Goal: Transaction & Acquisition: Purchase product/service

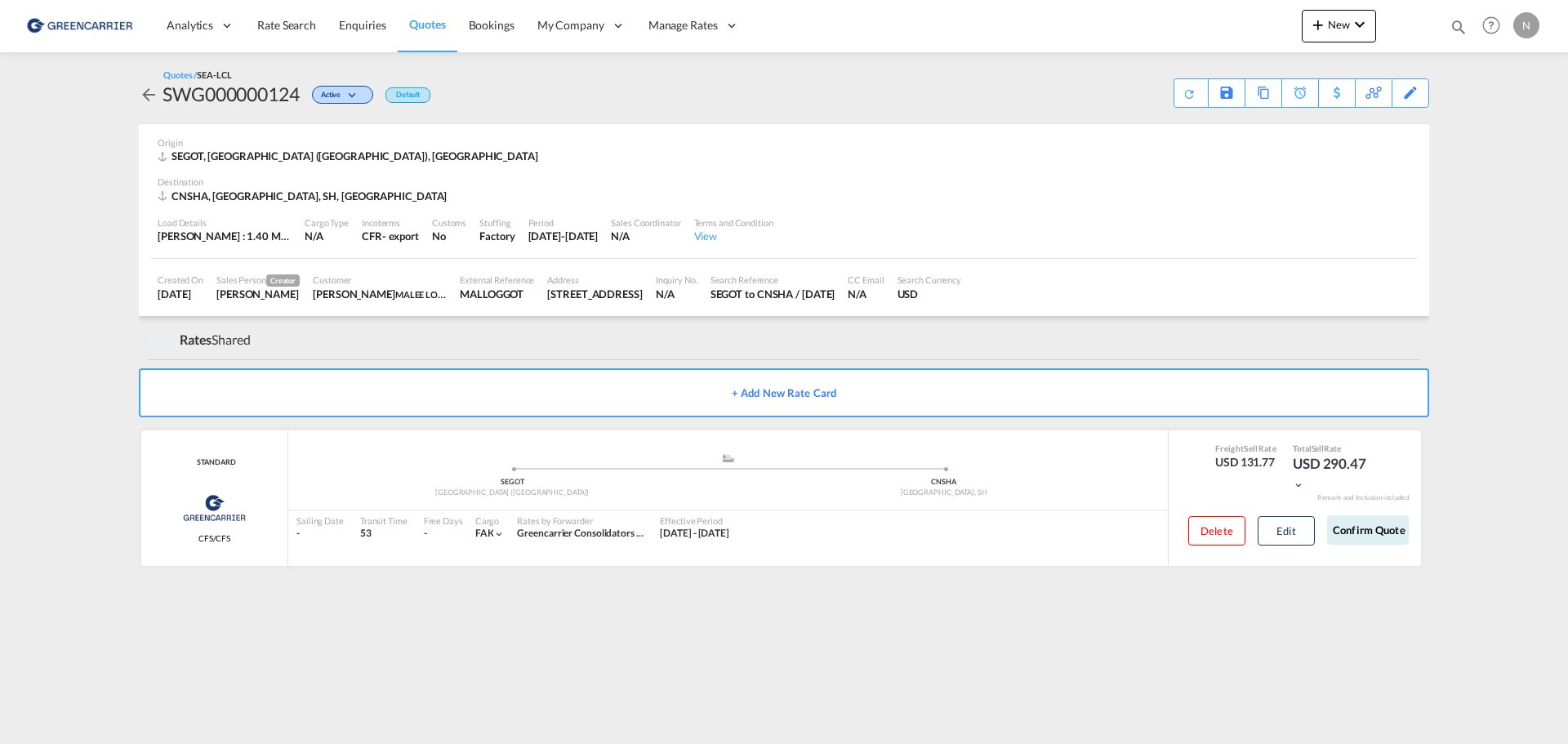
click at [144, 97] on md-icon "icon-arrow-left" at bounding box center [148, 94] width 19 height 19
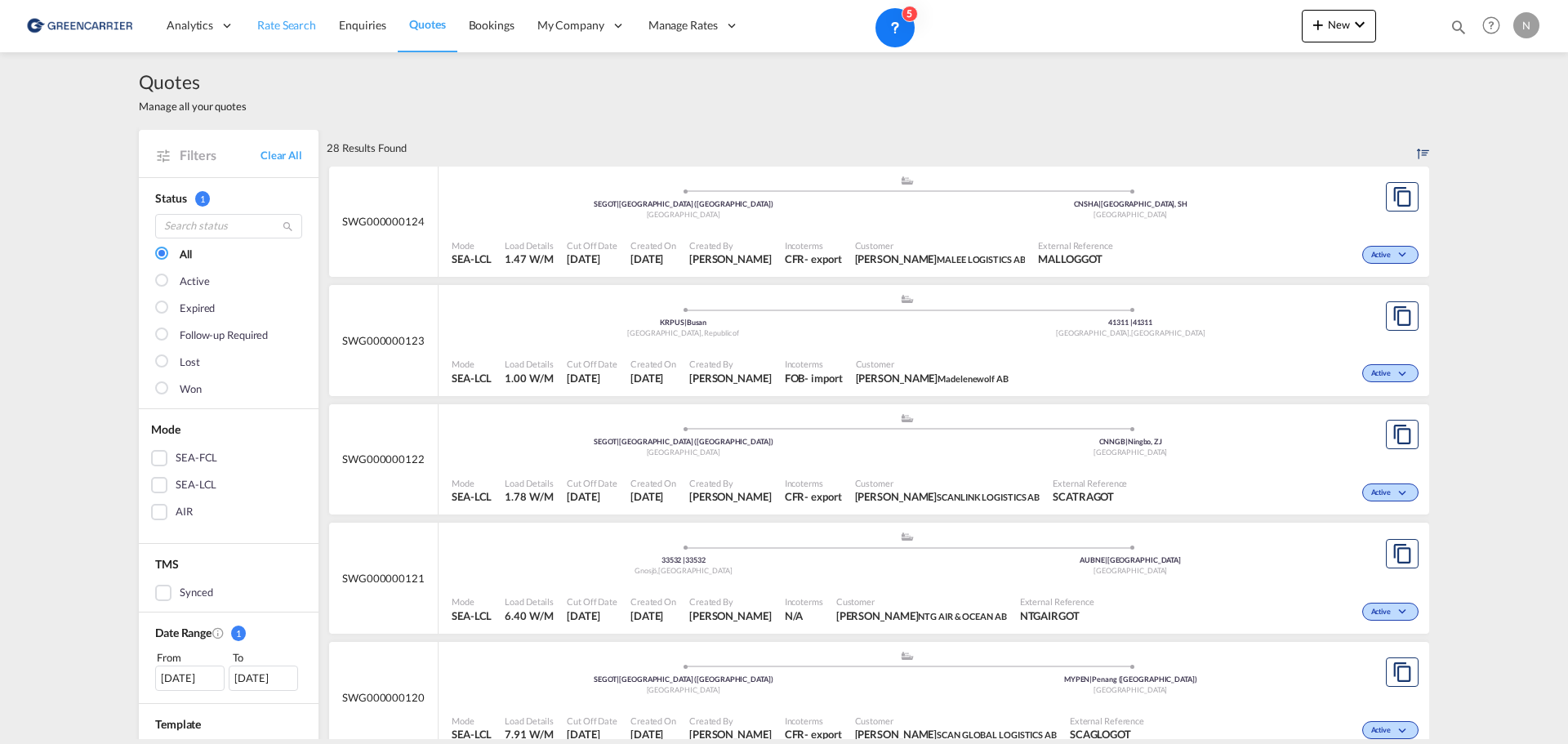
click at [286, 26] on span "Rate Search" at bounding box center [286, 25] width 59 height 13
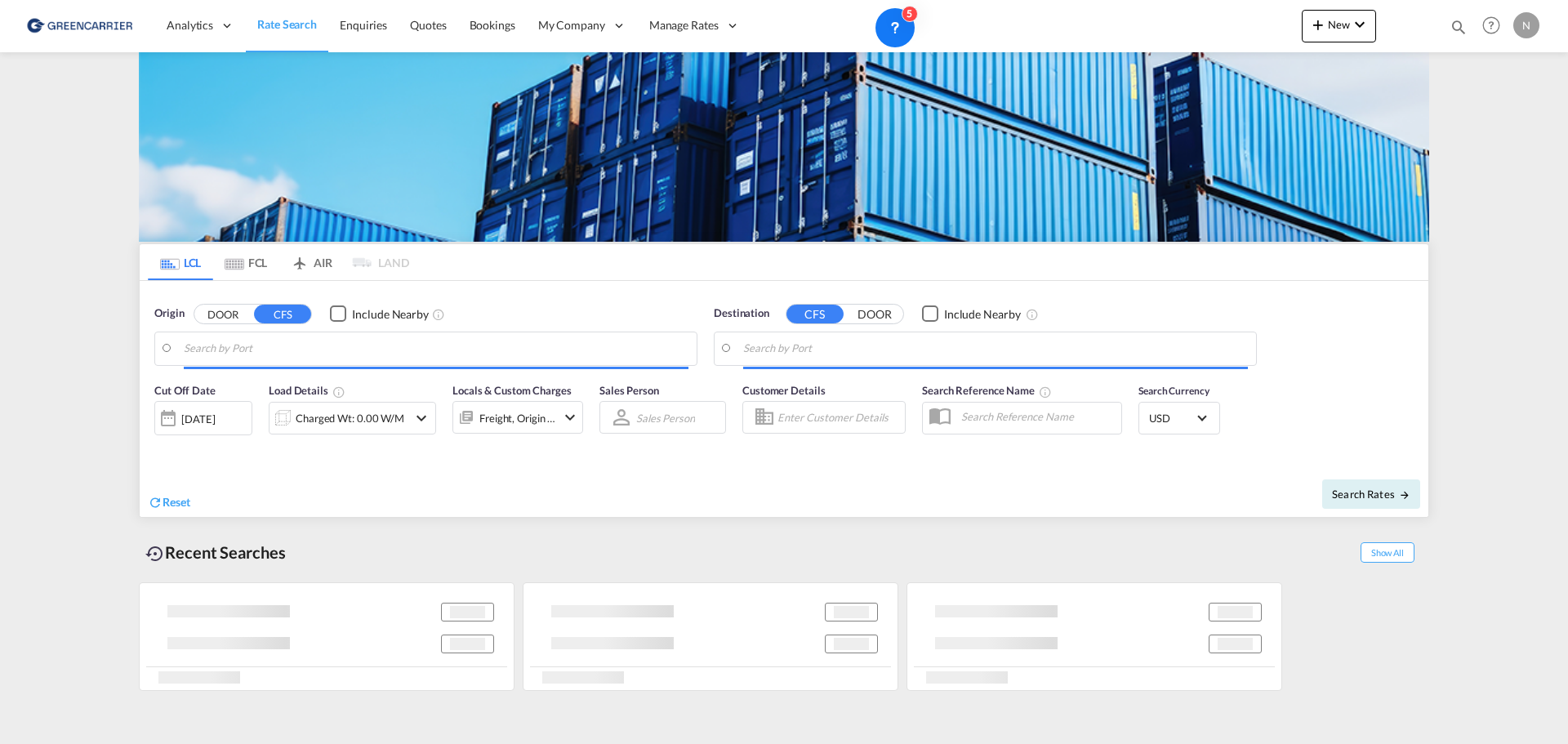
type input "[GEOGRAPHIC_DATA] ([GEOGRAPHIC_DATA]), [GEOGRAPHIC_DATA]"
type input "[GEOGRAPHIC_DATA], SH, CNSHA"
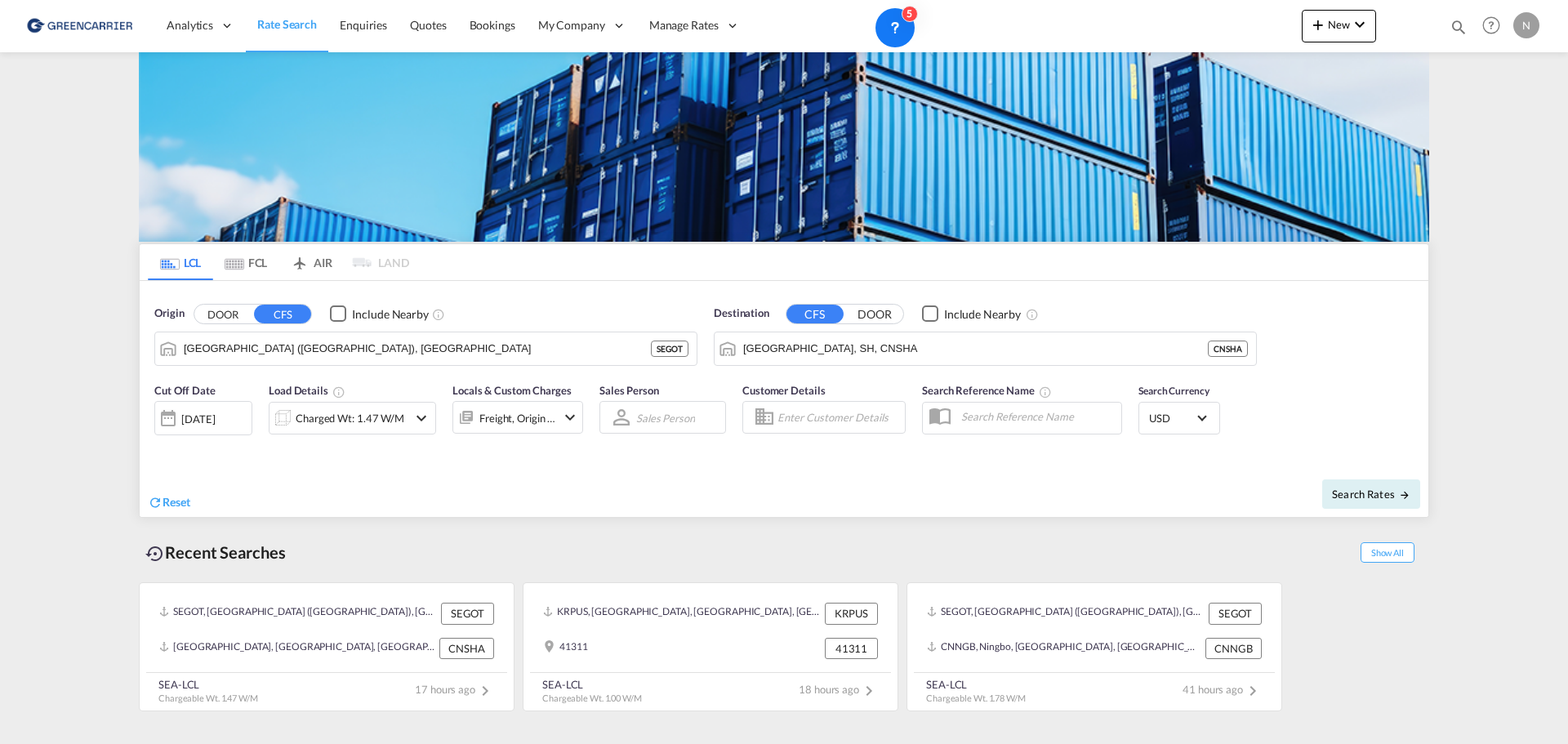
click at [223, 307] on button "DOOR" at bounding box center [223, 313] width 57 height 18
click at [228, 356] on input "Search by Door" at bounding box center [437, 348] width 505 height 24
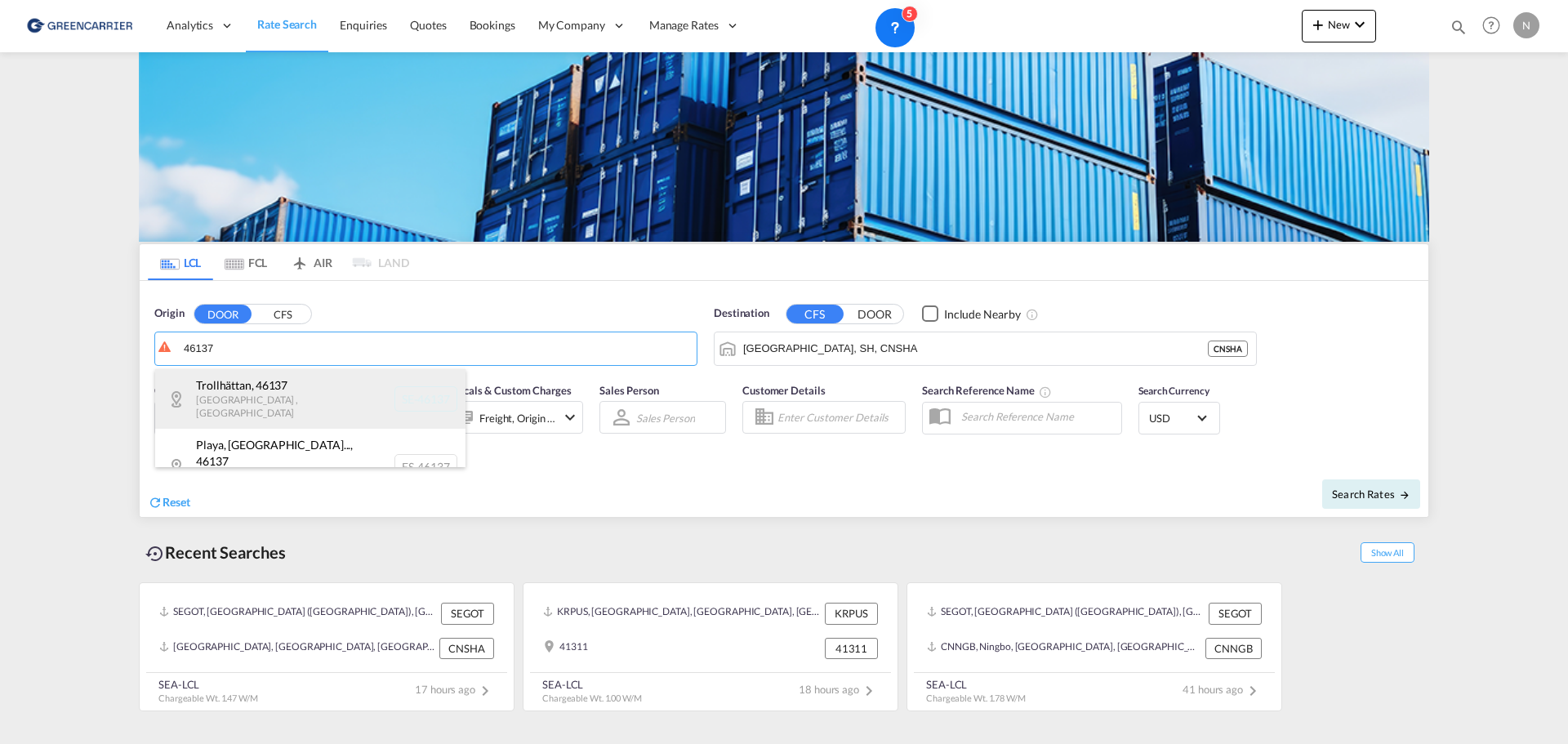
click at [272, 394] on div "[GEOGRAPHIC_DATA] , 46137 [GEOGRAPHIC_DATA] , [GEOGRAPHIC_DATA] SE-46137" at bounding box center [310, 399] width 310 height 60
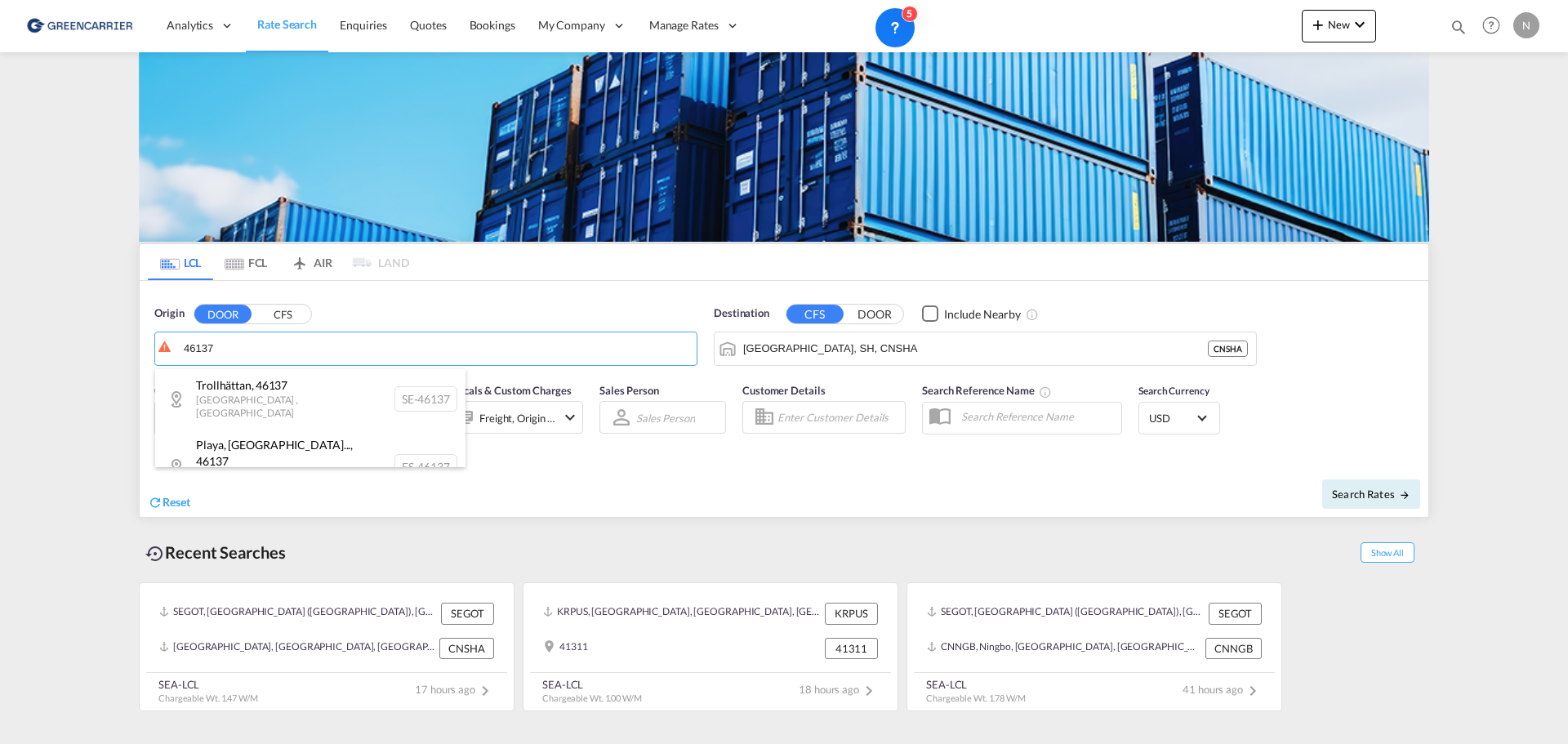
type input "SE-46137, [GEOGRAPHIC_DATA], [GEOGRAPHIC_DATA]"
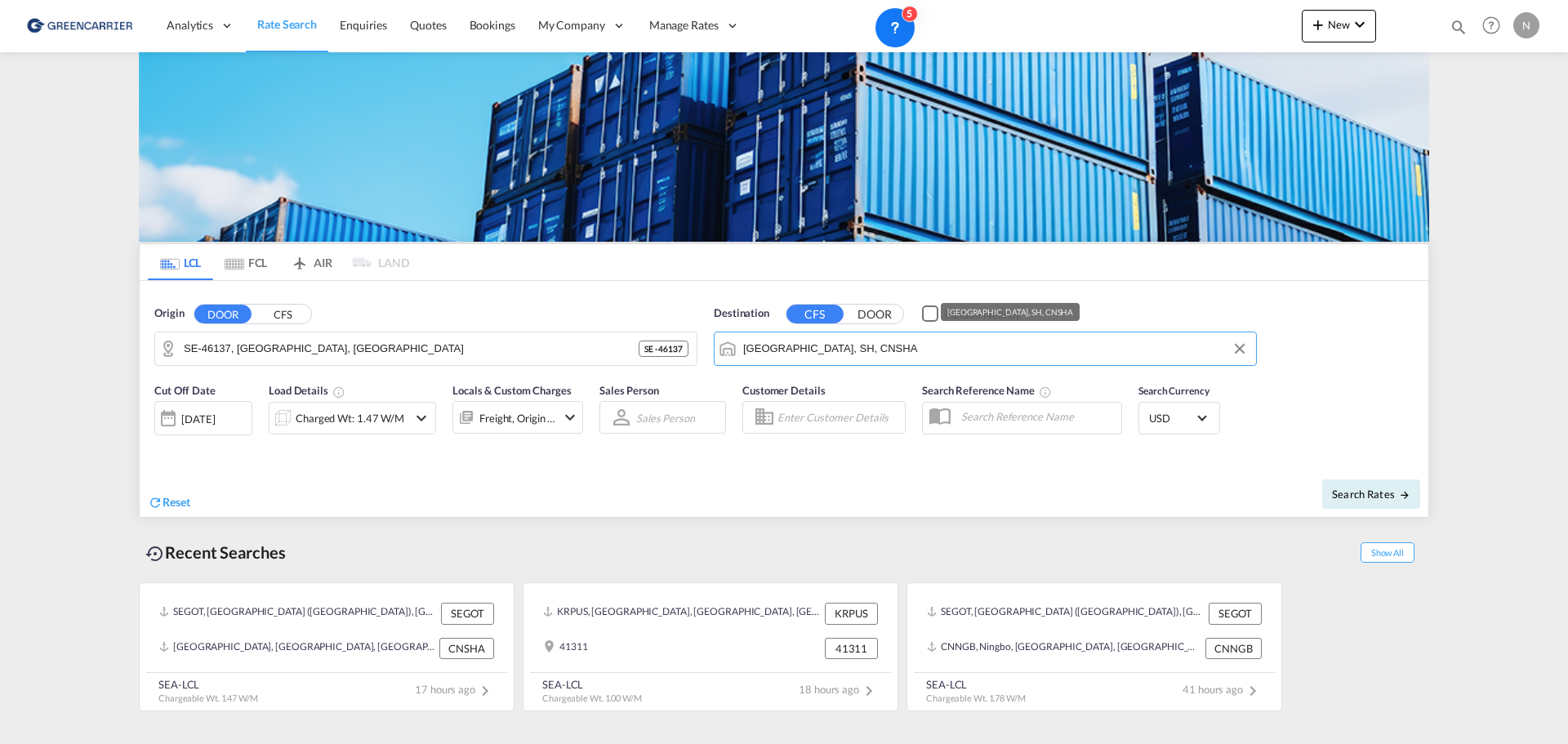
click at [869, 351] on input "[GEOGRAPHIC_DATA], SH, CNSHA" at bounding box center [996, 348] width 505 height 24
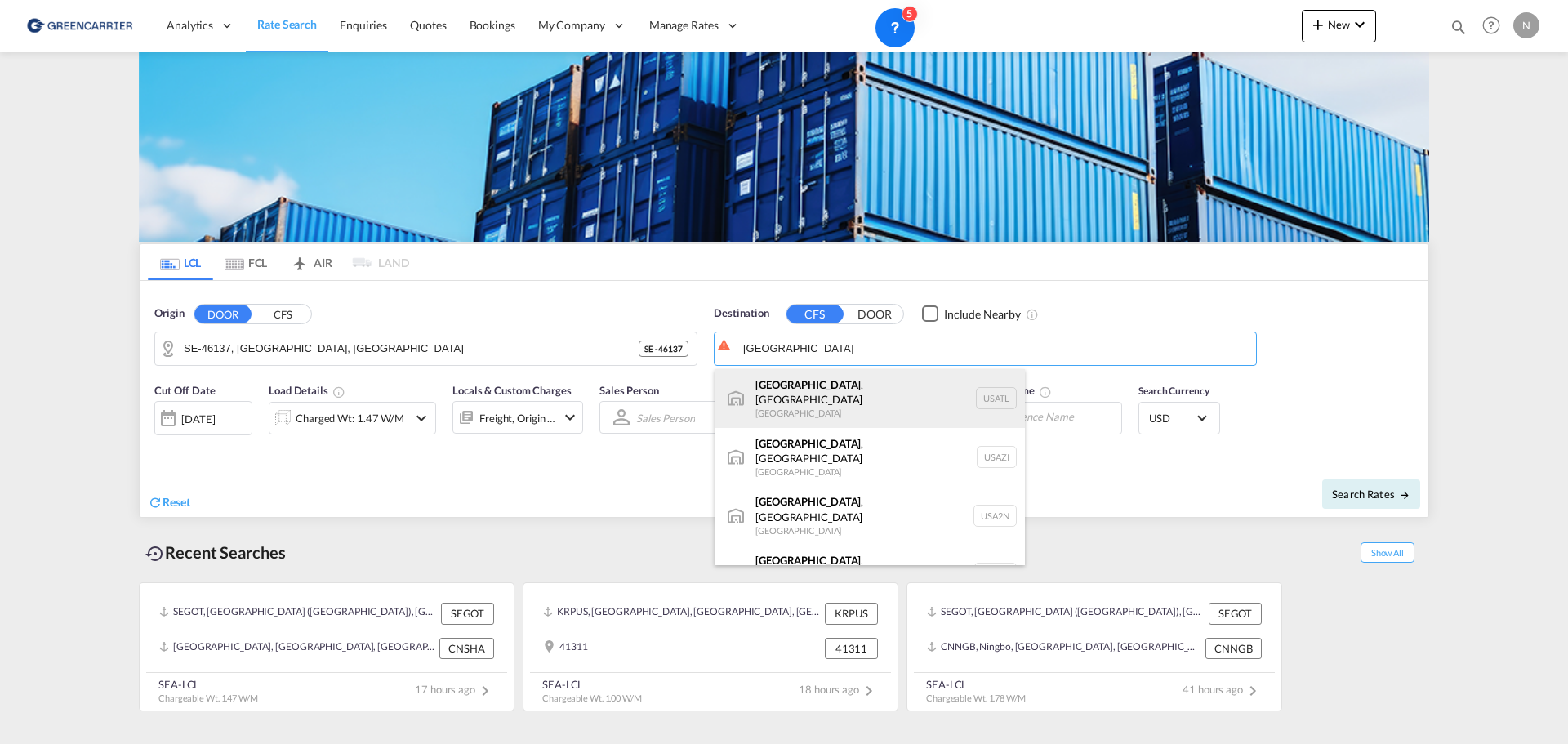
click at [981, 398] on div "[GEOGRAPHIC_DATA] , [GEOGRAPHIC_DATA] [GEOGRAPHIC_DATA] [GEOGRAPHIC_DATA]" at bounding box center [869, 398] width 310 height 59
type input "[GEOGRAPHIC_DATA], [GEOGRAPHIC_DATA], [GEOGRAPHIC_DATA]"
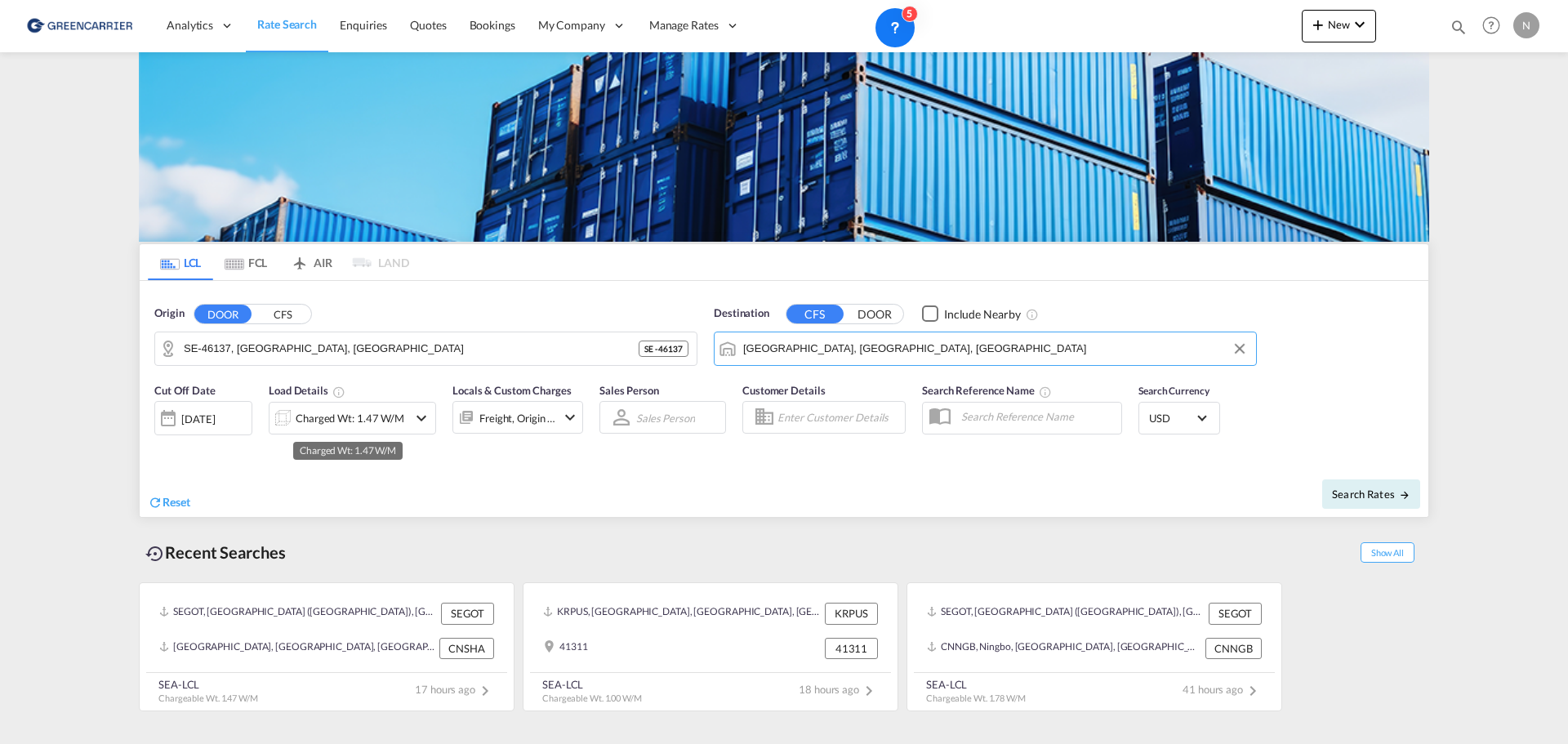
click at [375, 413] on div "Charged Wt: 1.47 W/M" at bounding box center [350, 418] width 109 height 23
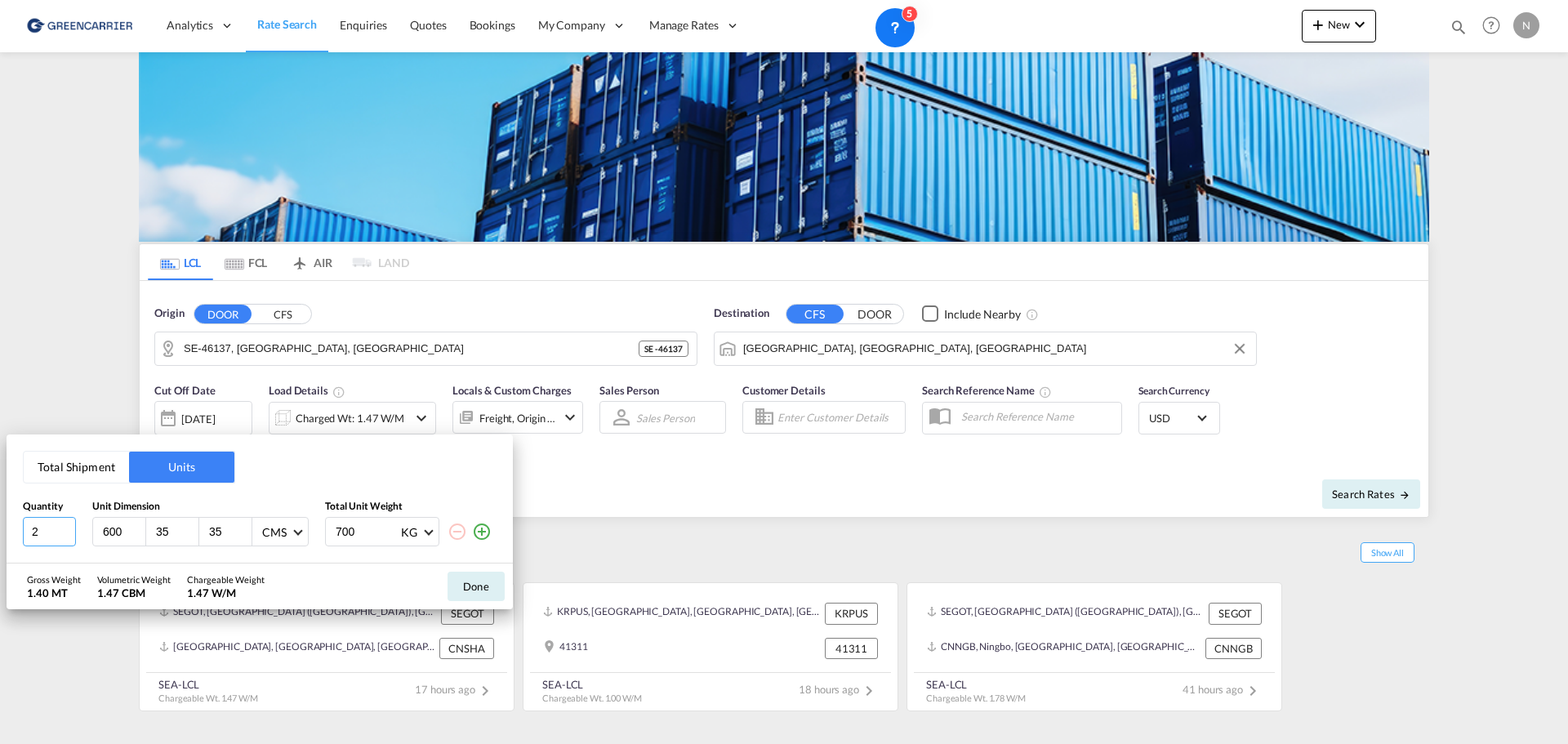
drag, startPoint x: 47, startPoint y: 534, endPoint x: 24, endPoint y: 534, distance: 23.0
click at [24, 534] on input "2" at bounding box center [49, 531] width 53 height 29
type input "5"
type input "120"
type input "80"
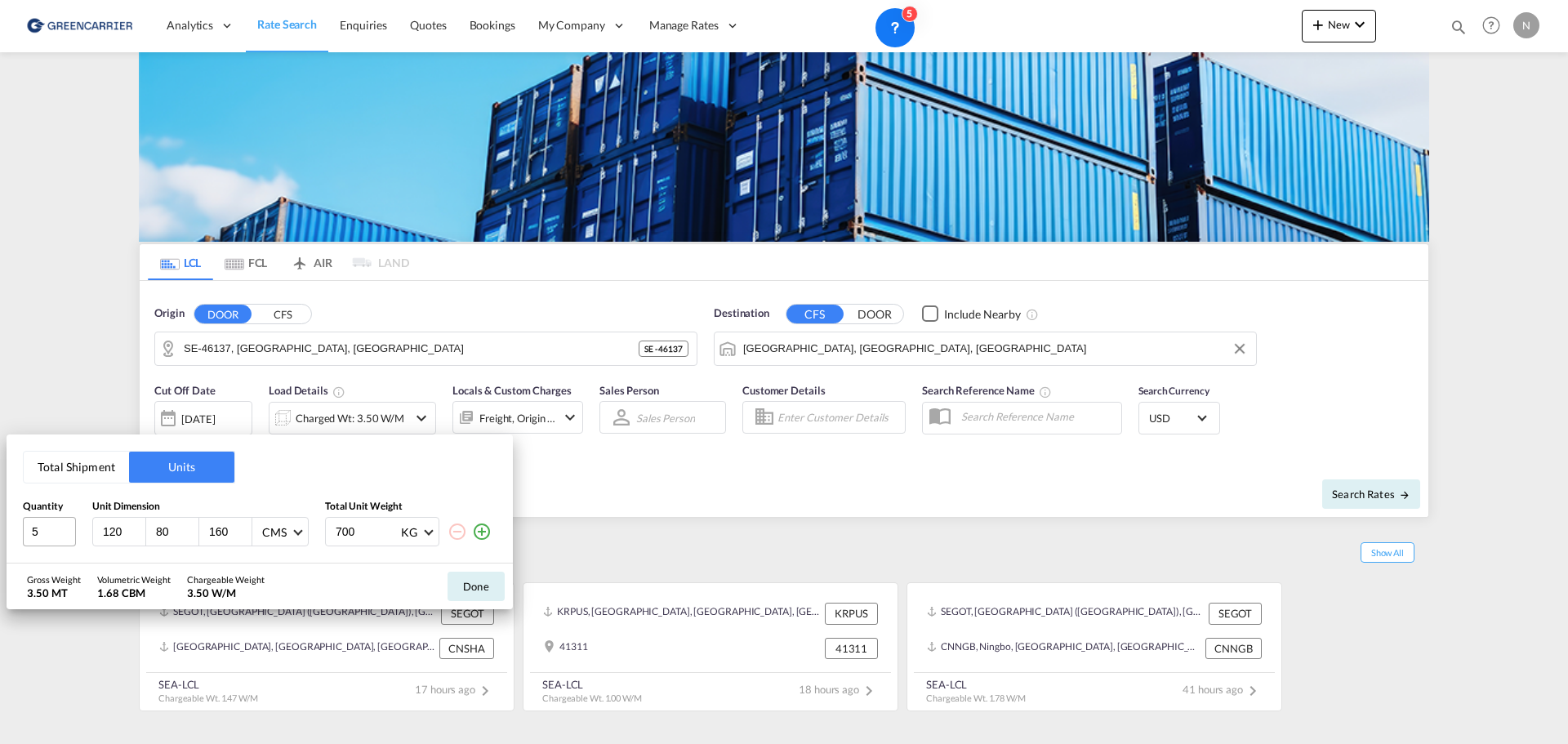
type input "160"
type input "275"
click at [485, 529] on md-icon "icon-plus-circle-outline" at bounding box center [482, 531] width 19 height 19
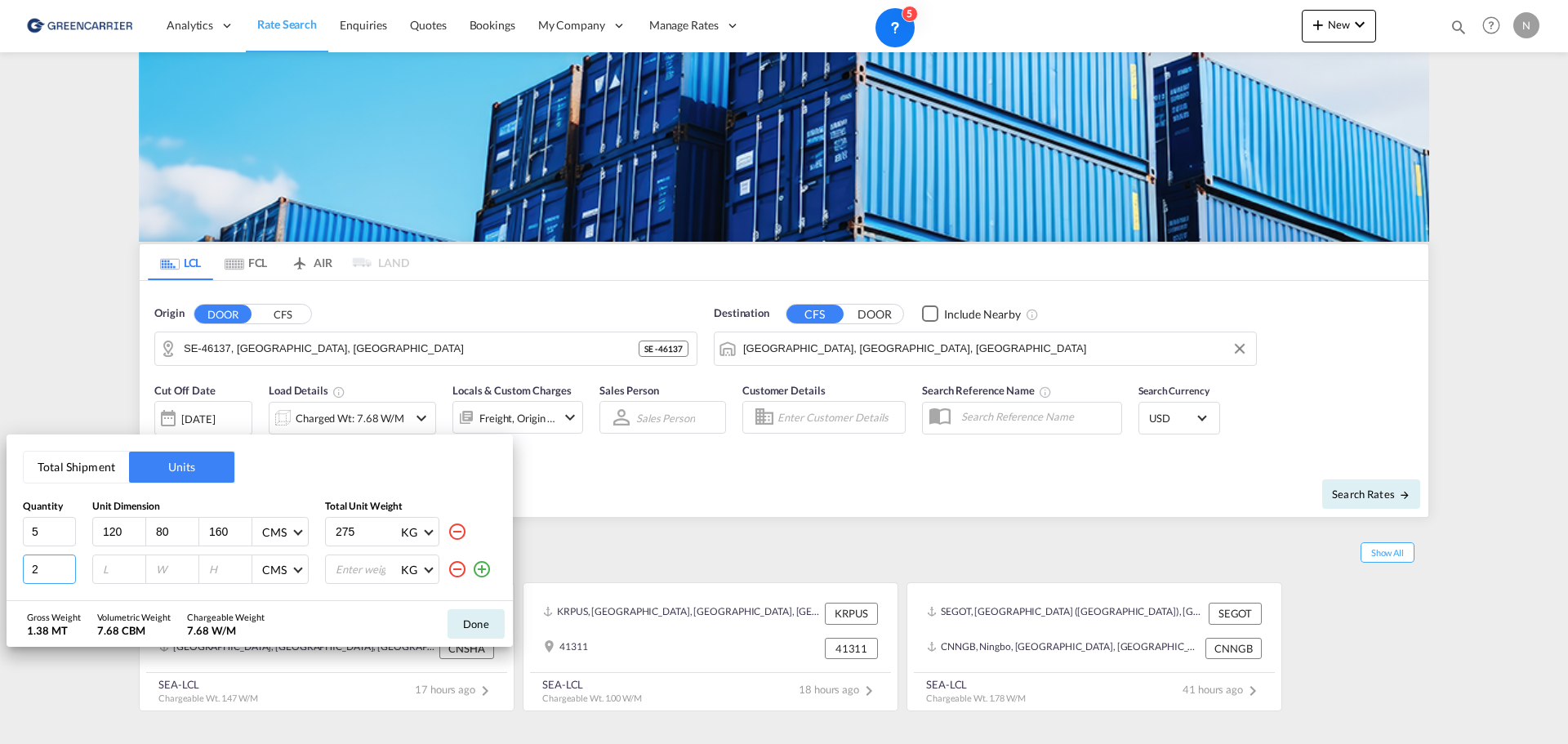
click at [69, 566] on input "2" at bounding box center [49, 569] width 53 height 29
click at [69, 566] on input "3" at bounding box center [49, 569] width 53 height 29
click at [69, 566] on input "4" at bounding box center [49, 569] width 53 height 29
click at [69, 566] on input "5" at bounding box center [49, 569] width 53 height 29
click at [69, 566] on input "6" at bounding box center [49, 569] width 53 height 29
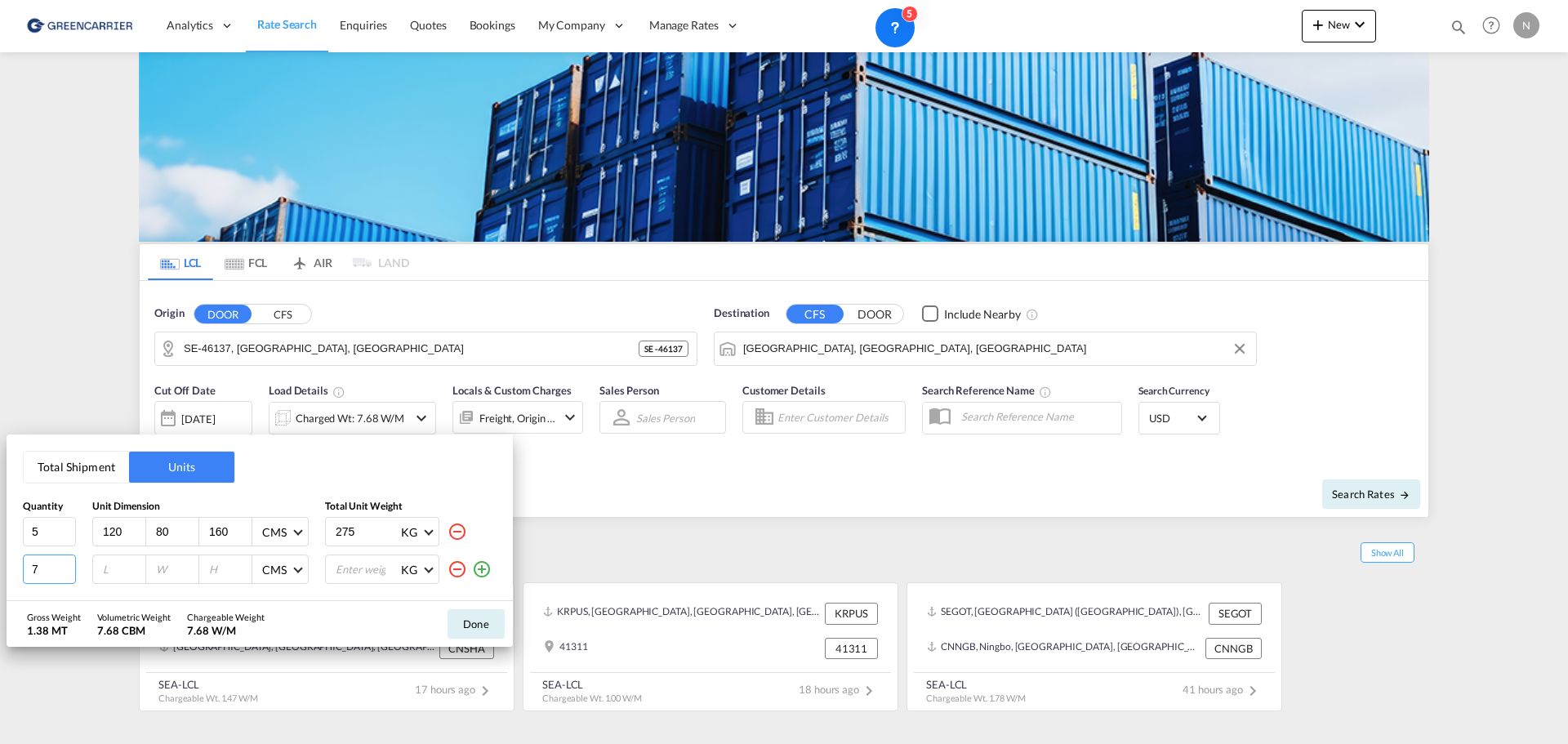
click at [69, 566] on input "7" at bounding box center [49, 569] width 53 height 29
click at [67, 576] on input "7" at bounding box center [49, 569] width 53 height 29
type input "6"
click at [66, 573] on input "6" at bounding box center [49, 569] width 53 height 29
click at [109, 575] on input "number" at bounding box center [123, 569] width 44 height 14
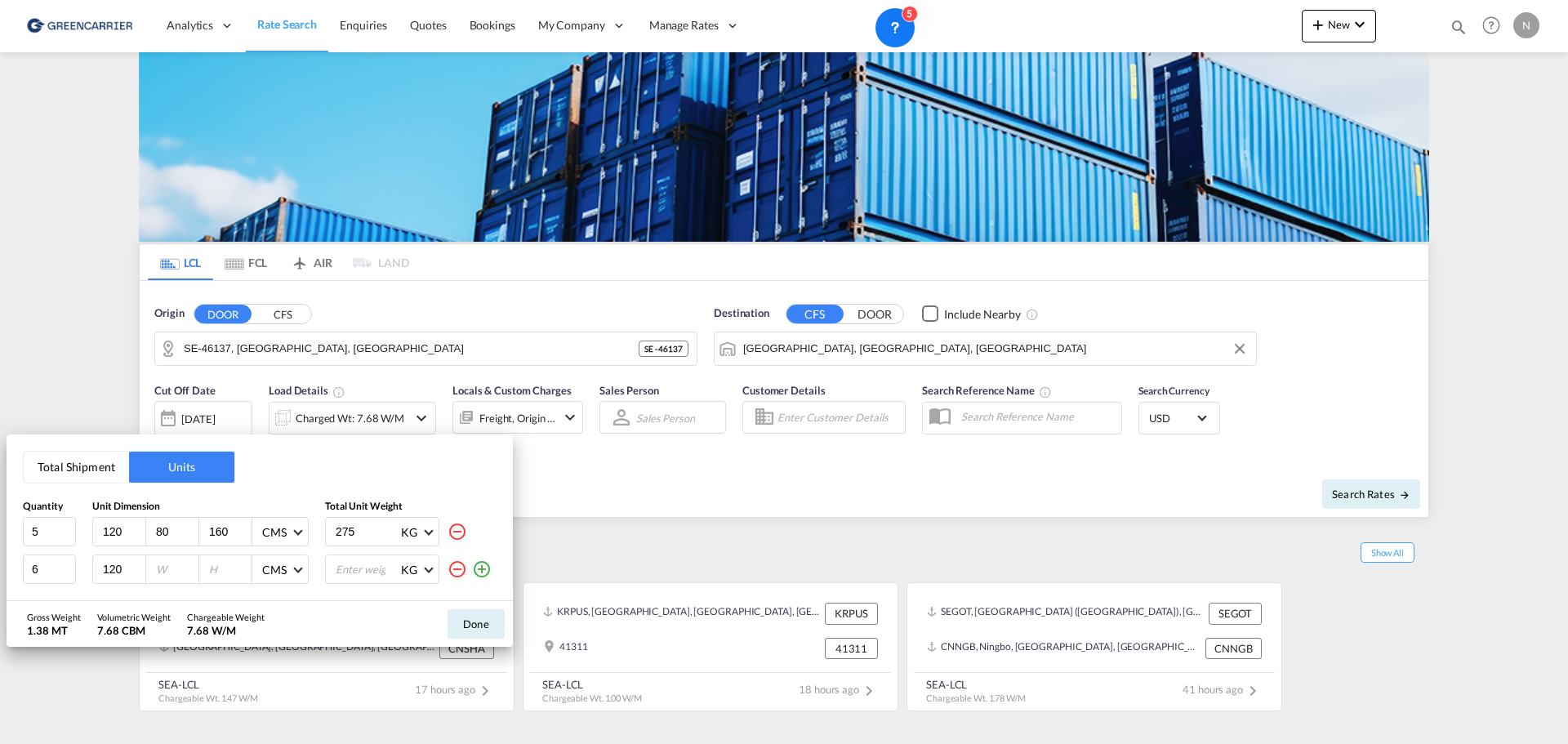
type input "120"
type input "80"
type input "210"
type input "150"
click at [472, 623] on button "Done" at bounding box center [475, 624] width 57 height 29
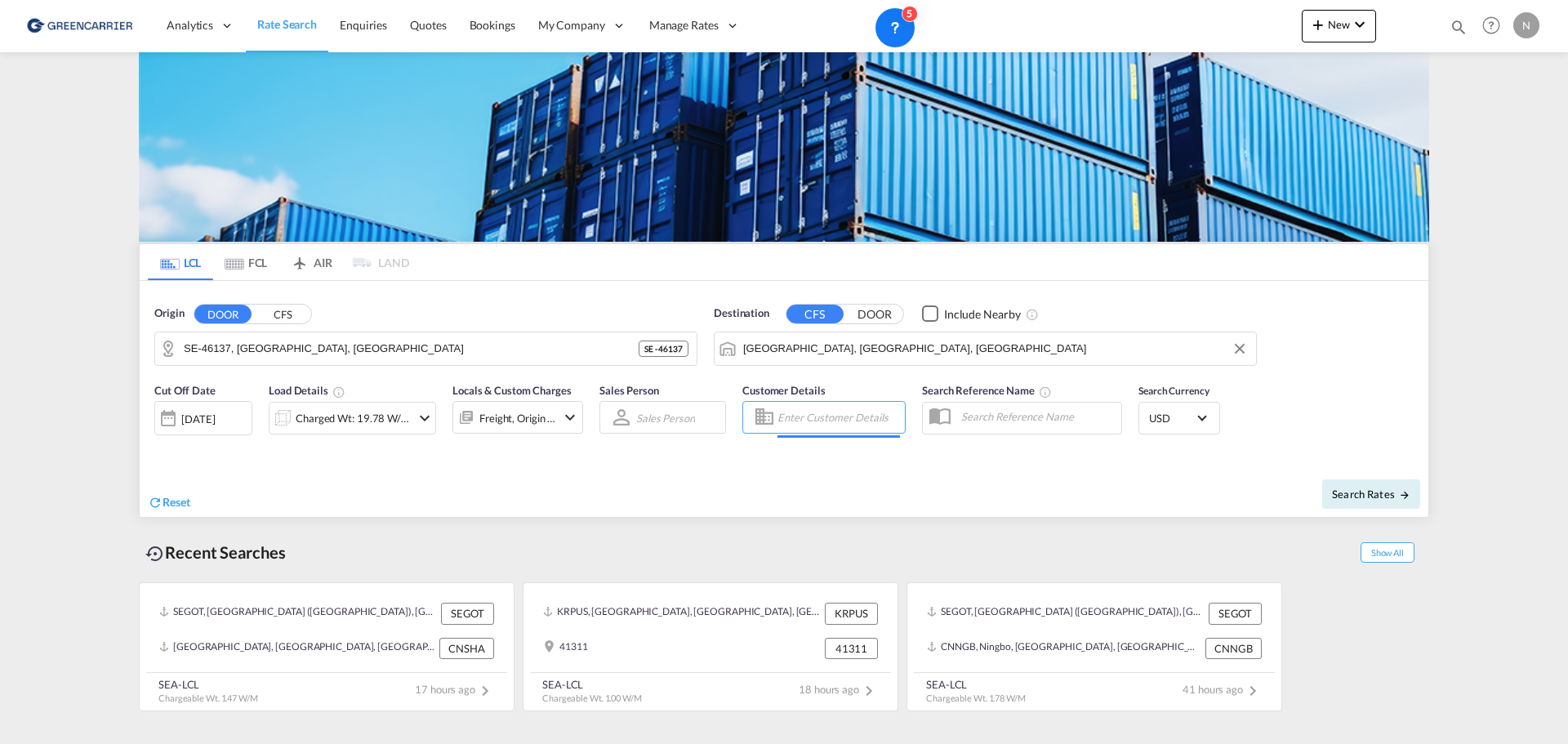
click at [834, 418] on input "Enter Customer Details" at bounding box center [838, 416] width 122 height 24
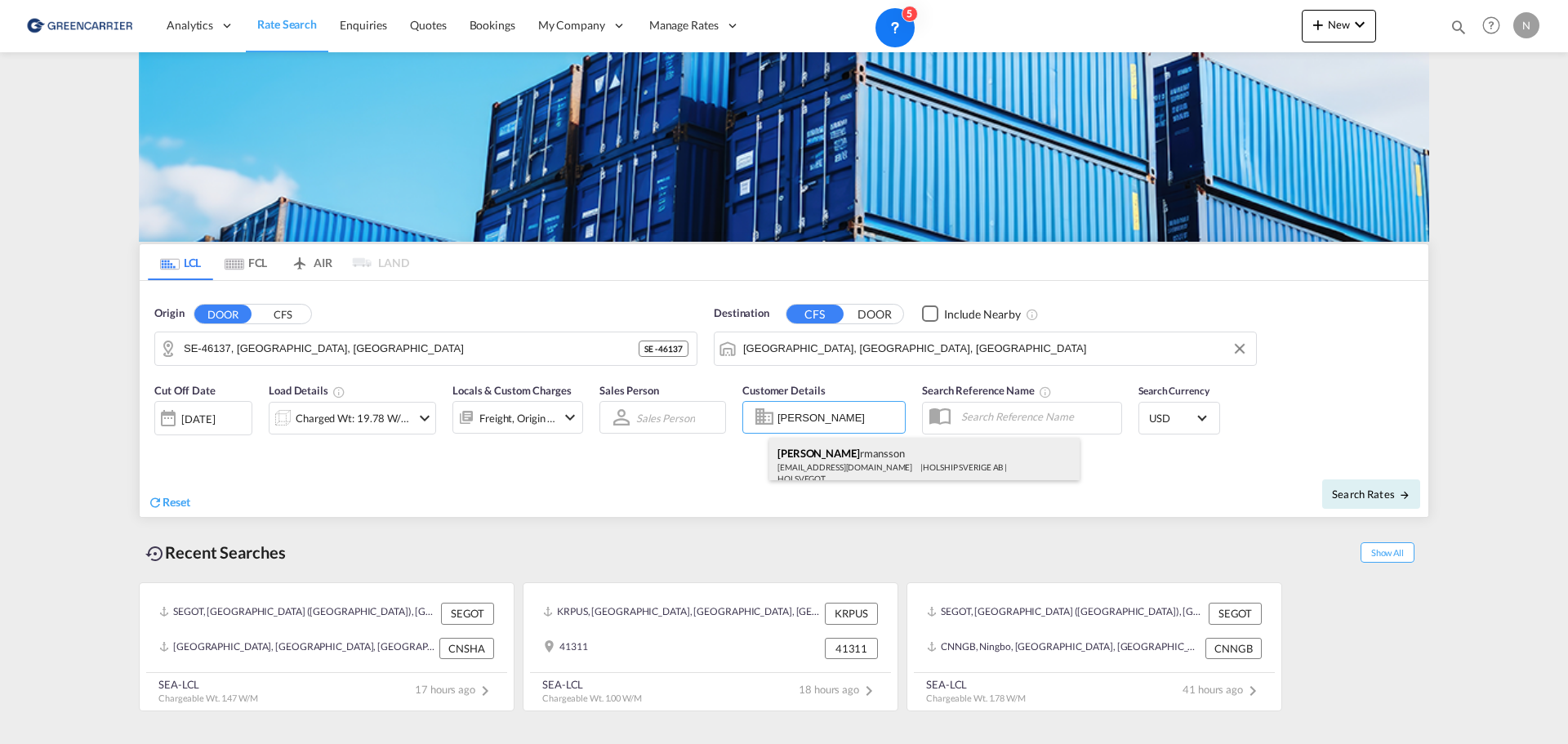
click at [839, 459] on div "[PERSON_NAME] rmansson [EMAIL_ADDRESS][DOMAIN_NAME] | HOLSHIP SVERIGE AB | HOLS…" at bounding box center [924, 465] width 310 height 54
type input "HOLSHIP SVERIGE AB, [PERSON_NAME], [EMAIL_ADDRESS][DOMAIN_NAME]"
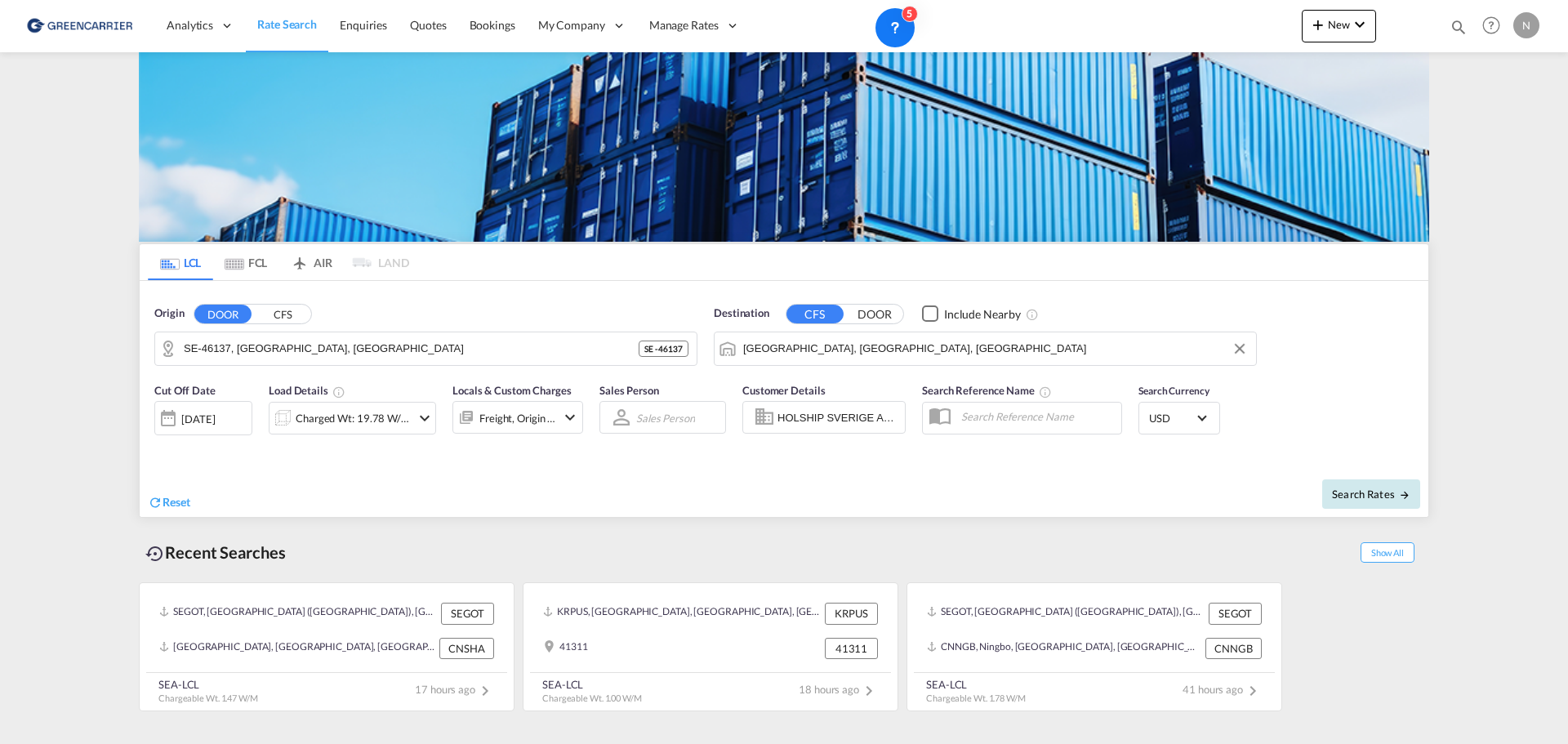
click at [1372, 497] on span "Search Rates" at bounding box center [1370, 494] width 78 height 13
type input "46137 to USATL / [DATE]"
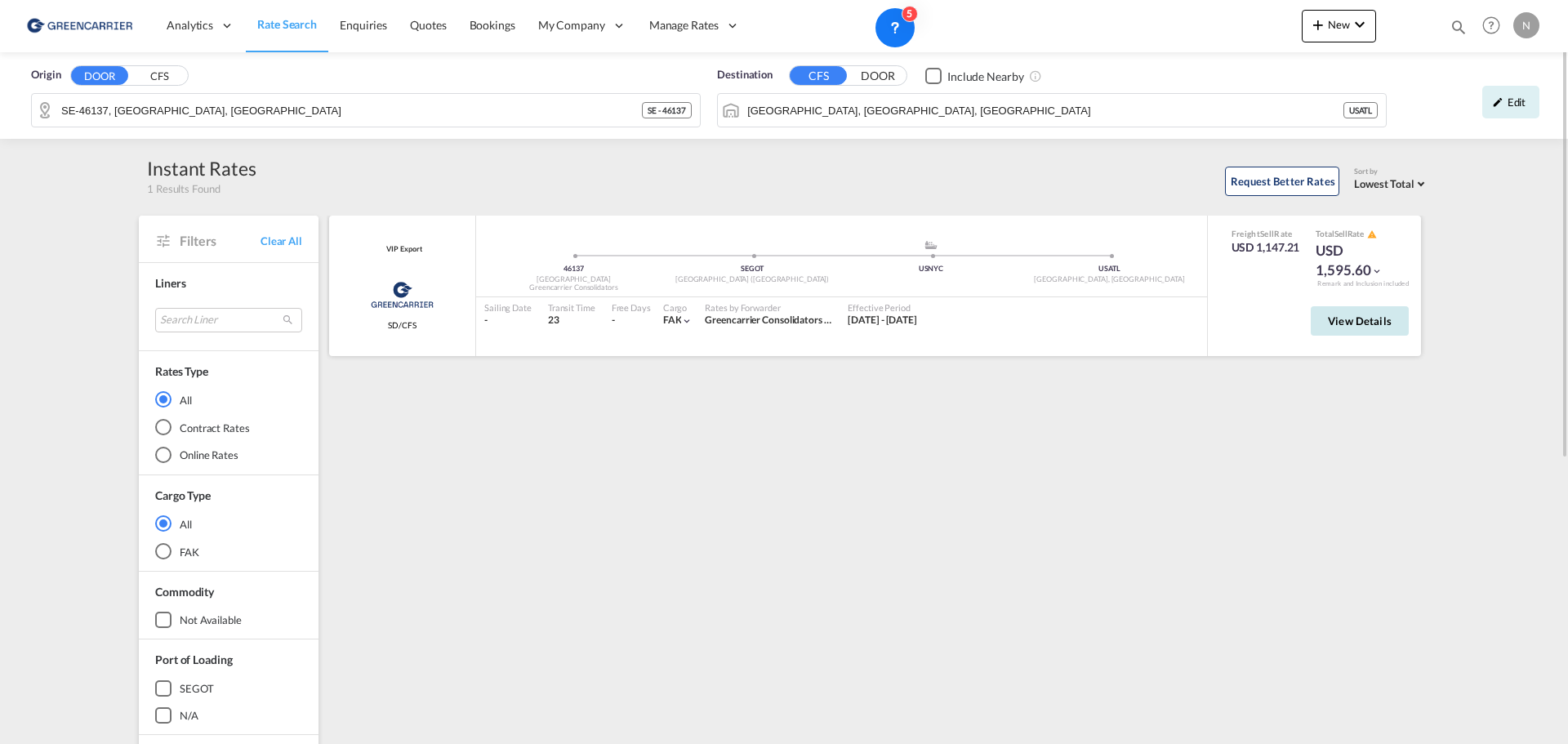
click at [1360, 324] on span "View Details" at bounding box center [1360, 321] width 64 height 13
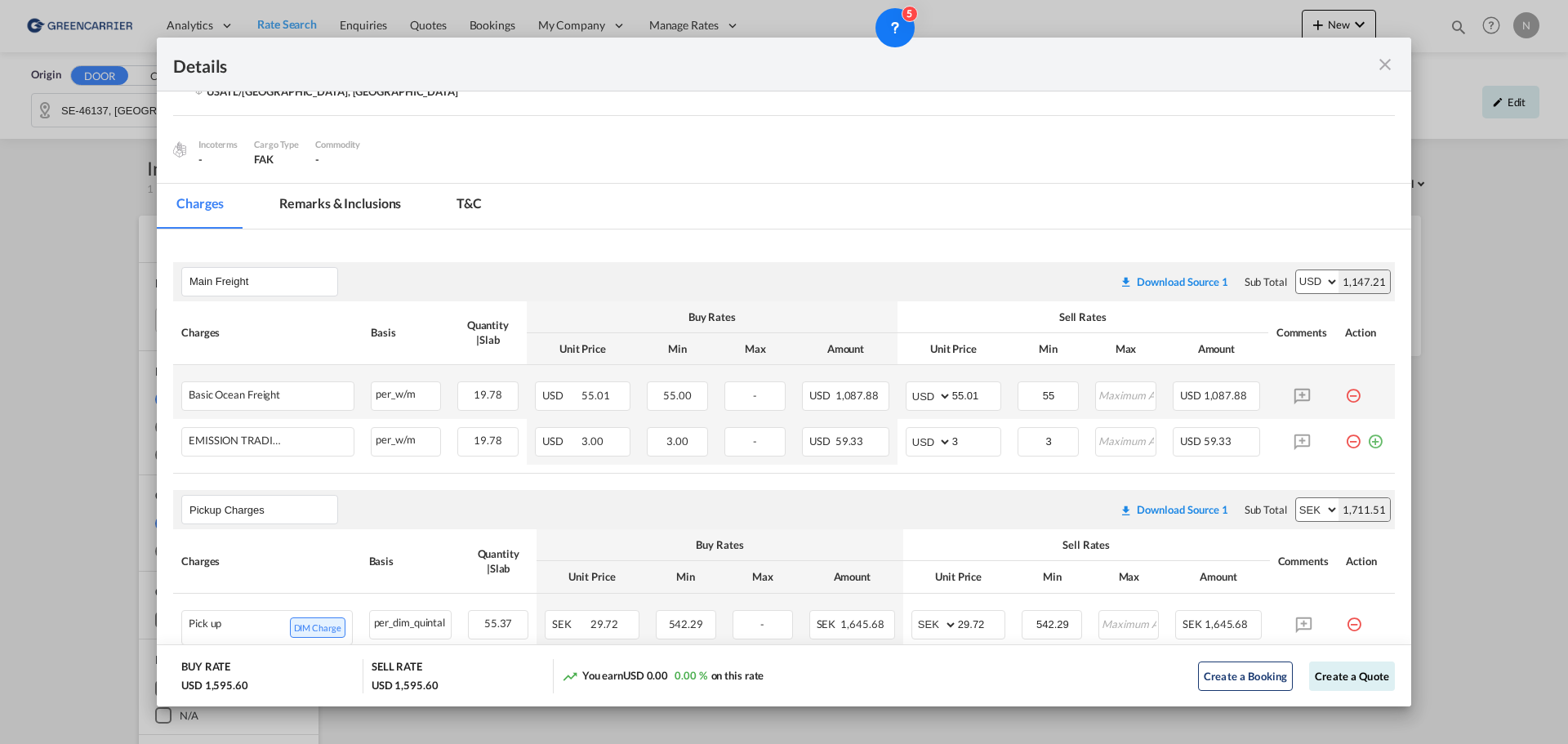
scroll to position [225, 0]
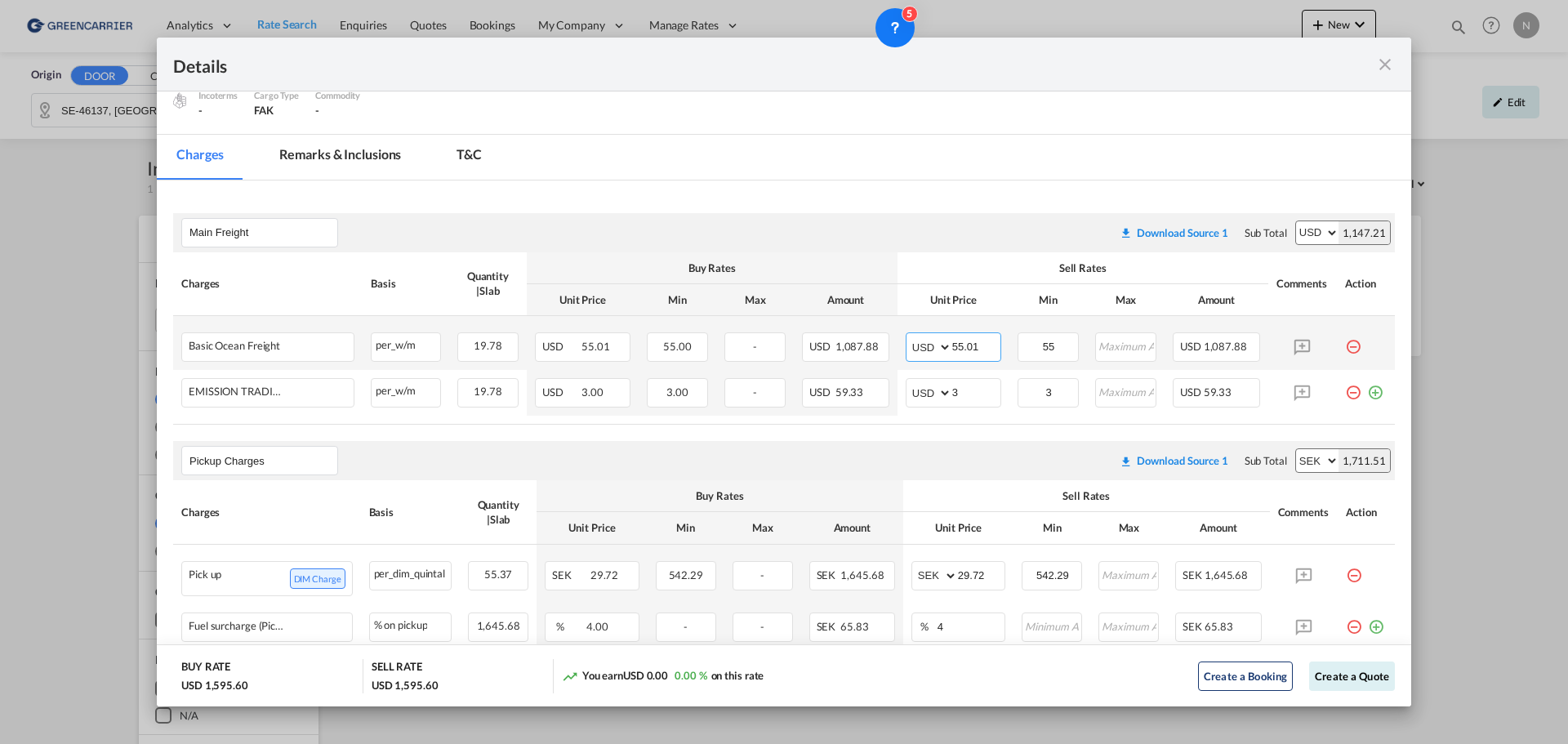
click at [953, 346] on input "55.01" at bounding box center [976, 345] width 48 height 24
type input "50"
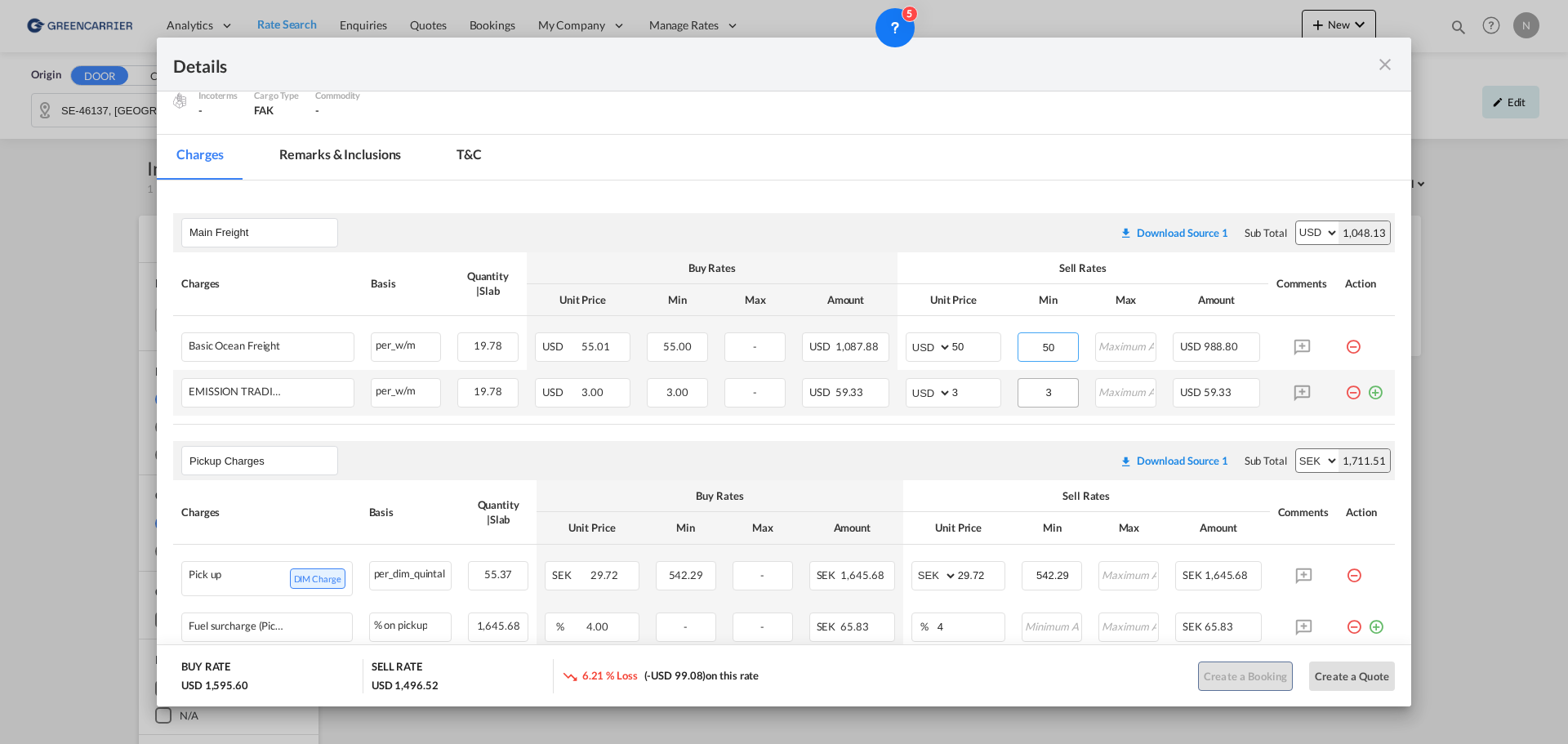
type input "50"
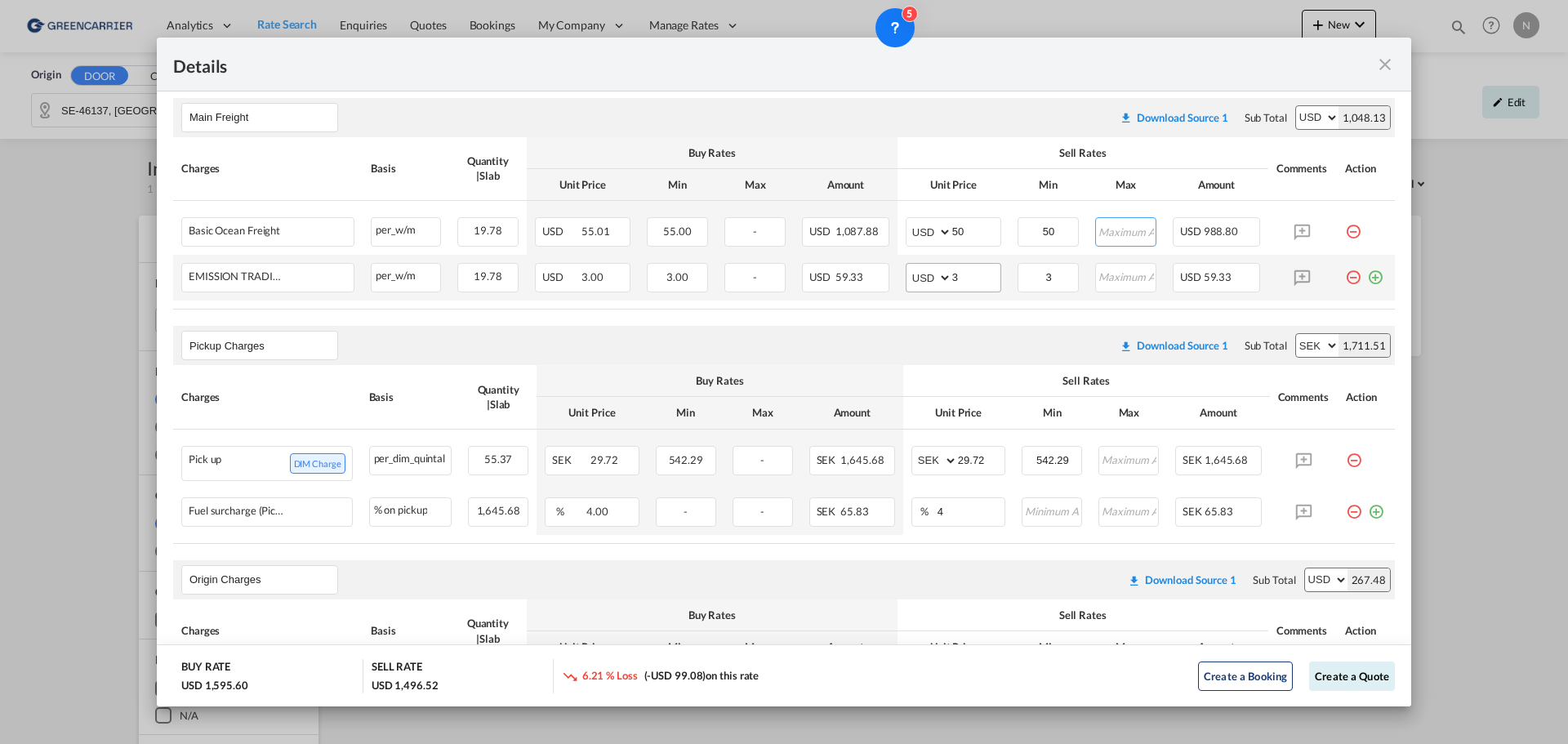
scroll to position [409, 0]
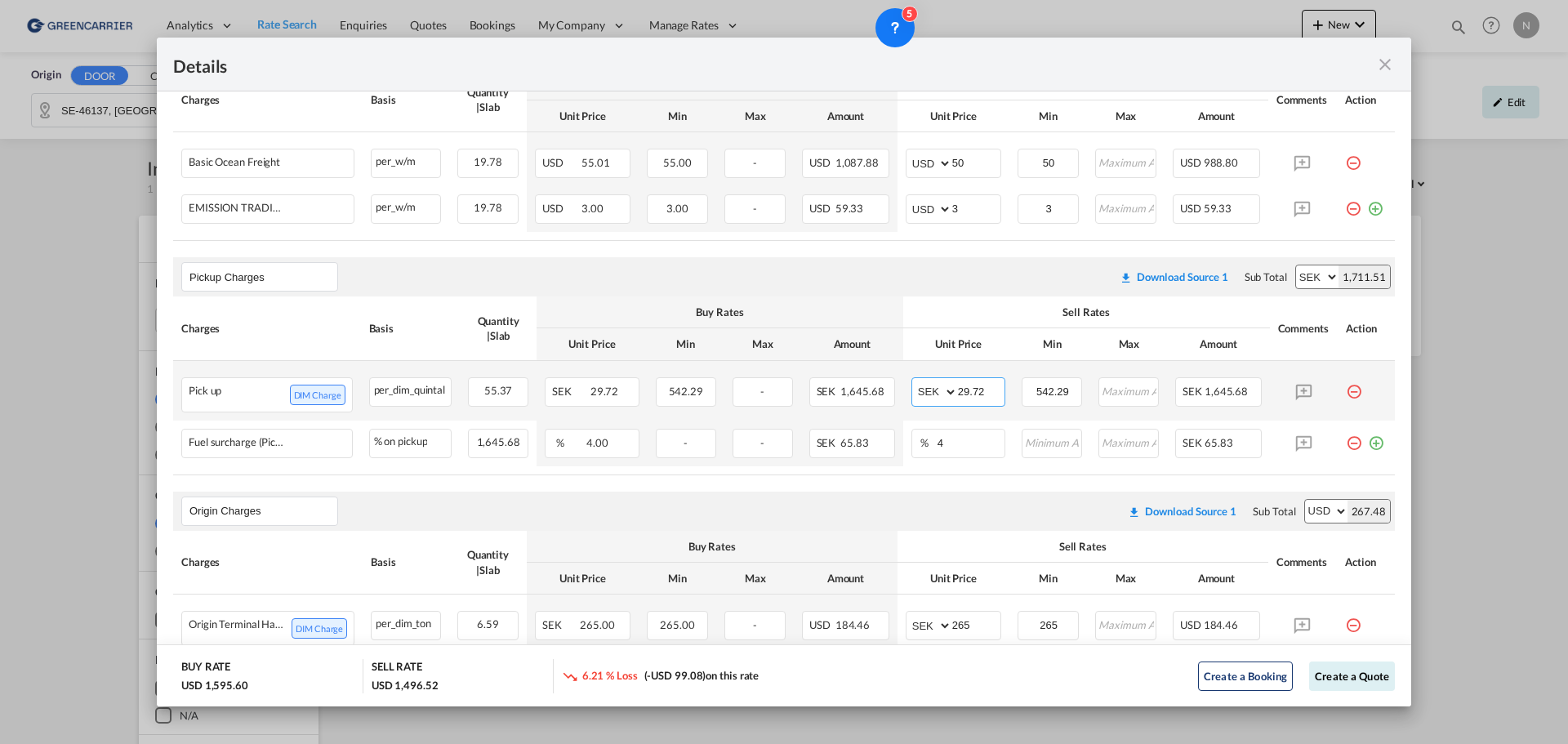
drag, startPoint x: 983, startPoint y: 390, endPoint x: 954, endPoint y: 393, distance: 29.2
click at [958, 393] on input "29.72" at bounding box center [981, 389] width 47 height 24
drag, startPoint x: 966, startPoint y: 389, endPoint x: 951, endPoint y: 390, distance: 15.0
click at [958, 390] on input "35" at bounding box center [981, 389] width 47 height 24
type input "43"
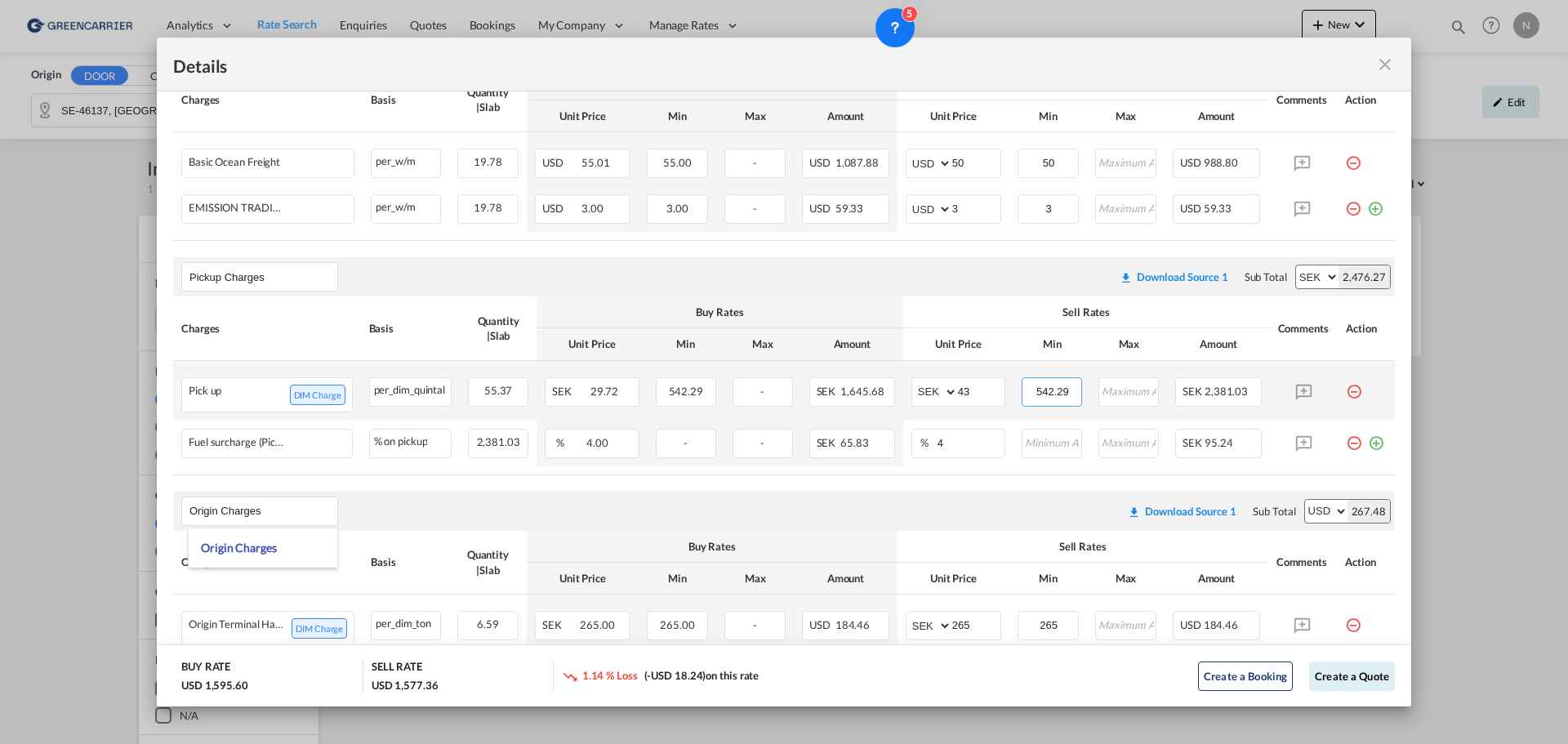
click at [1031, 398] on input "542.29" at bounding box center [1052, 389] width 58 height 24
type input "650"
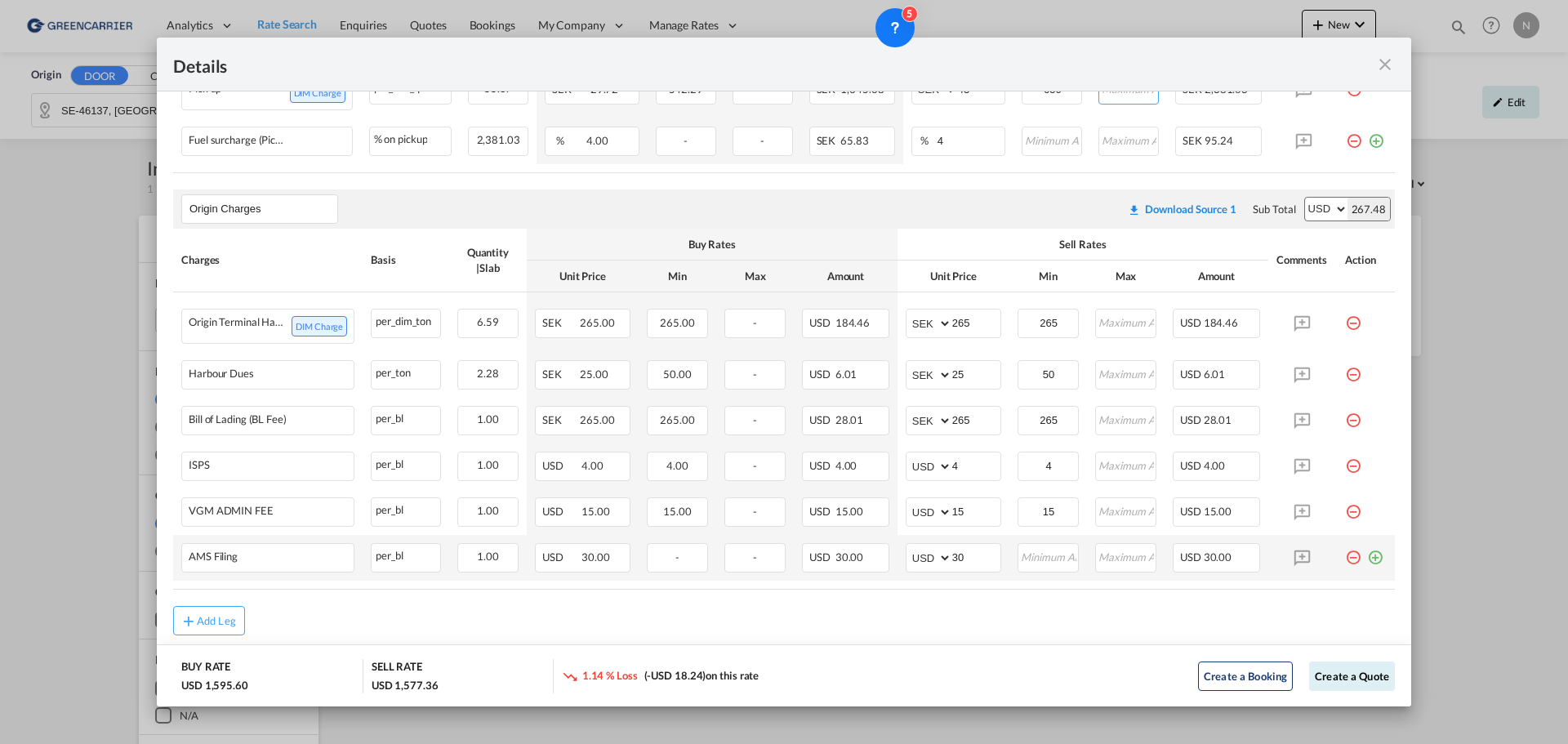
scroll to position [762, 0]
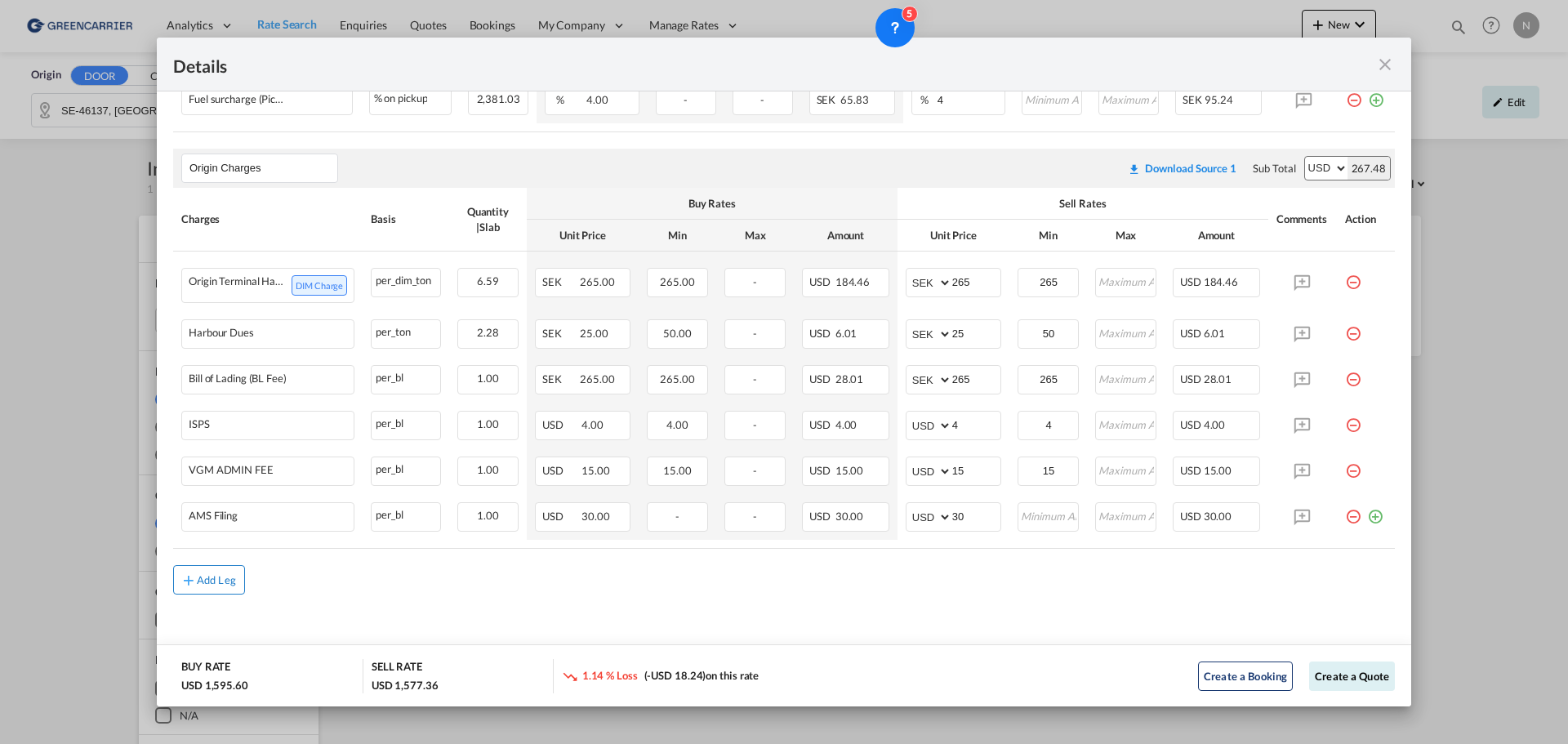
click at [231, 585] on div "Add Leg" at bounding box center [216, 579] width 40 height 10
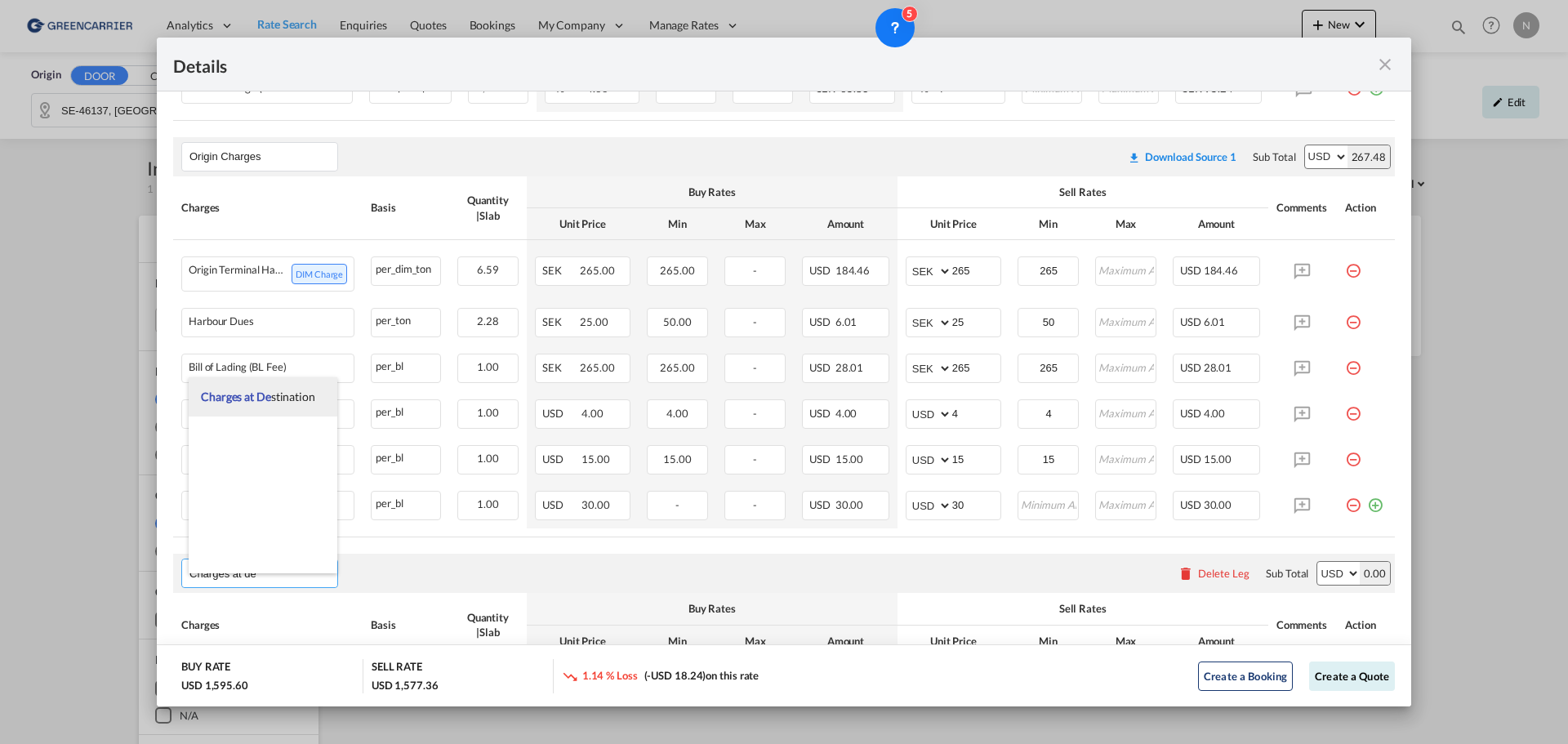
click at [270, 387] on li "Charges at De stination" at bounding box center [263, 396] width 148 height 40
type input "Charges at Destination"
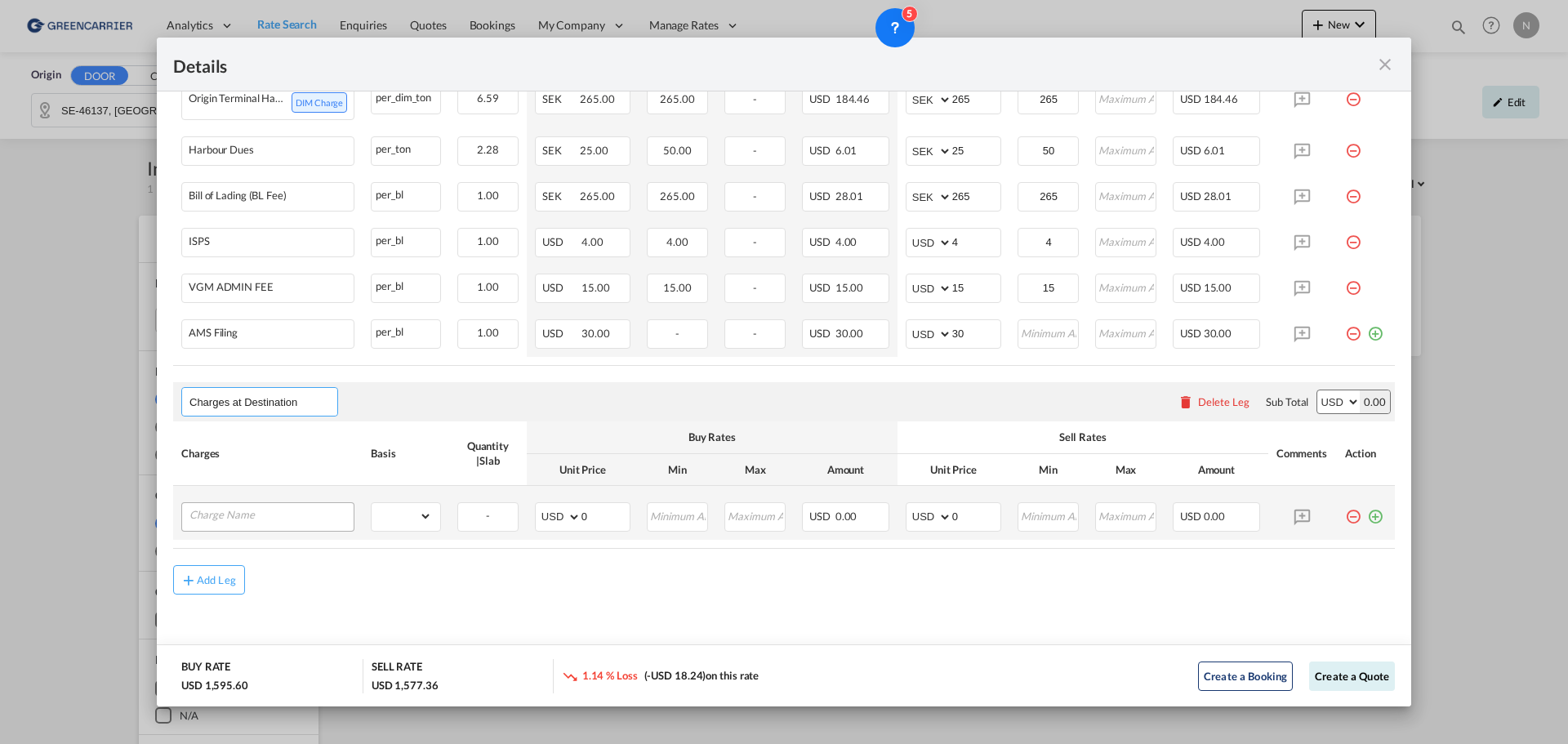
scroll to position [945, 0]
click at [239, 518] on input "Charge Name" at bounding box center [272, 515] width 164 height 24
click at [262, 511] on input "Charge Name" at bounding box center [272, 515] width 164 height 24
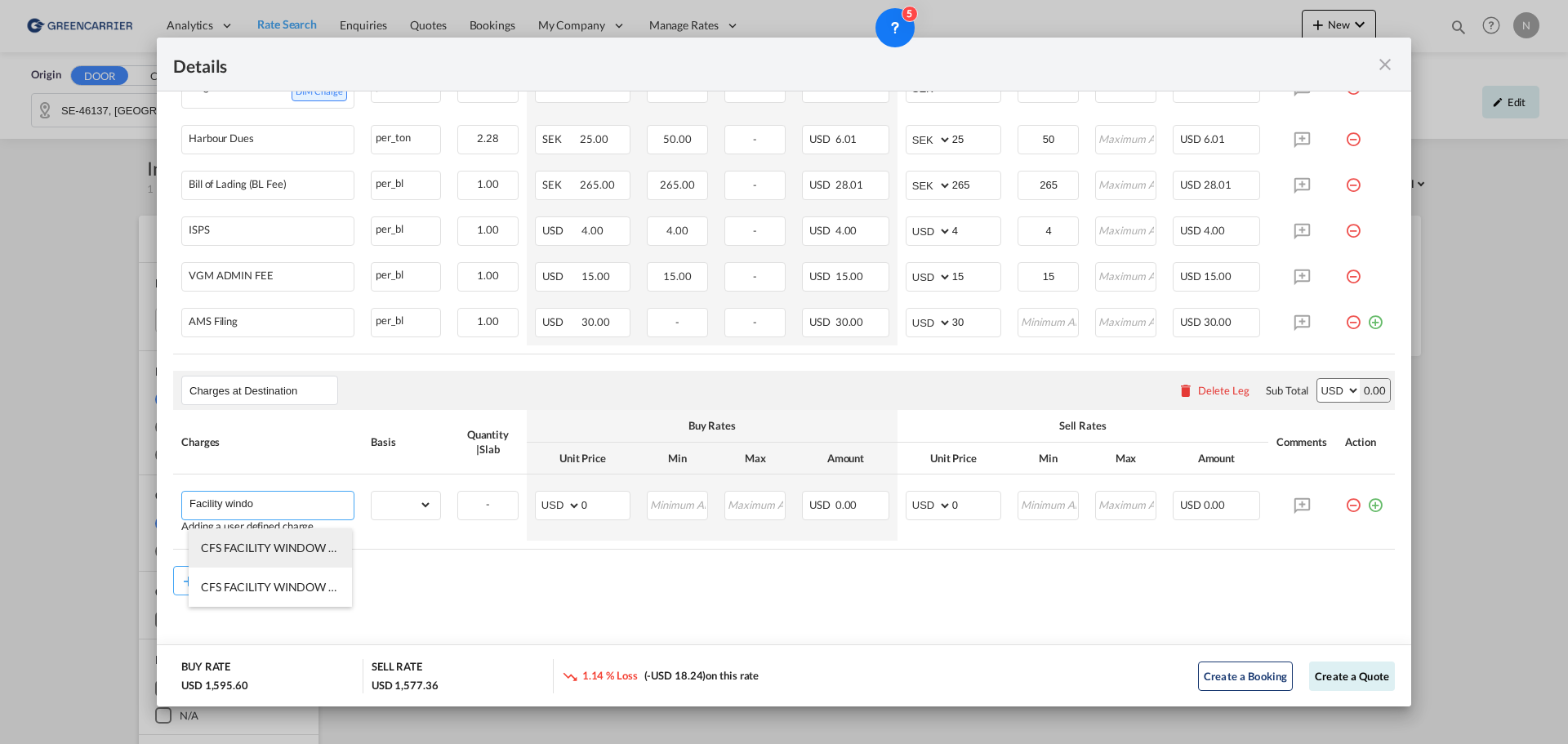
click at [276, 546] on span "CFS FACILITY WINDOW FEE" at bounding box center [274, 547] width 146 height 13
type input "CFS FACILITY WINDOW FEE"
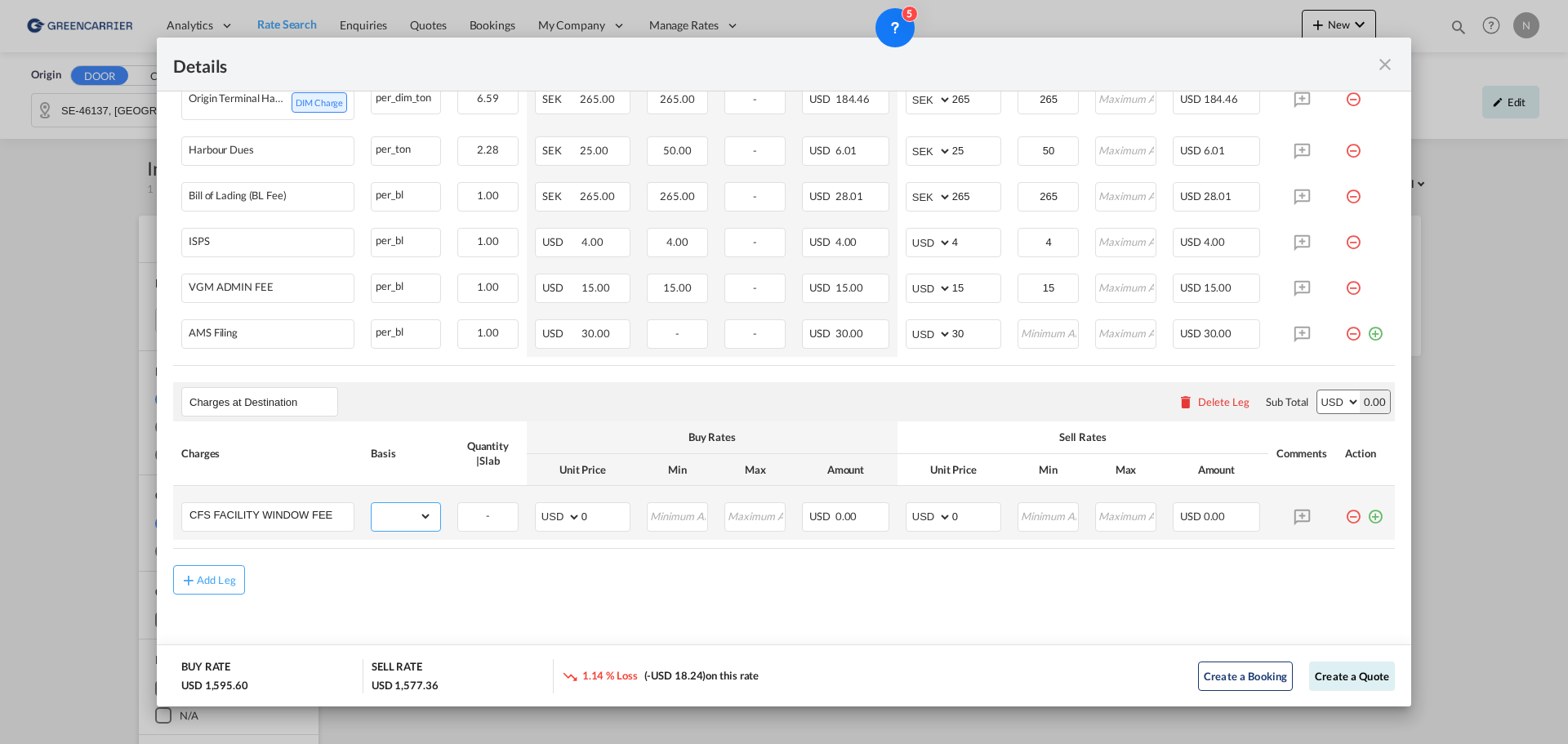
click at [400, 519] on select "gross_weight volumetric_weight per_shipment per_bl per_km per_hawb per_kg flat …" at bounding box center [401, 516] width 61 height 26
select select "flat"
click at [371, 503] on select "gross_weight volumetric_weight per_shipment per_bl per_km per_hawb per_kg flat …" at bounding box center [401, 516] width 61 height 26
click at [979, 516] on input "0" at bounding box center [976, 515] width 48 height 24
drag, startPoint x: 970, startPoint y: 518, endPoint x: 934, endPoint y: 519, distance: 36.0
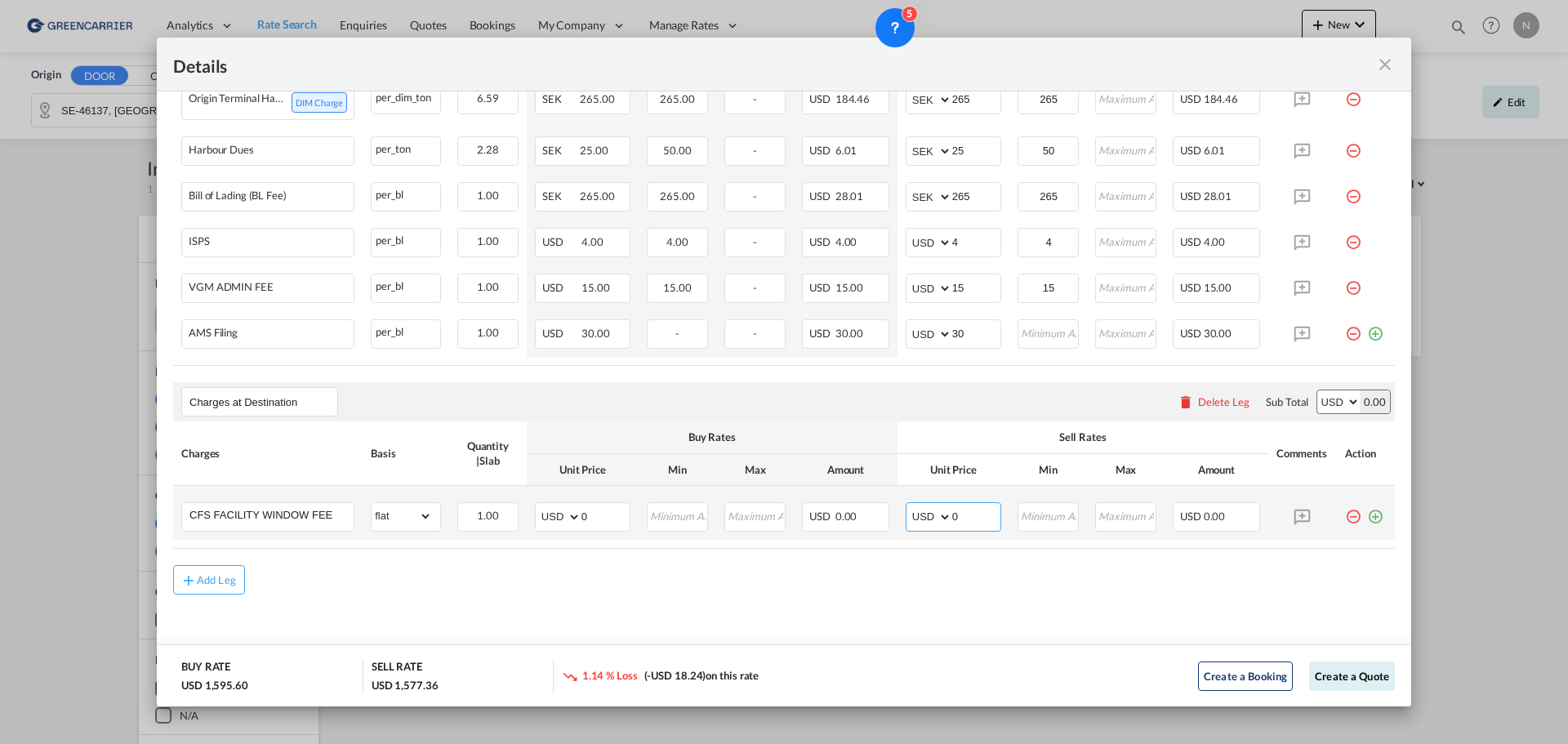
click at [934, 519] on md-input-container "AED AFN ALL AMD ANG AOA ARS AUD AWG AZN BAM BBD BDT BGN BHD BIF BMD BND [PERSON…" at bounding box center [953, 517] width 95 height 29
type input "125"
click at [1370, 518] on md-icon "icon-plus-circle-outline green-400-fg" at bounding box center [1374, 510] width 16 height 16
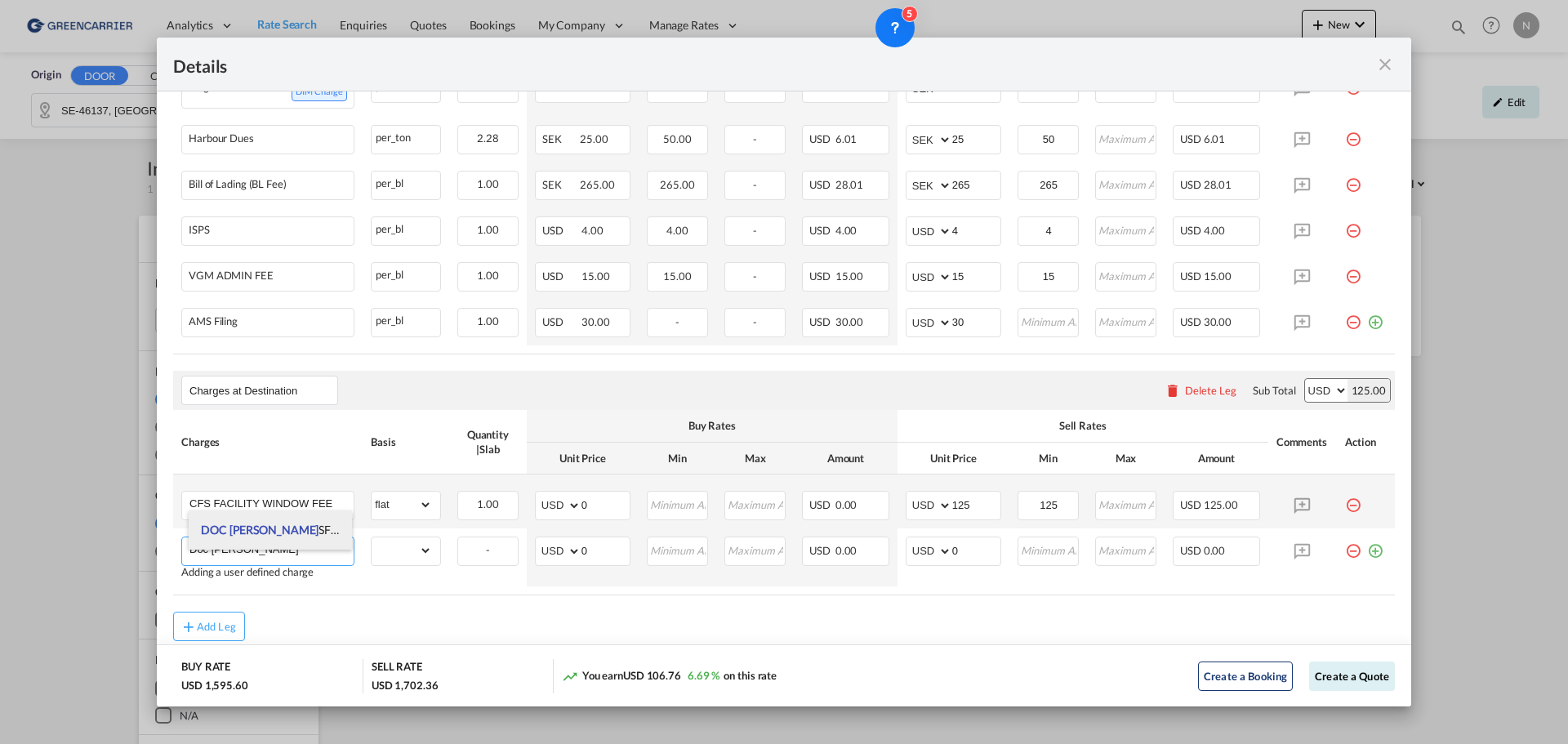
click at [282, 523] on span "DOC [PERSON_NAME] SFER" at bounding box center [272, 529] width 144 height 13
type input "DOC TRANSFER"
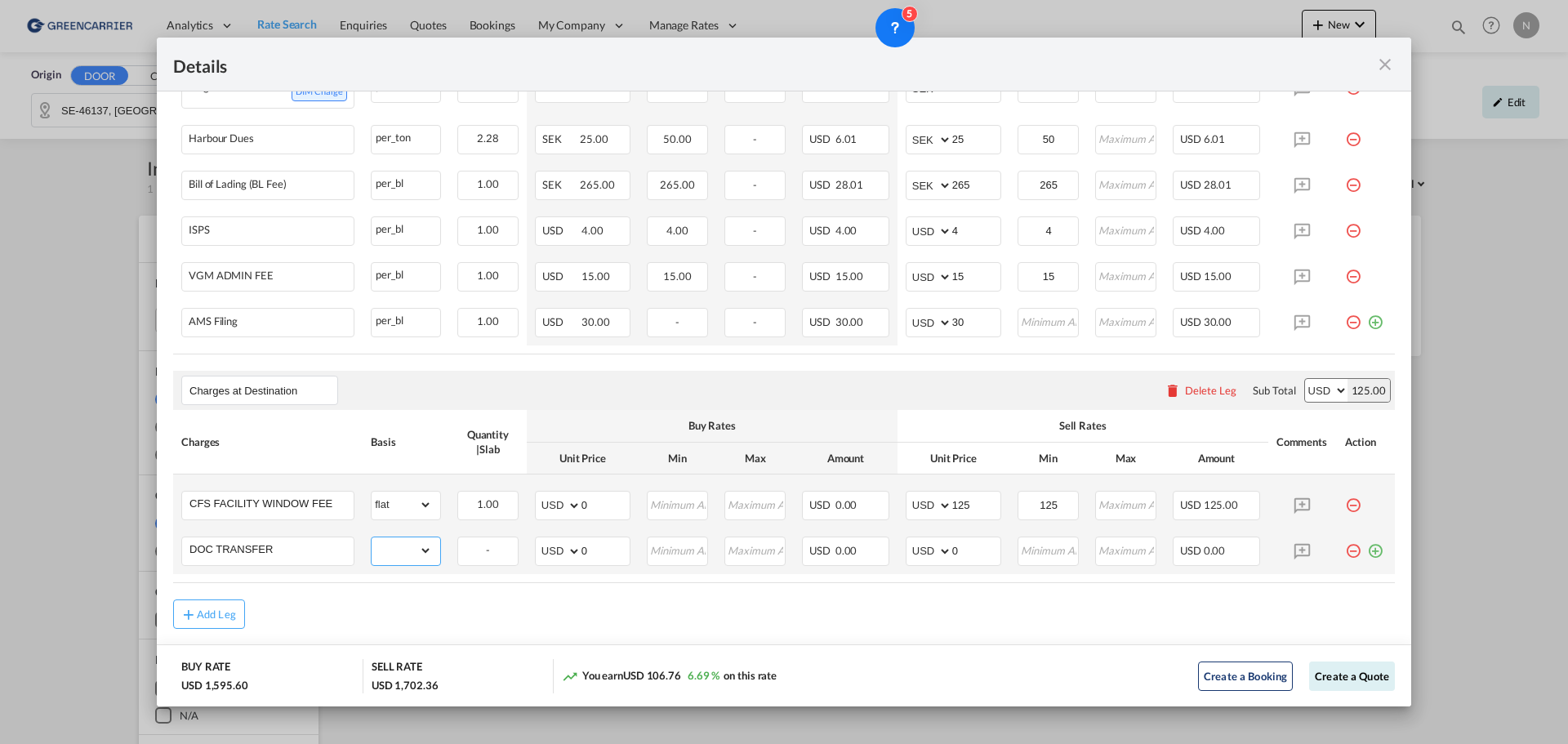
click at [395, 564] on select "gross_weight volumetric_weight per_shipment per_bl per_km per_hawb per_kg flat …" at bounding box center [401, 549] width 61 height 26
select select "per_hbl"
click at [371, 548] on select "gross_weight volumetric_weight per_shipment per_bl per_km per_hawb per_kg flat …" at bounding box center [401, 549] width 61 height 26
drag, startPoint x: 966, startPoint y: 562, endPoint x: 938, endPoint y: 564, distance: 28.1
click at [938, 564] on md-input-container "AED AFN ALL AMD ANG AOA ARS AUD AWG AZN BAM BBD BDT BGN BHD BIF BMD BND [PERSON…" at bounding box center [953, 551] width 95 height 29
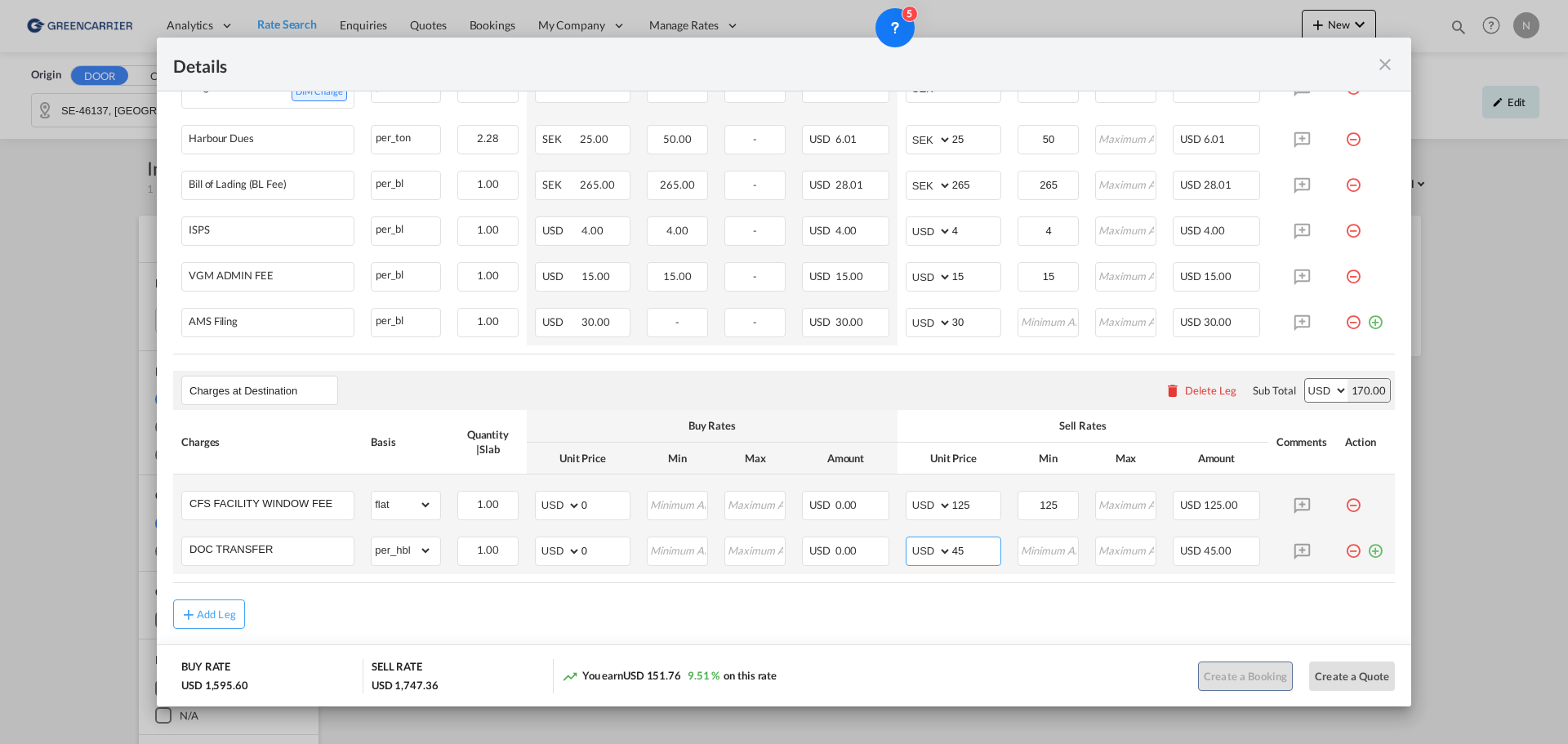
type input "45"
click at [1369, 553] on md-icon "icon-plus-circle-outline green-400-fg" at bounding box center [1374, 545] width 16 height 16
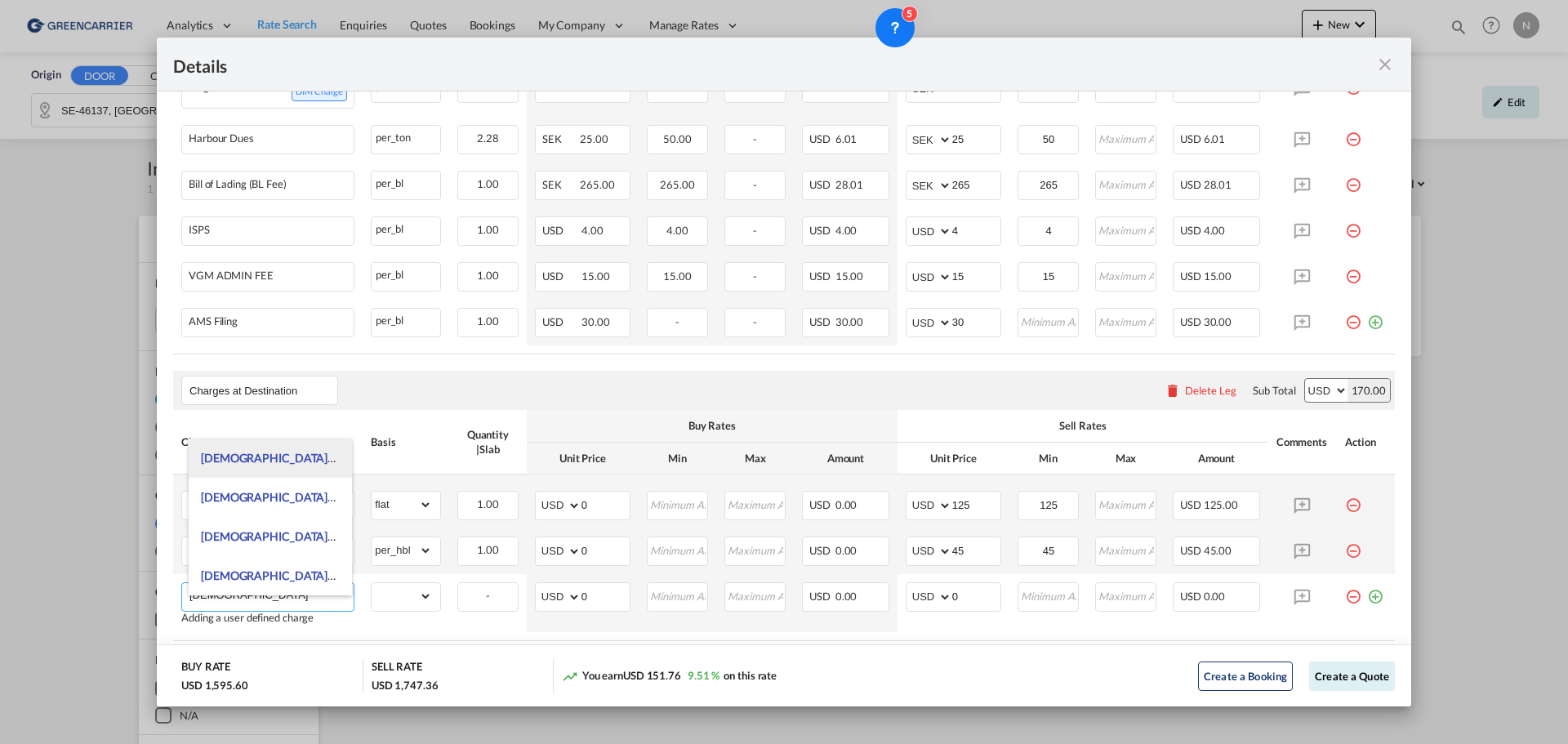
click at [306, 460] on span "CHASSI S + FACILITY FEE + IFS + CIS" at bounding box center [333, 458] width 267 height 13
type input "CHASSIS + FACILITY FEE + IFS + CIS"
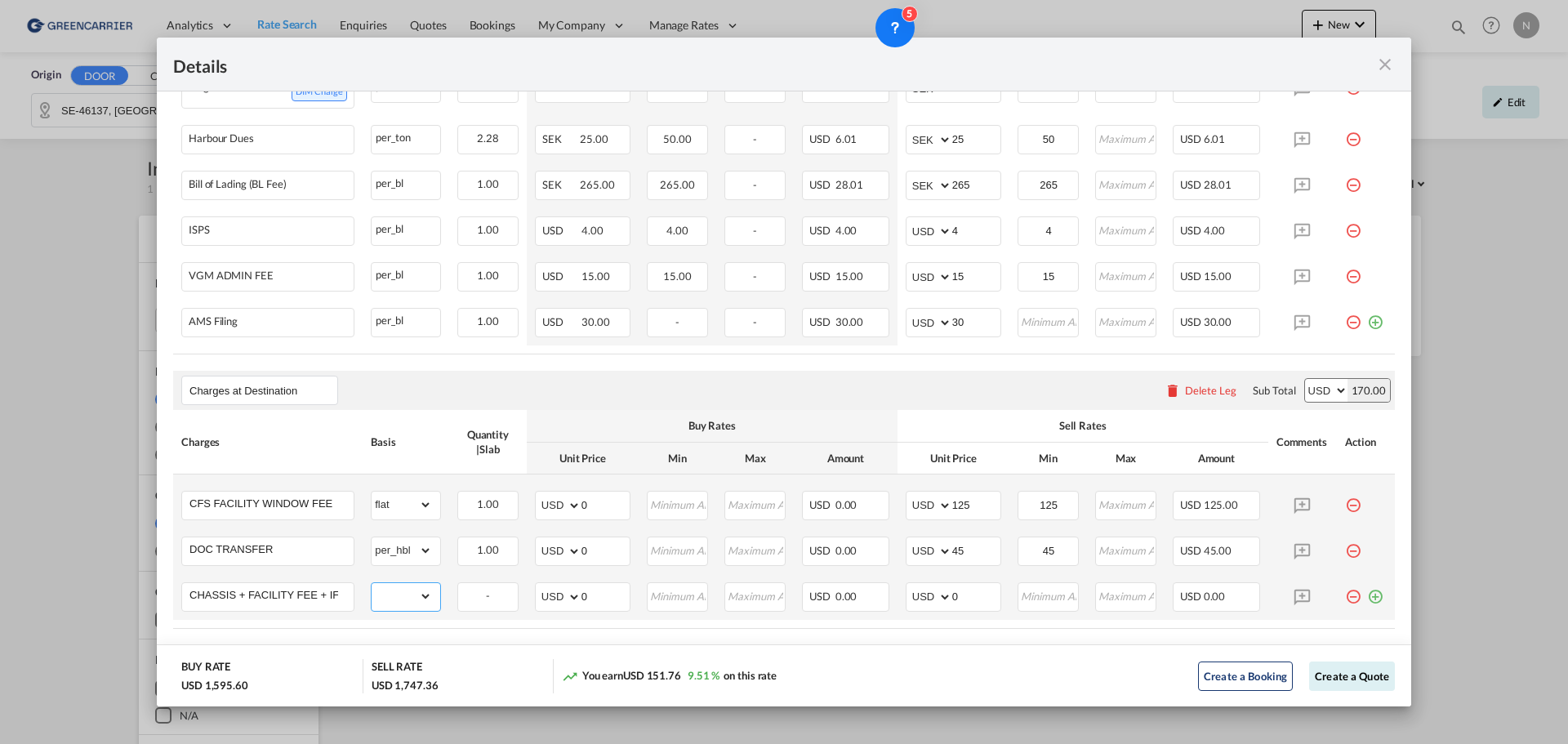
click at [399, 609] on select "gross_weight volumetric_weight per_shipment per_bl per_km per_hawb per_kg flat …" at bounding box center [401, 596] width 61 height 26
select select "per_w/m"
click at [371, 595] on select "gross_weight volumetric_weight per_shipment per_bl per_km per_hawb per_kg flat …" at bounding box center [401, 596] width 61 height 26
drag, startPoint x: 959, startPoint y: 606, endPoint x: 942, endPoint y: 606, distance: 17.0
click at [942, 606] on md-input-container "AED AFN ALL AMD ANG AOA ARS AUD AWG AZN BAM BBD BDT BGN BHD BIF BMD BND [PERSON…" at bounding box center [953, 597] width 95 height 29
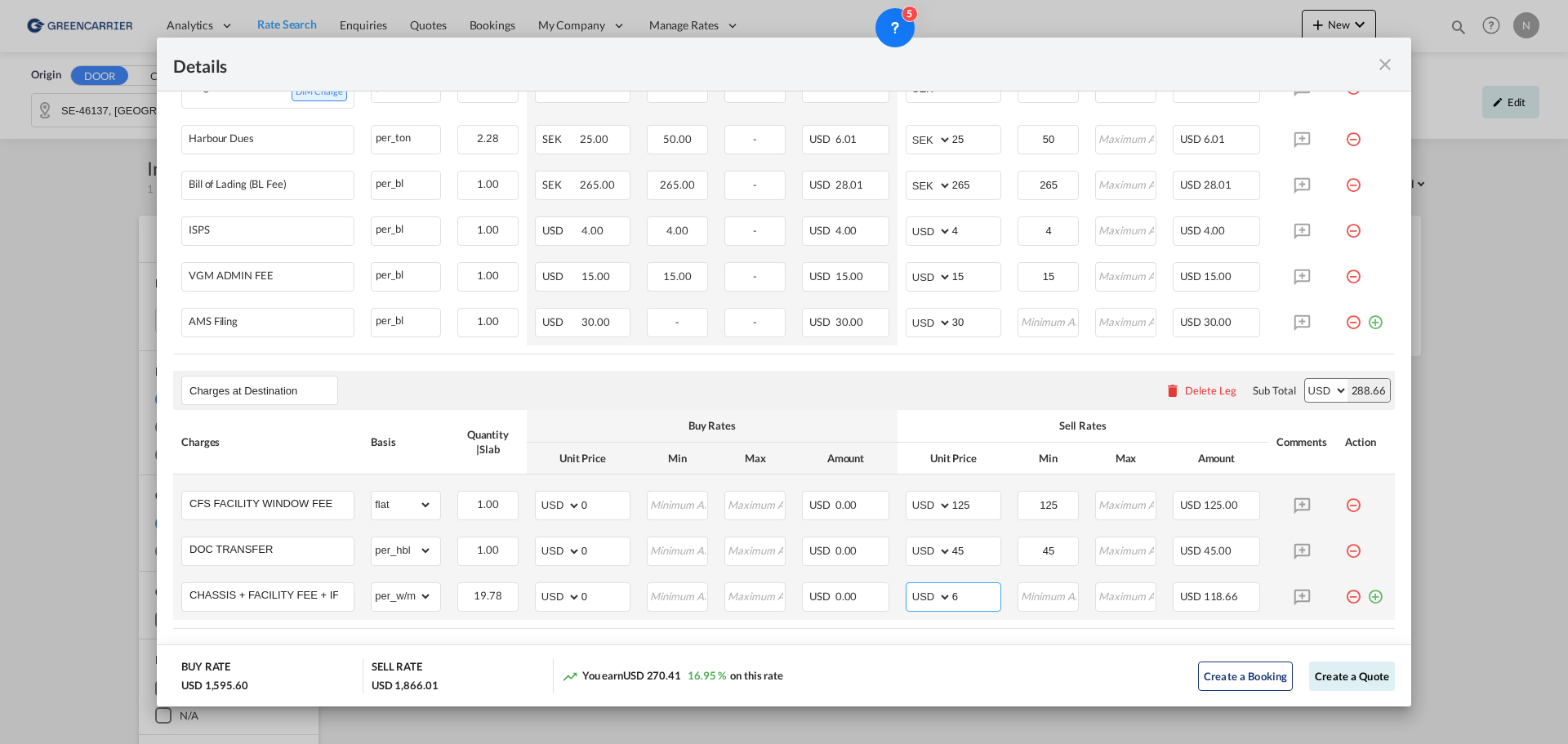
type input "6"
click at [1367, 598] on md-icon "icon-plus-circle-outline green-400-fg" at bounding box center [1374, 590] width 16 height 16
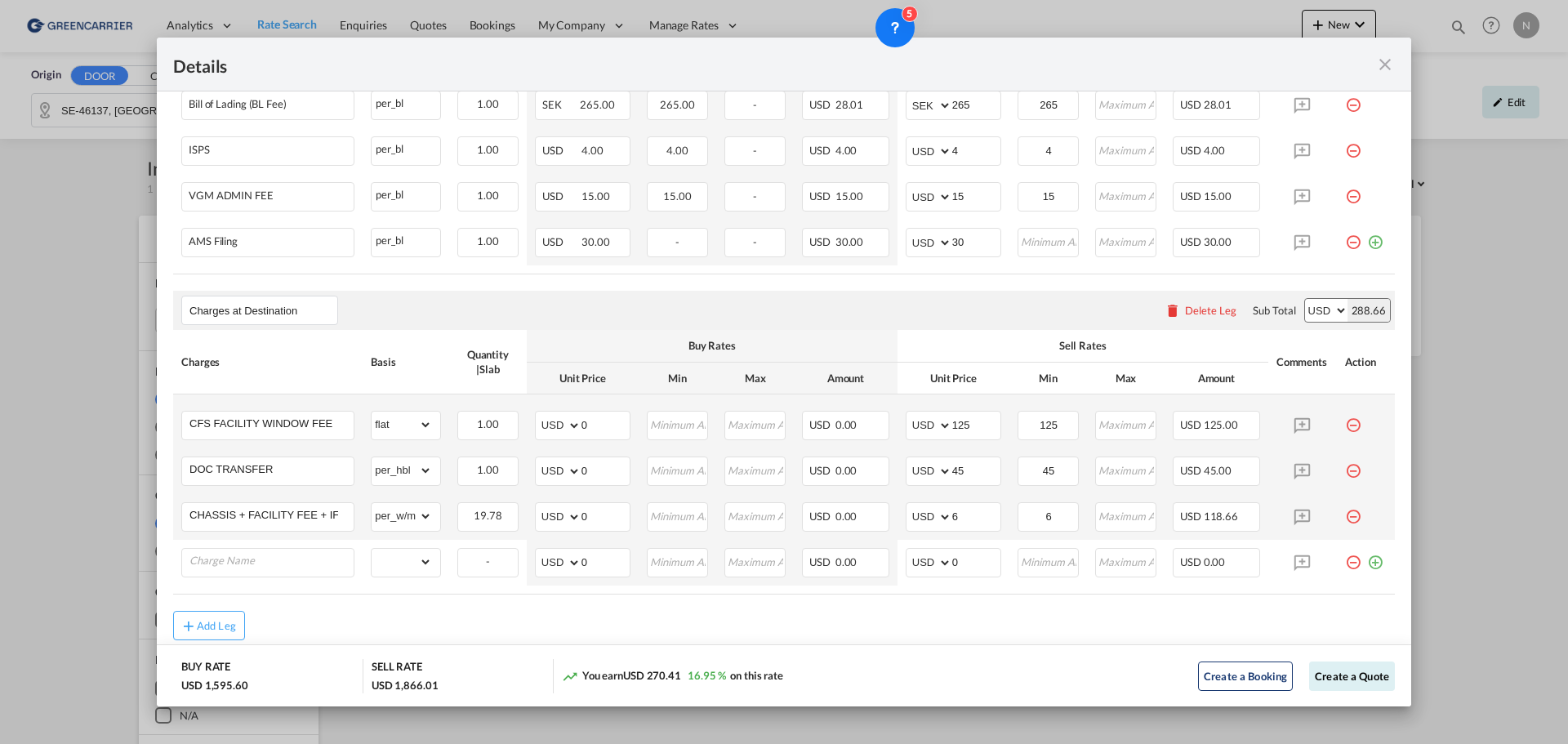
scroll to position [1068, 0]
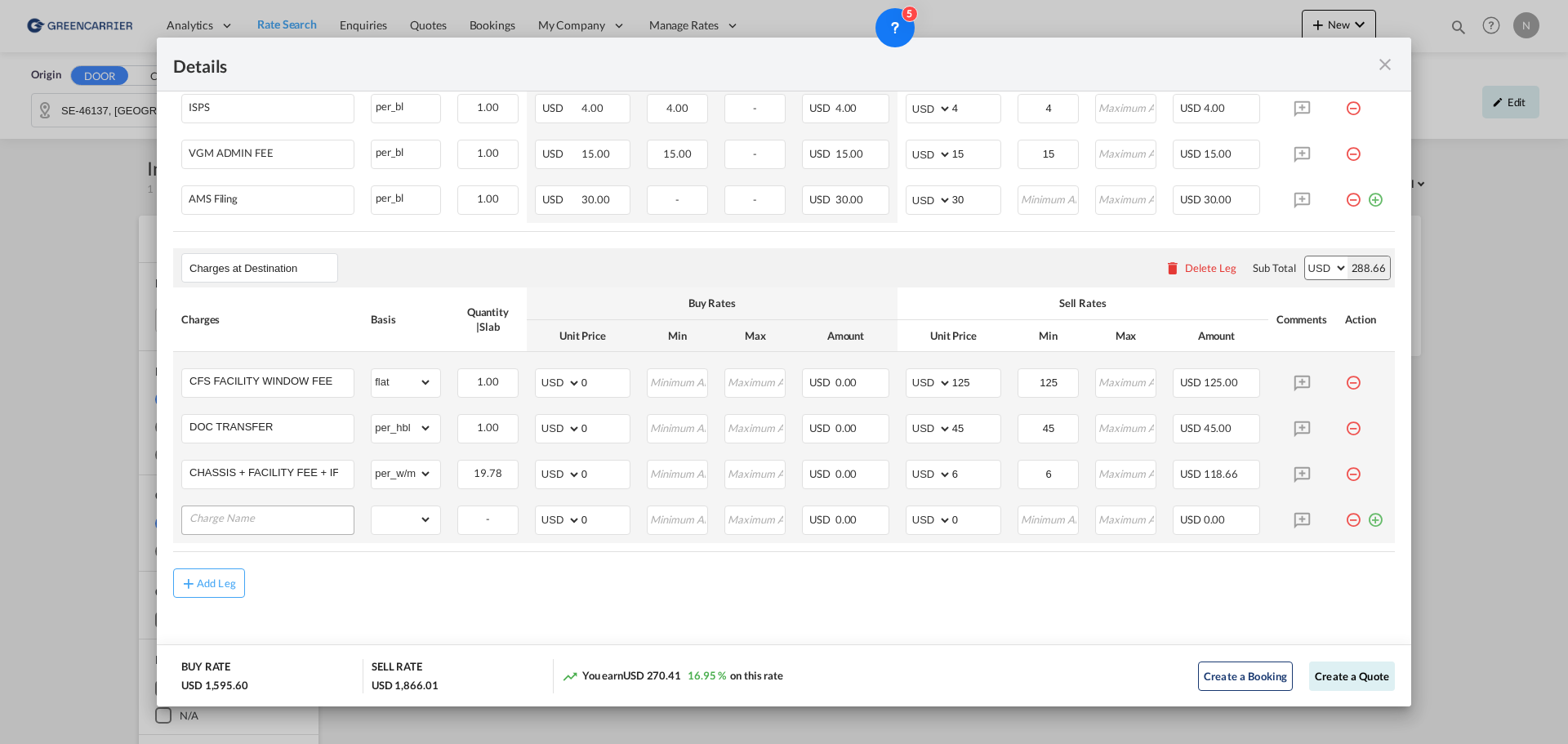
click at [211, 522] on input "Charge Name" at bounding box center [272, 518] width 164 height 24
type input "D"
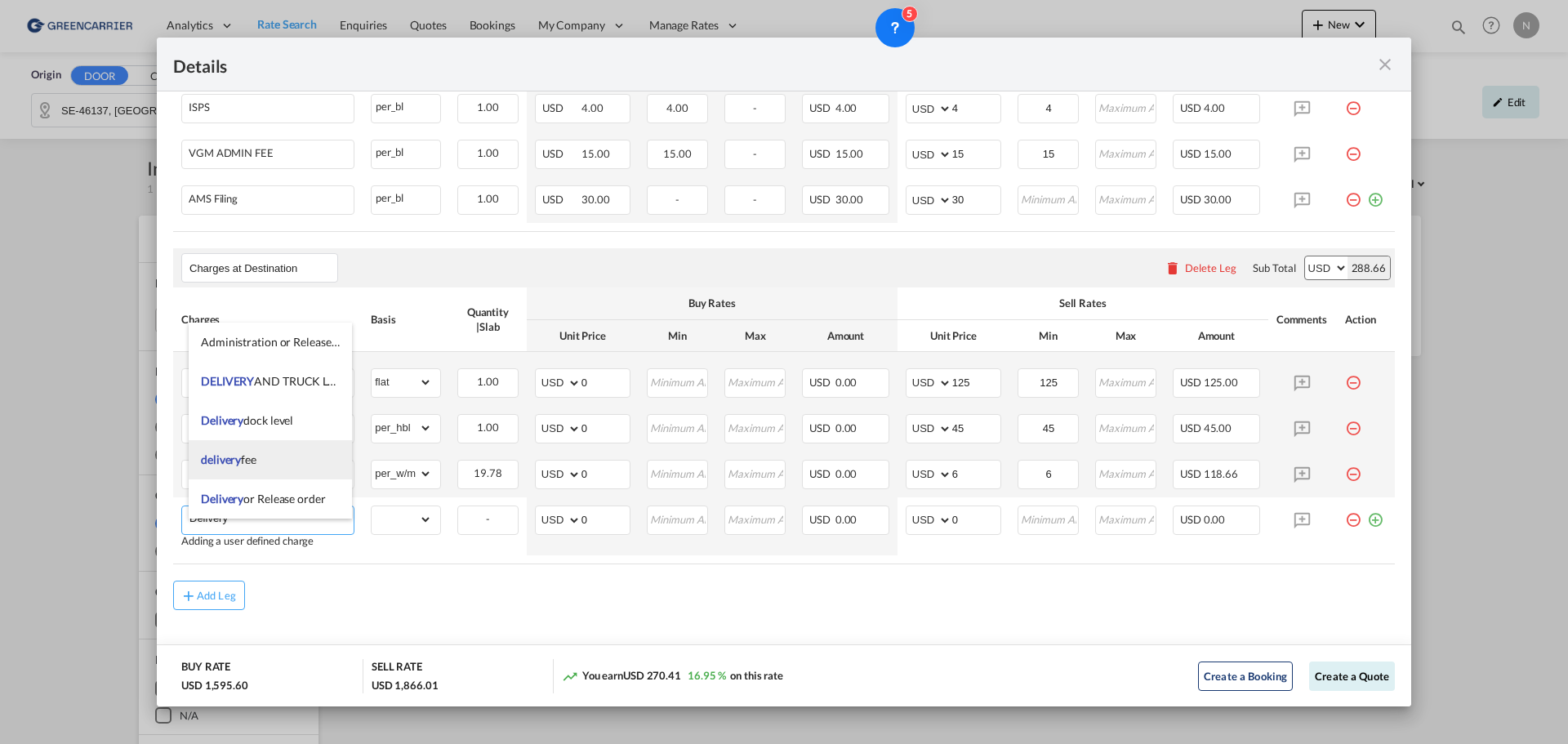
click at [242, 461] on span "delivery fee" at bounding box center [228, 459] width 56 height 13
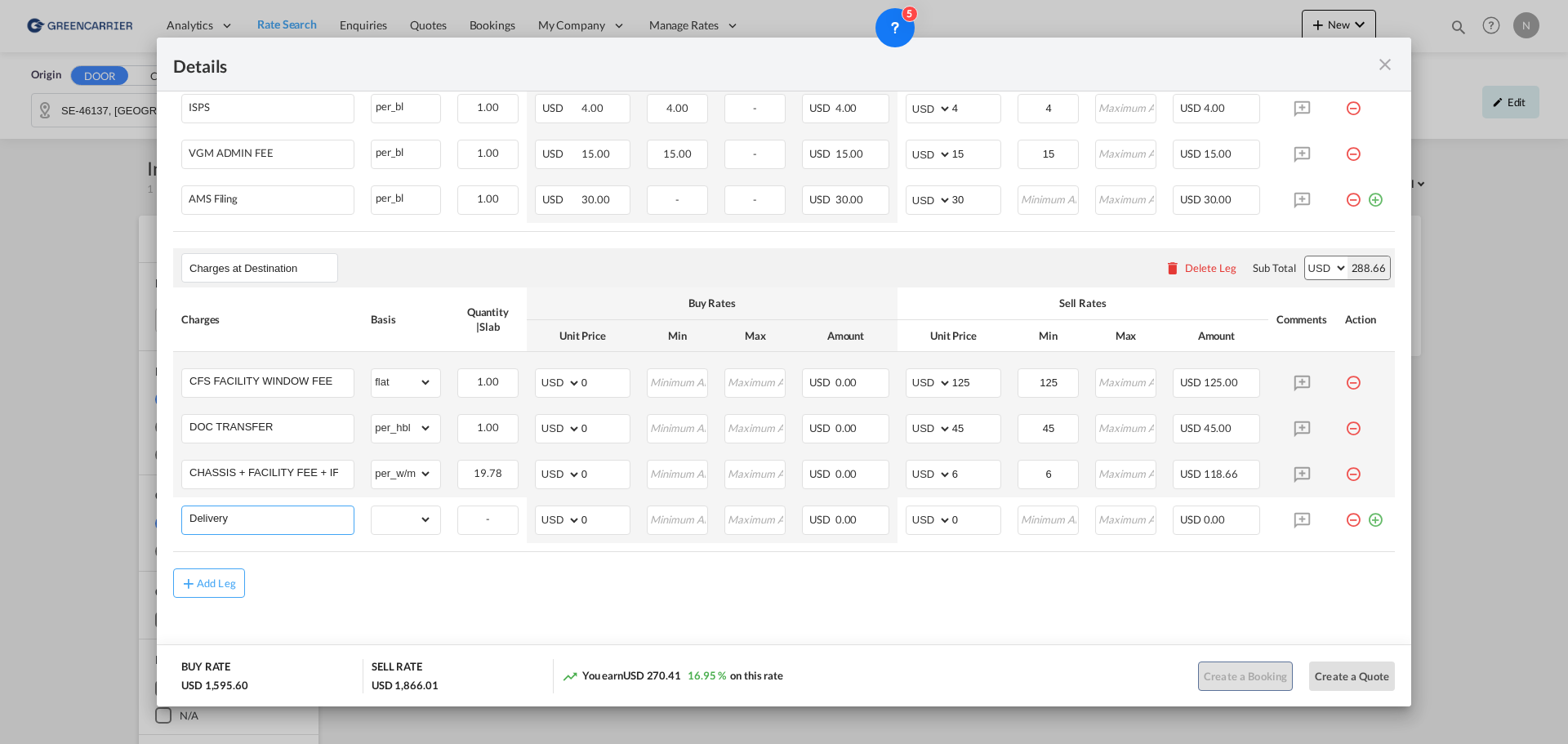
type input "delivery fee"
click at [386, 532] on select "gross_weight volumetric_weight per_shipment per_bl per_km per_hawb per_kg flat …" at bounding box center [401, 518] width 61 height 26
select select "per_shipment"
click at [371, 518] on select "gross_weight volumetric_weight per_shipment per_bl per_km per_hawb per_kg flat …" at bounding box center [401, 518] width 61 height 26
click at [398, 532] on select "gross_weight volumetric_weight per_shipment per_bl per_km per_hawb per_kg flat …" at bounding box center [401, 518] width 61 height 26
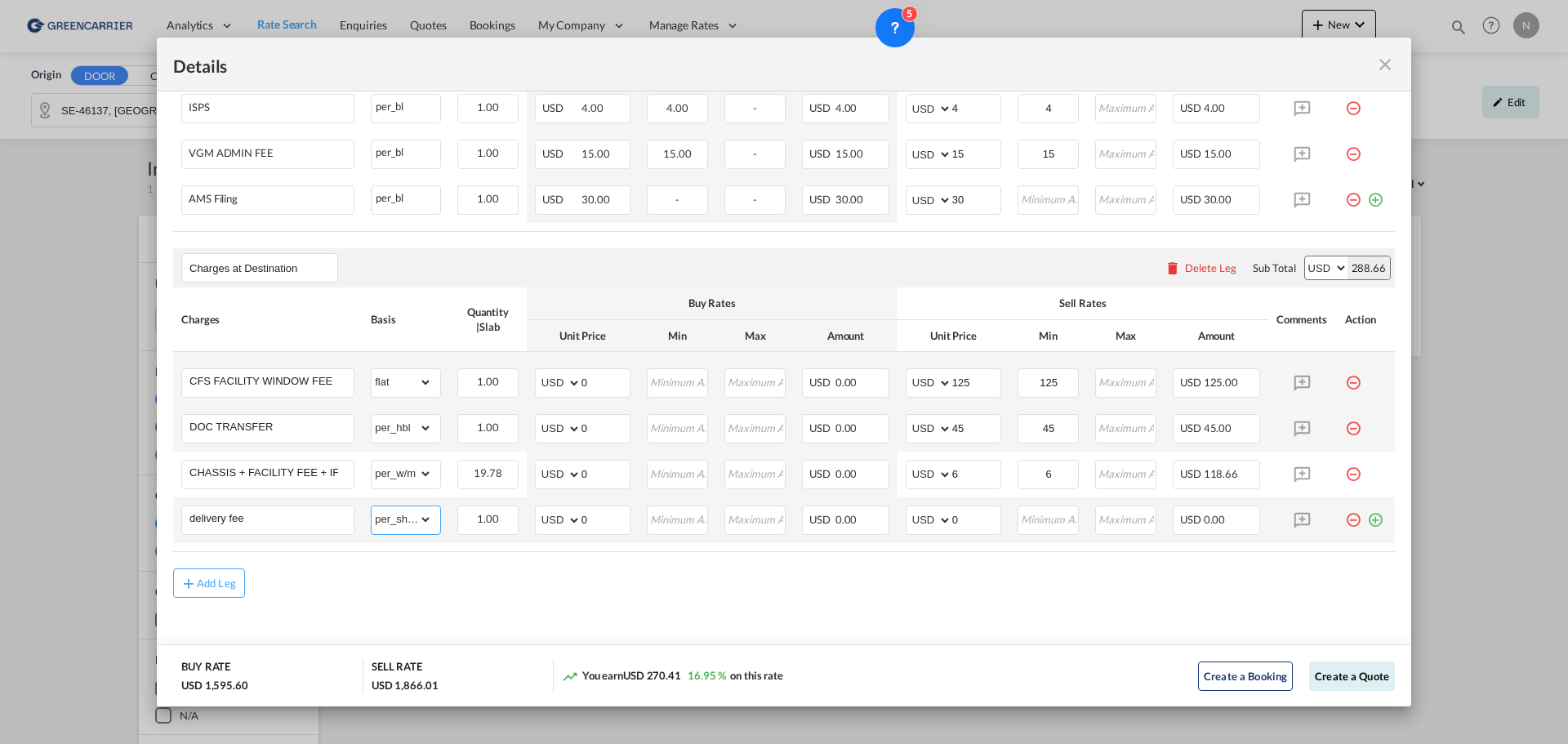
click at [398, 532] on select "gross_weight volumetric_weight per_shipment per_bl per_km per_hawb per_kg flat …" at bounding box center [401, 518] width 61 height 26
drag, startPoint x: 969, startPoint y: 533, endPoint x: 943, endPoint y: 533, distance: 26.0
click at [943, 533] on md-input-container "AED AFN ALL AMD ANG AOA ARS AUD AWG AZN BAM BBD BDT BGN BHD BIF BMD BND [PERSON…" at bounding box center [953, 519] width 95 height 29
click at [1344, 521] on md-icon "icon-minus-circle-outline red-400-fg pt-7" at bounding box center [1352, 513] width 16 height 16
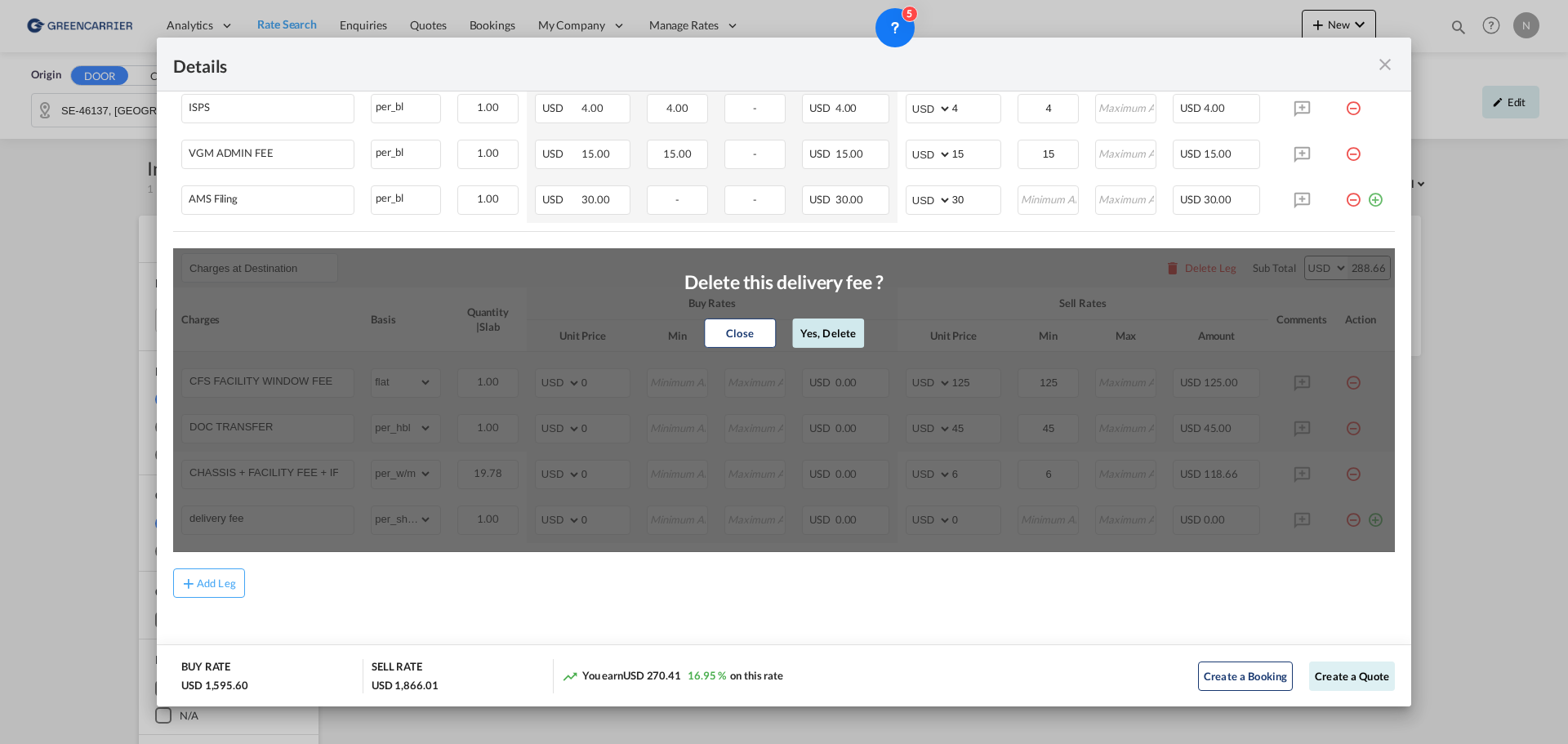
click at [815, 344] on button "Yes, Delete" at bounding box center [828, 332] width 72 height 29
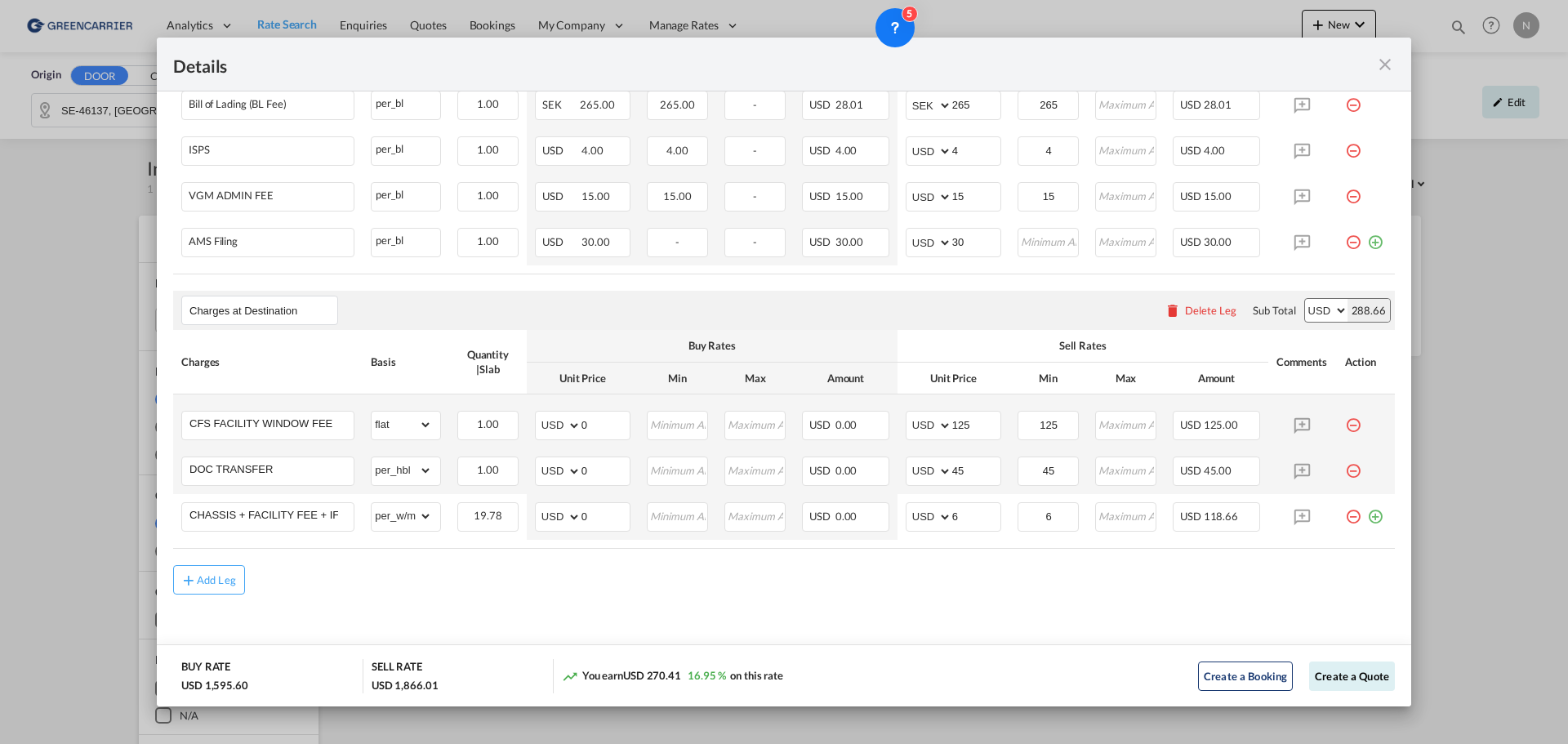
scroll to position [1037, 0]
click at [1349, 678] on button "Create a Quote" at bounding box center [1351, 676] width 86 height 29
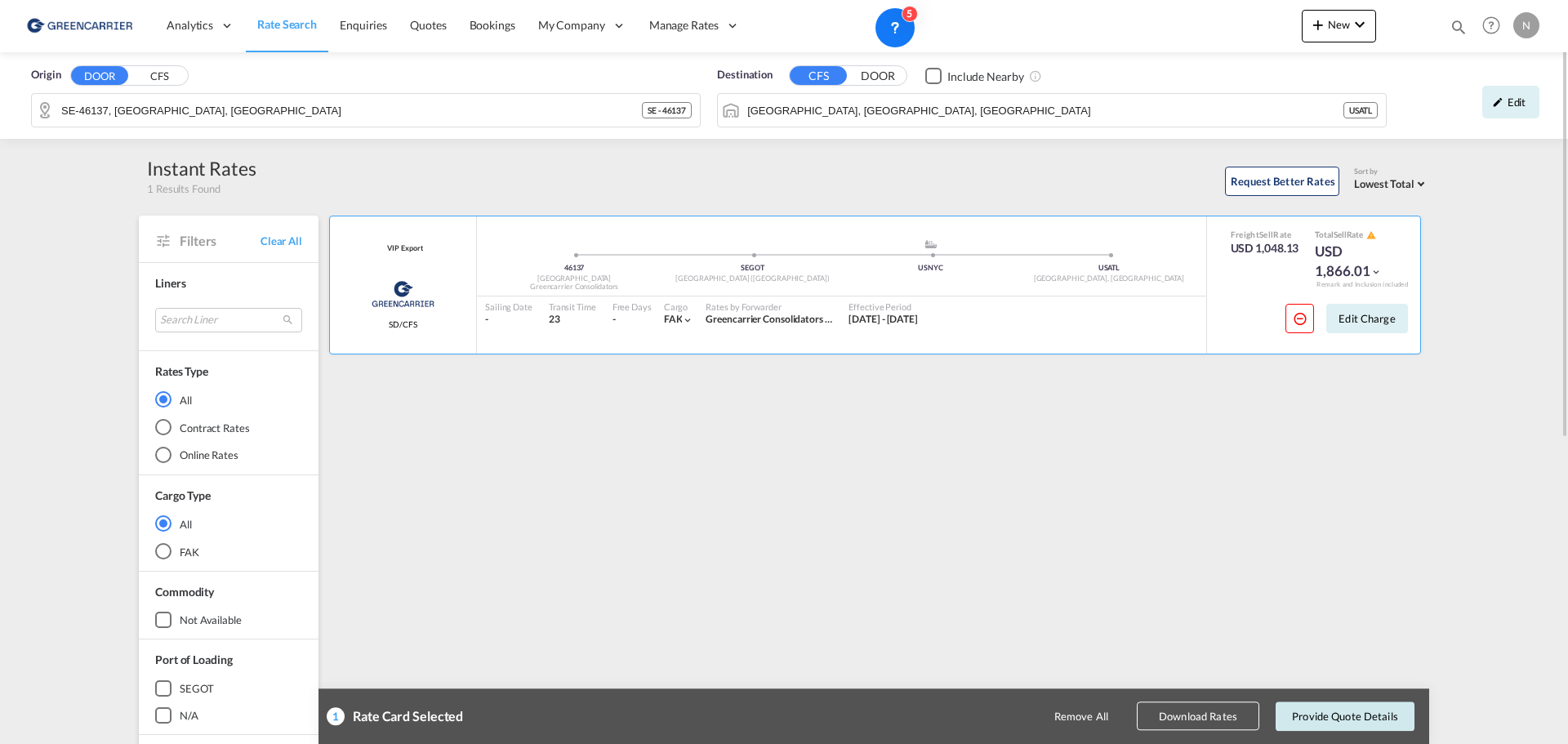
click at [1330, 711] on button "Provide Quote Details" at bounding box center [1344, 716] width 139 height 29
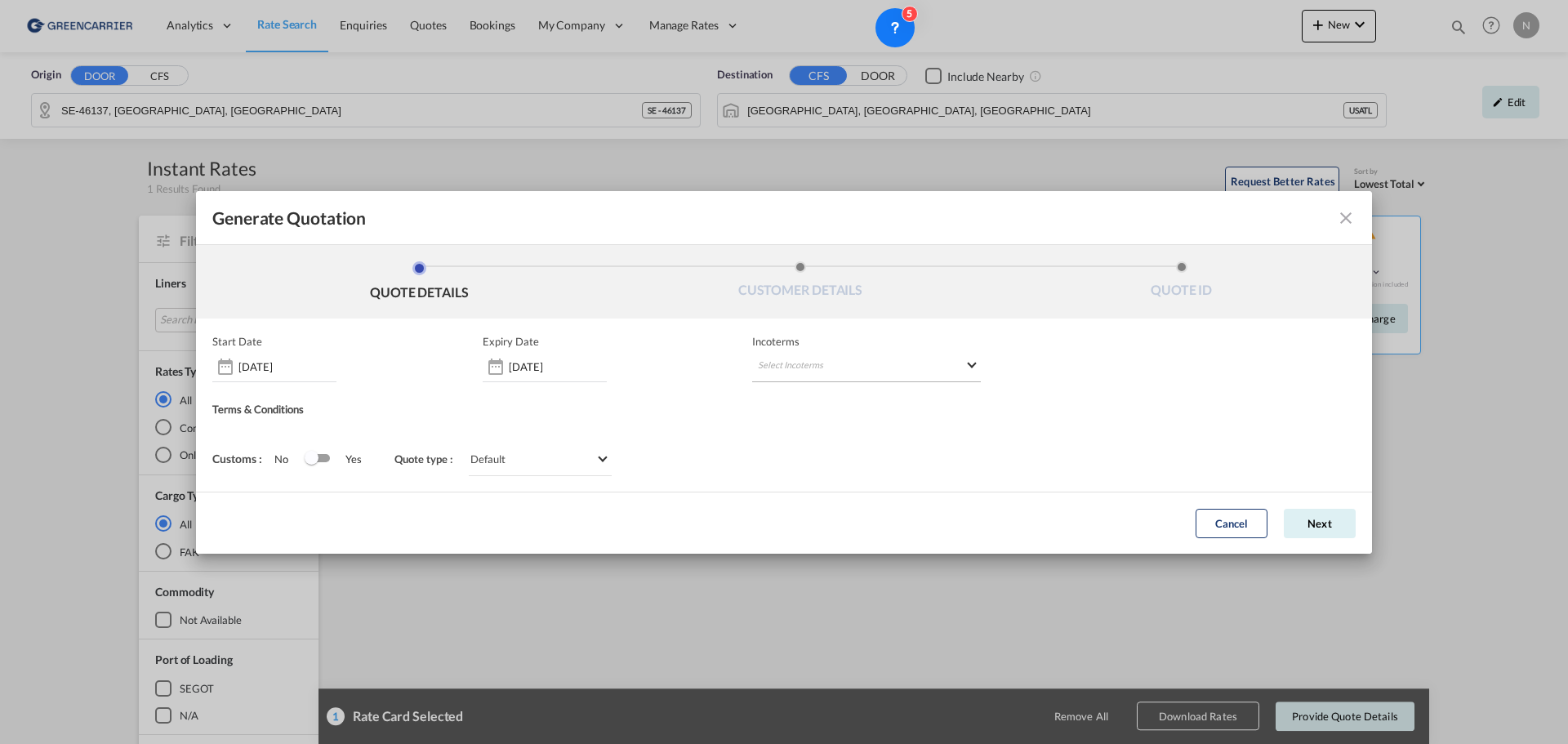
click at [833, 357] on md-select "Select Incoterms DAP - export Delivered at Place EXW - import Ex Works FAS - im…" at bounding box center [865, 367] width 228 height 29
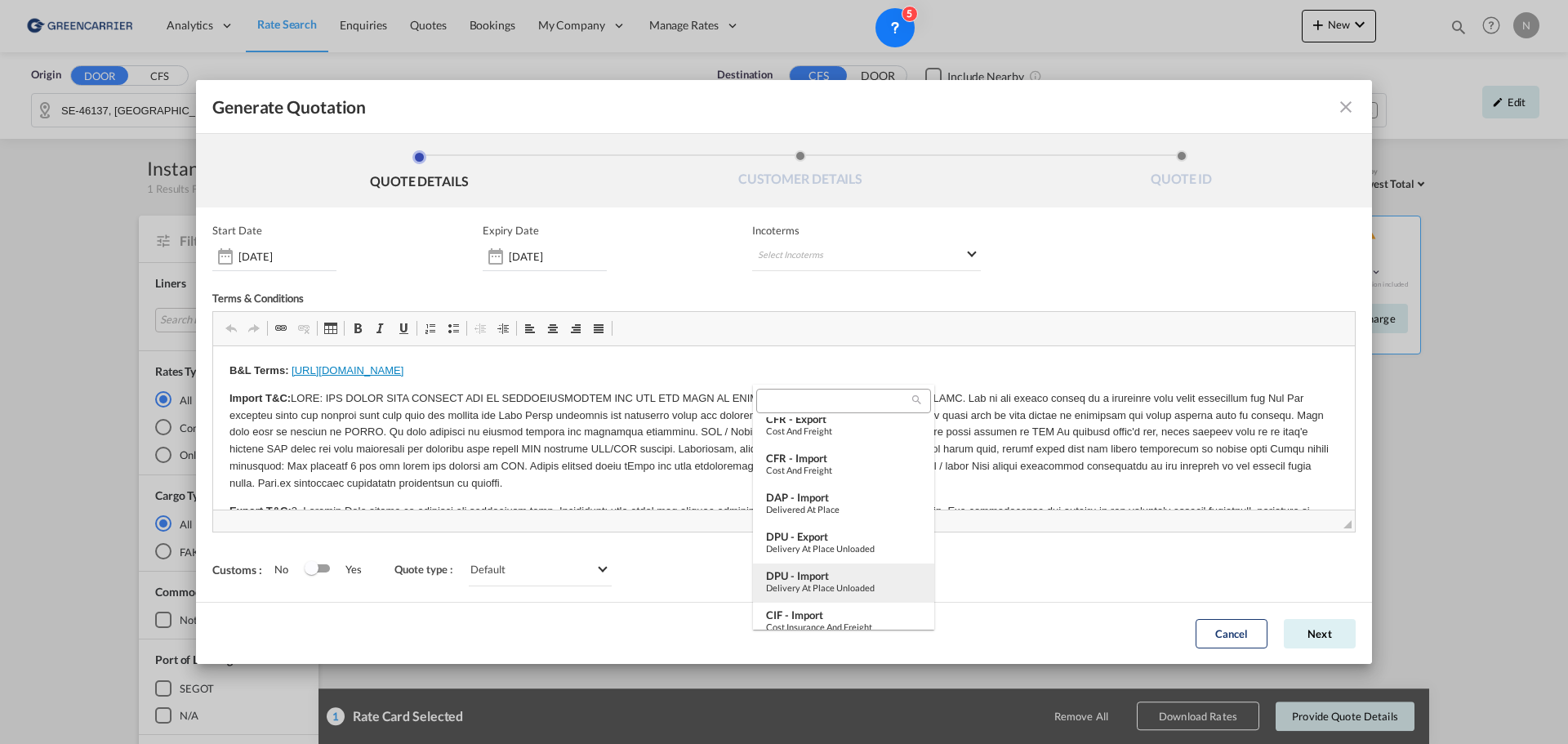
scroll to position [245, 0]
click at [817, 395] on input "search" at bounding box center [837, 400] width 151 height 14
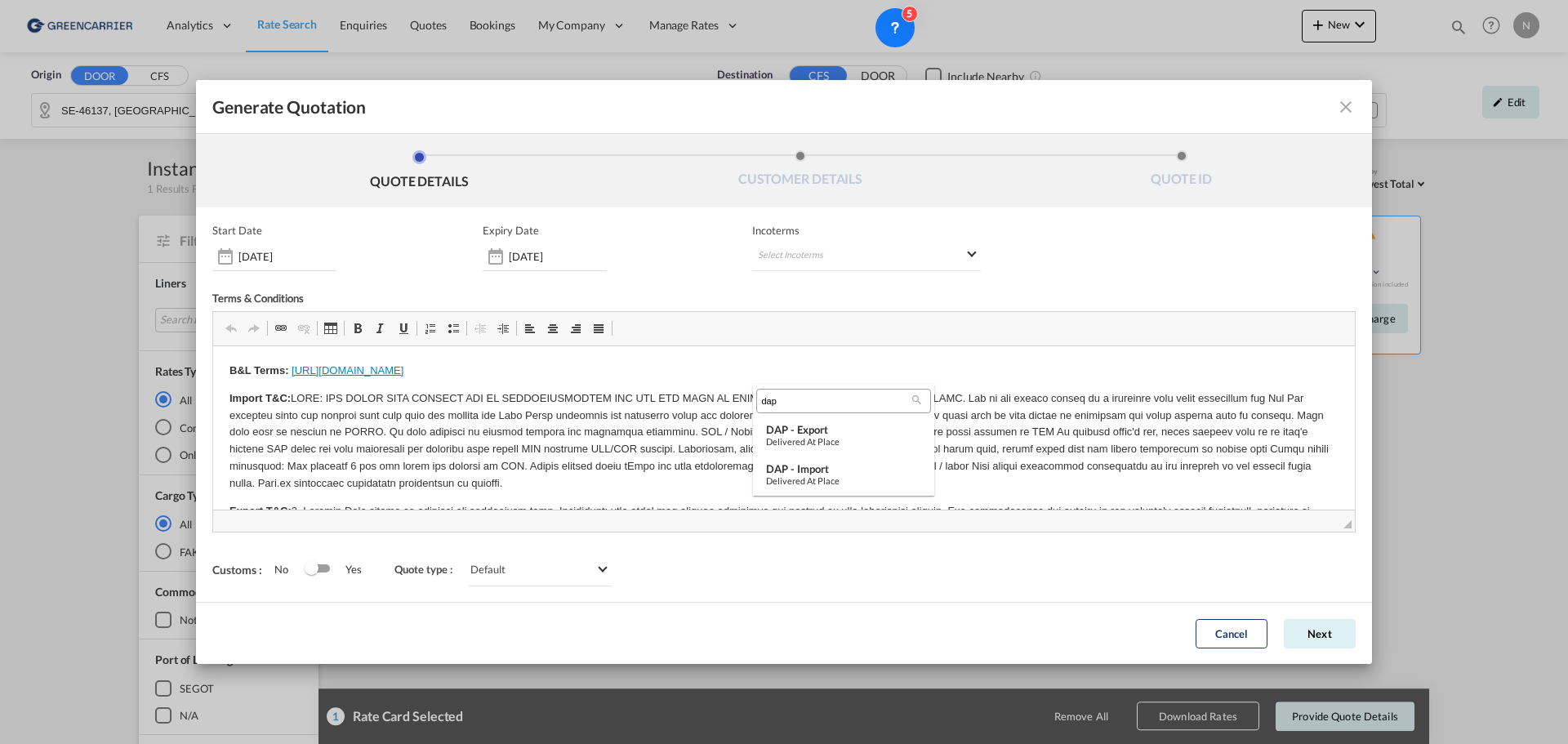
scroll to position [0, 0]
type input "dap"
click at [815, 438] on div "Delivered at Place" at bounding box center [843, 440] width 155 height 11
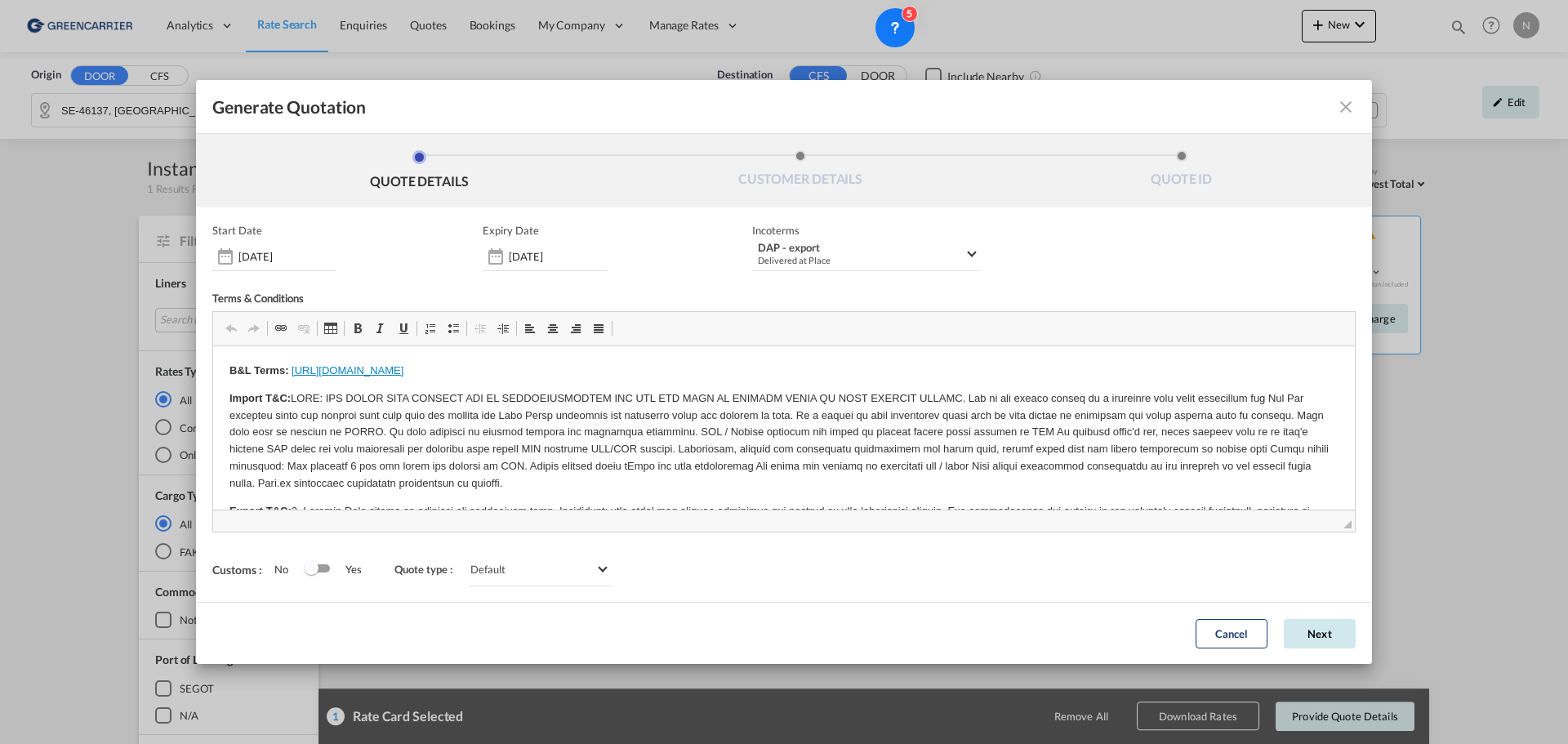
click at [1328, 627] on button "Next" at bounding box center [1319, 633] width 72 height 29
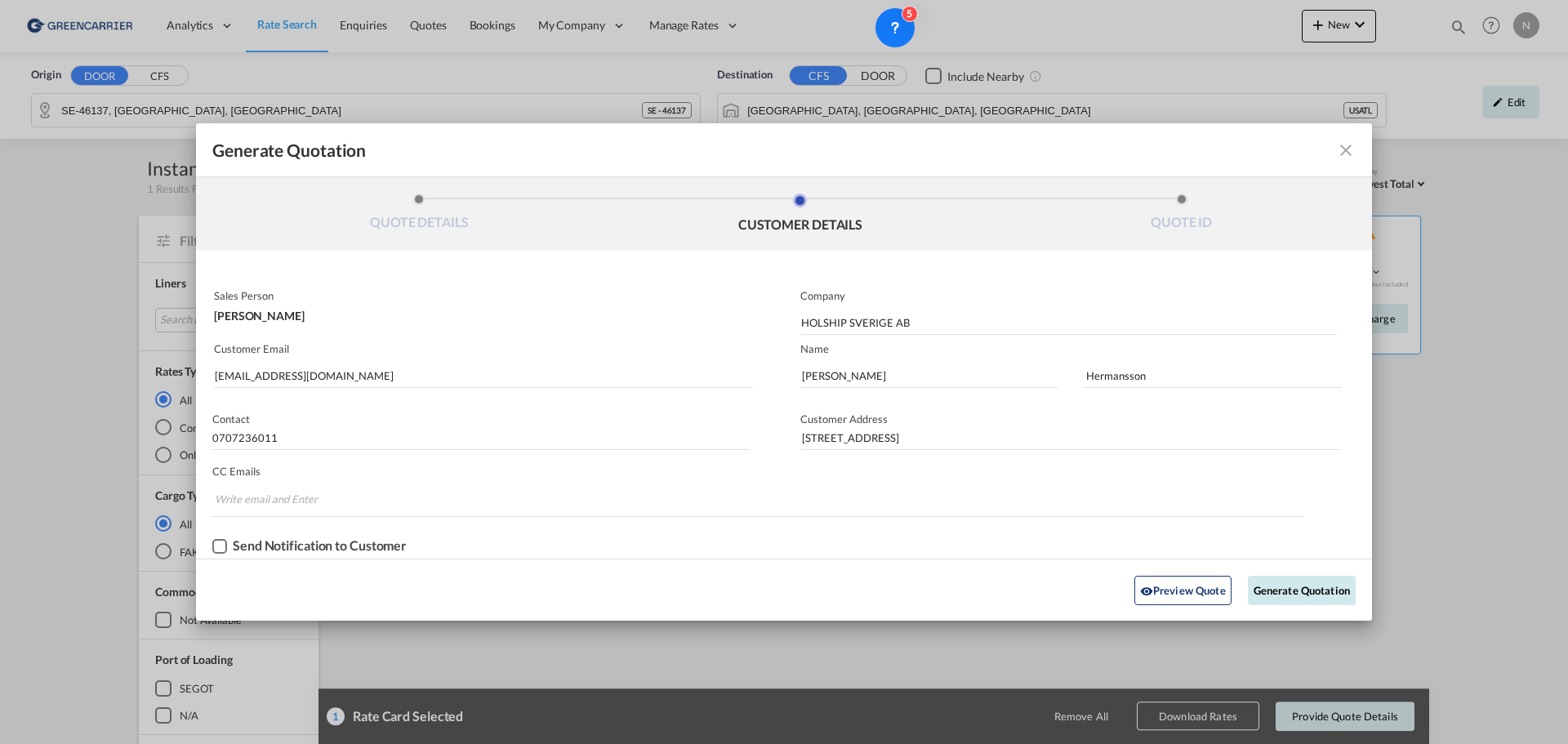
click at [1275, 594] on button "Generate Quotation" at bounding box center [1302, 590] width 108 height 29
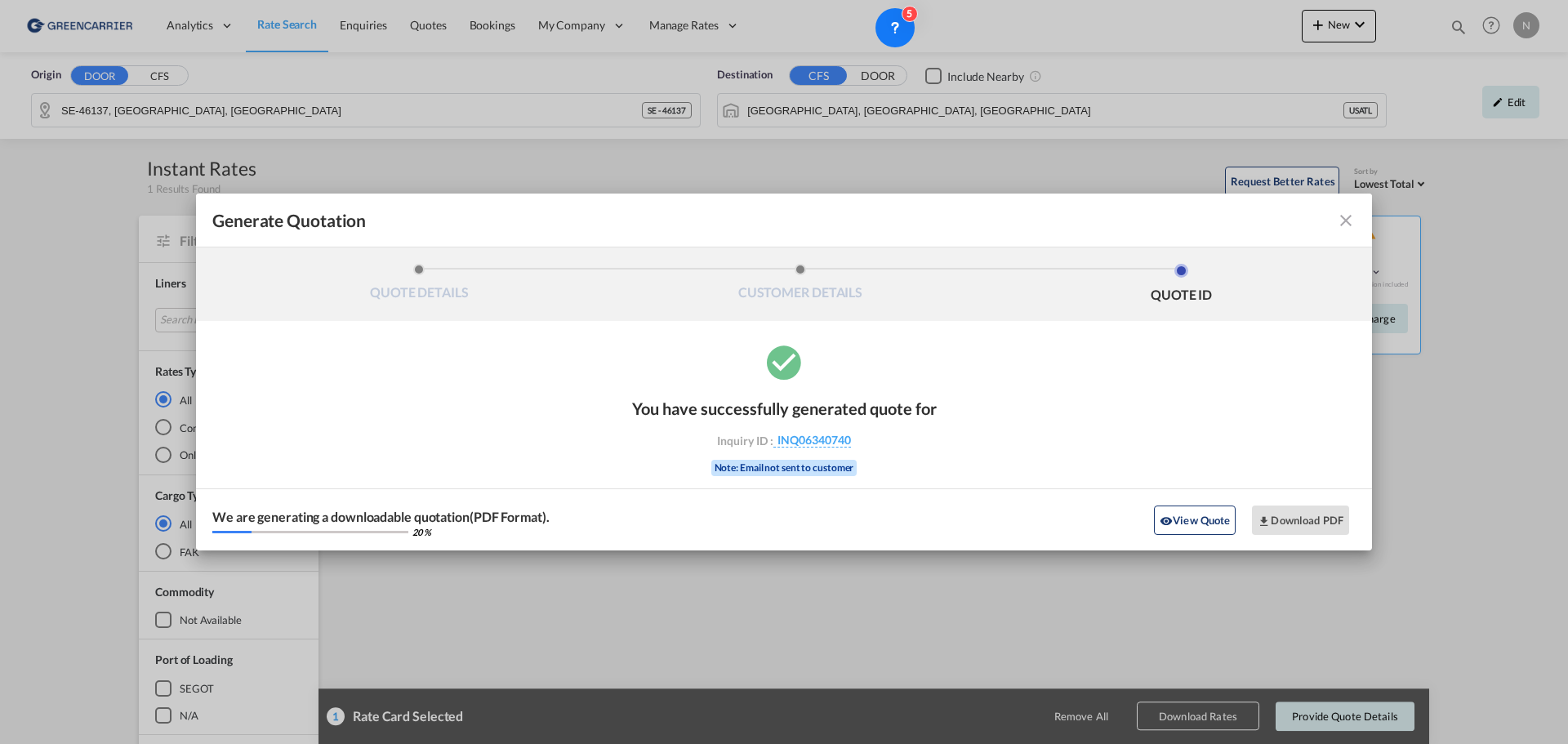
click at [1261, 462] on div "You have successfully generated quote for Inquiry ID : INQ06340740 Note: Email …" at bounding box center [784, 445] width 1176 height 209
click at [1307, 520] on button "Download PDF" at bounding box center [1300, 519] width 97 height 29
click at [1348, 219] on md-icon "icon-close fg-AAA8AD cursor m-0" at bounding box center [1345, 221] width 19 height 19
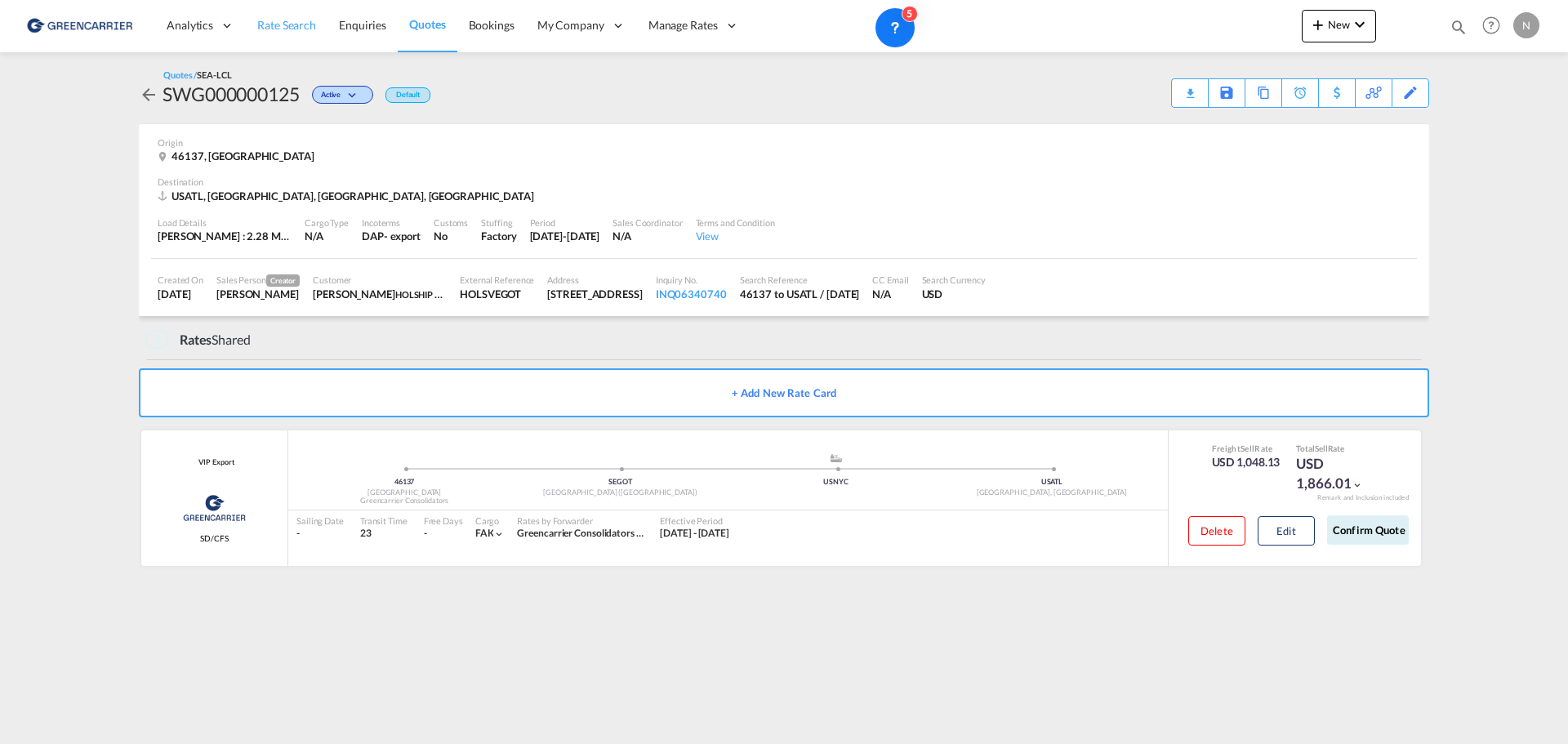
click at [286, 25] on span "Rate Search" at bounding box center [286, 25] width 59 height 13
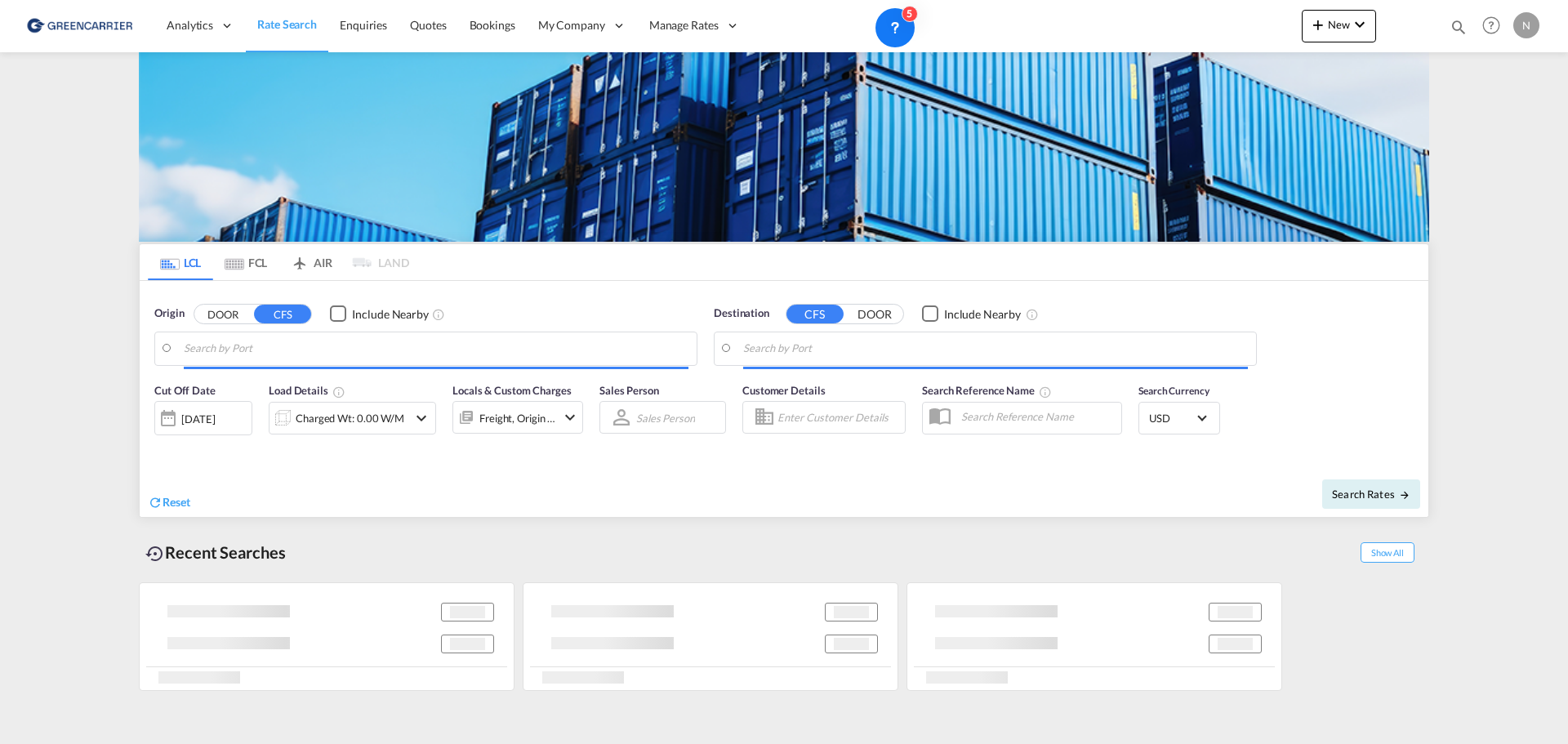
click at [350, 351] on input "Search by Port" at bounding box center [437, 348] width 505 height 24
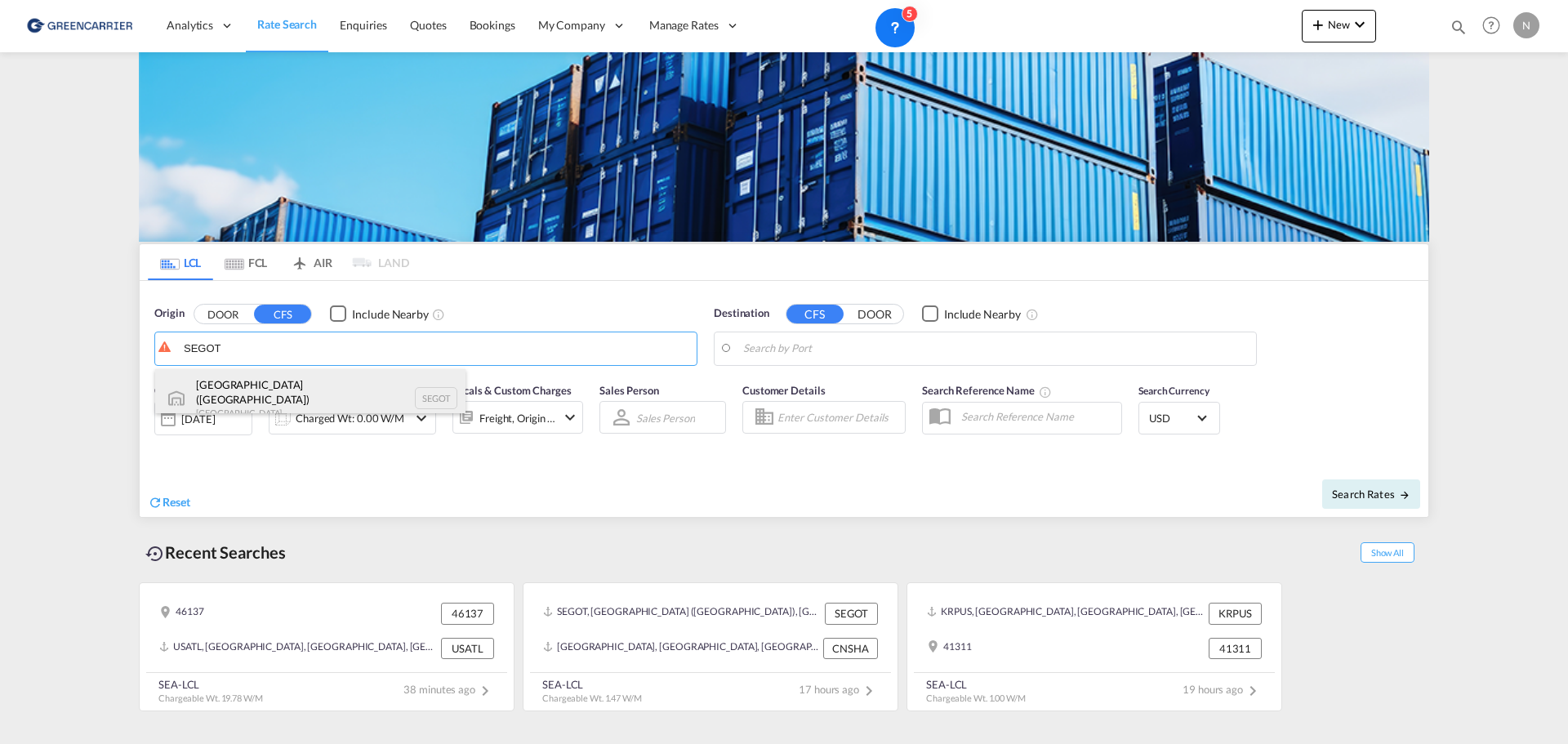
click at [295, 382] on div "[GEOGRAPHIC_DATA] ([GEOGRAPHIC_DATA]) [GEOGRAPHIC_DATA] SEGOT" at bounding box center [310, 398] width 310 height 59
type input "[GEOGRAPHIC_DATA] ([GEOGRAPHIC_DATA]), [GEOGRAPHIC_DATA]"
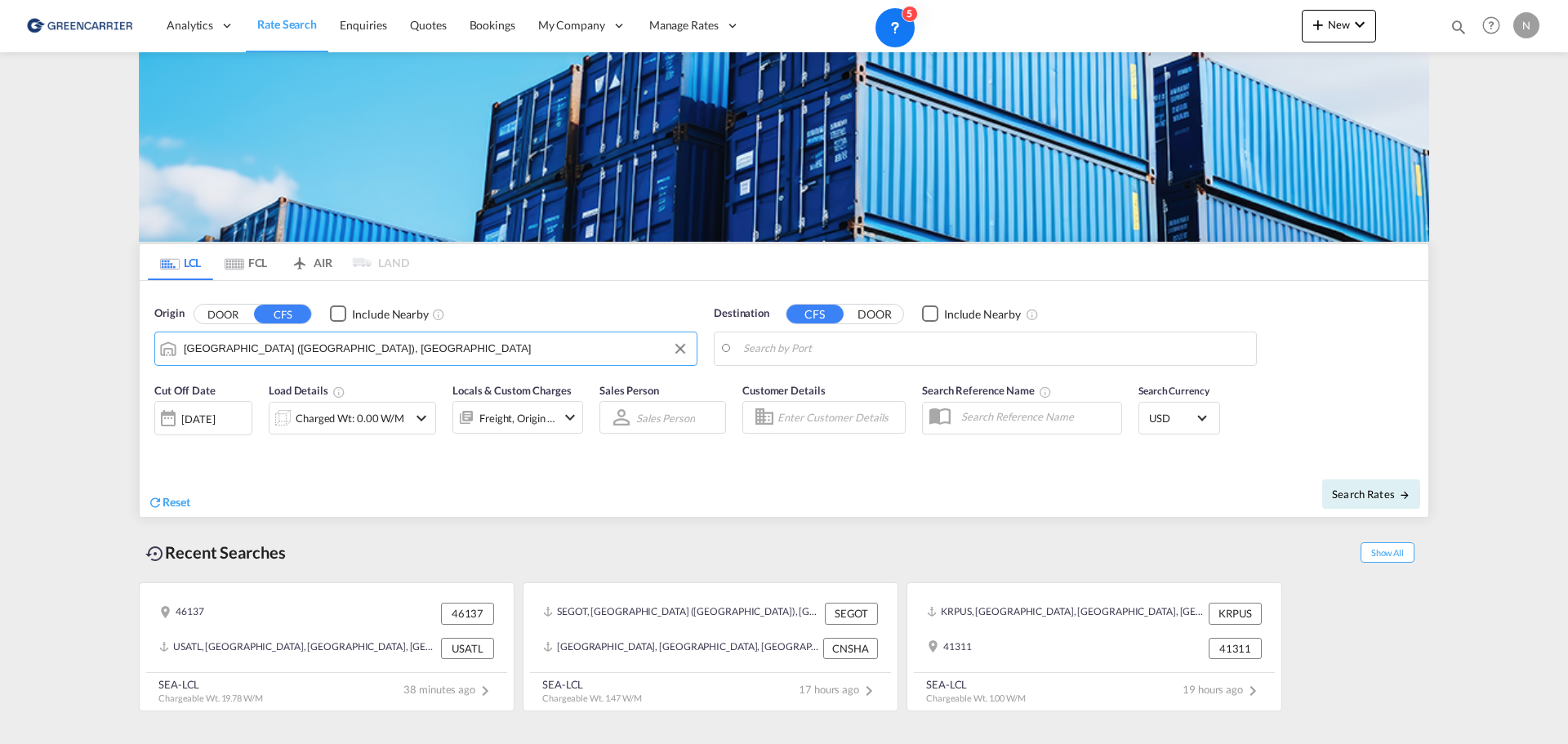
click at [815, 347] on body "Analytics Reports Dashboard Rate Search Enquiries Quotes Bookings" at bounding box center [784, 372] width 1568 height 744
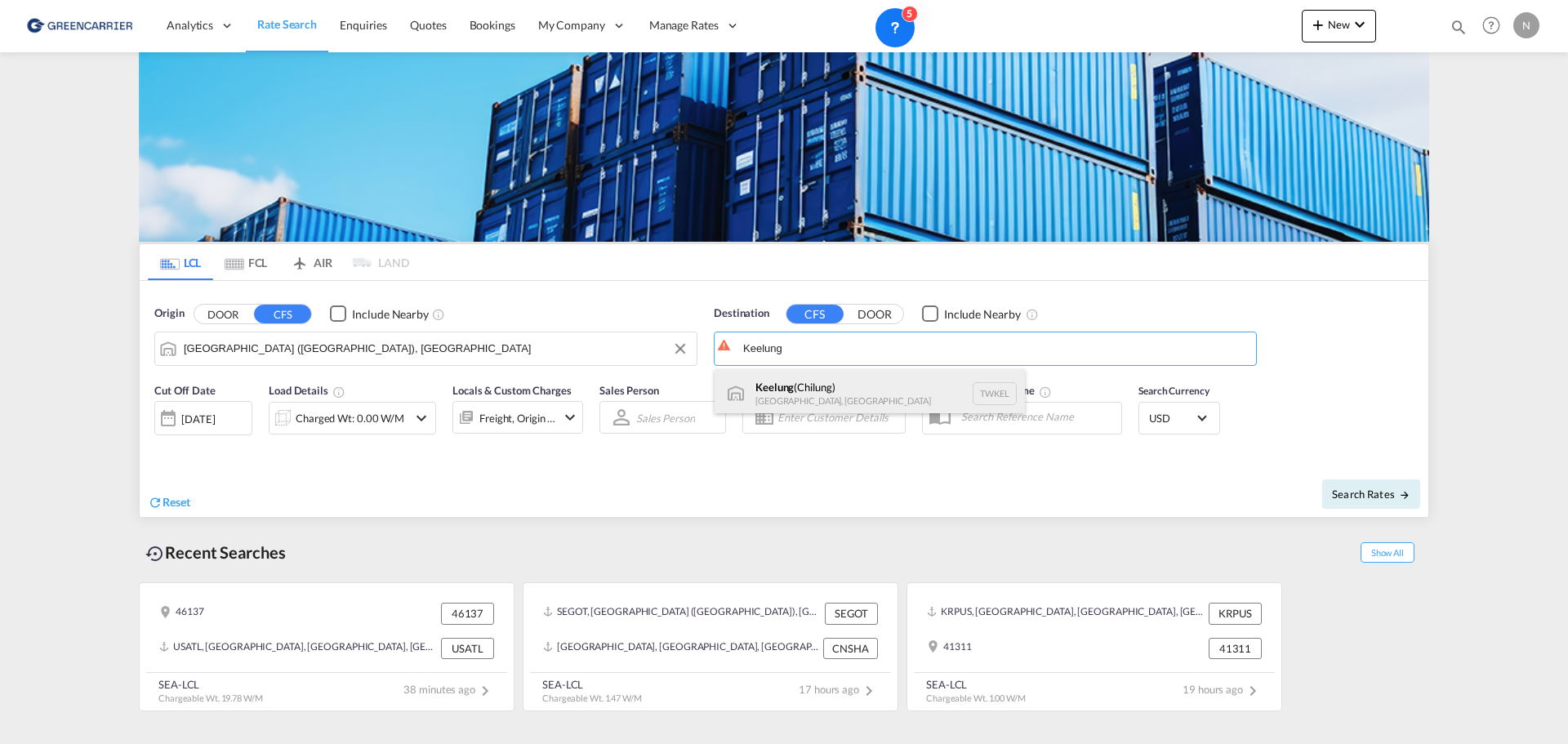
click at [855, 384] on div "Keelung ([GEOGRAPHIC_DATA]) [GEOGRAPHIC_DATA], [GEOGRAPHIC_DATA] TWKEL" at bounding box center [869, 393] width 310 height 49
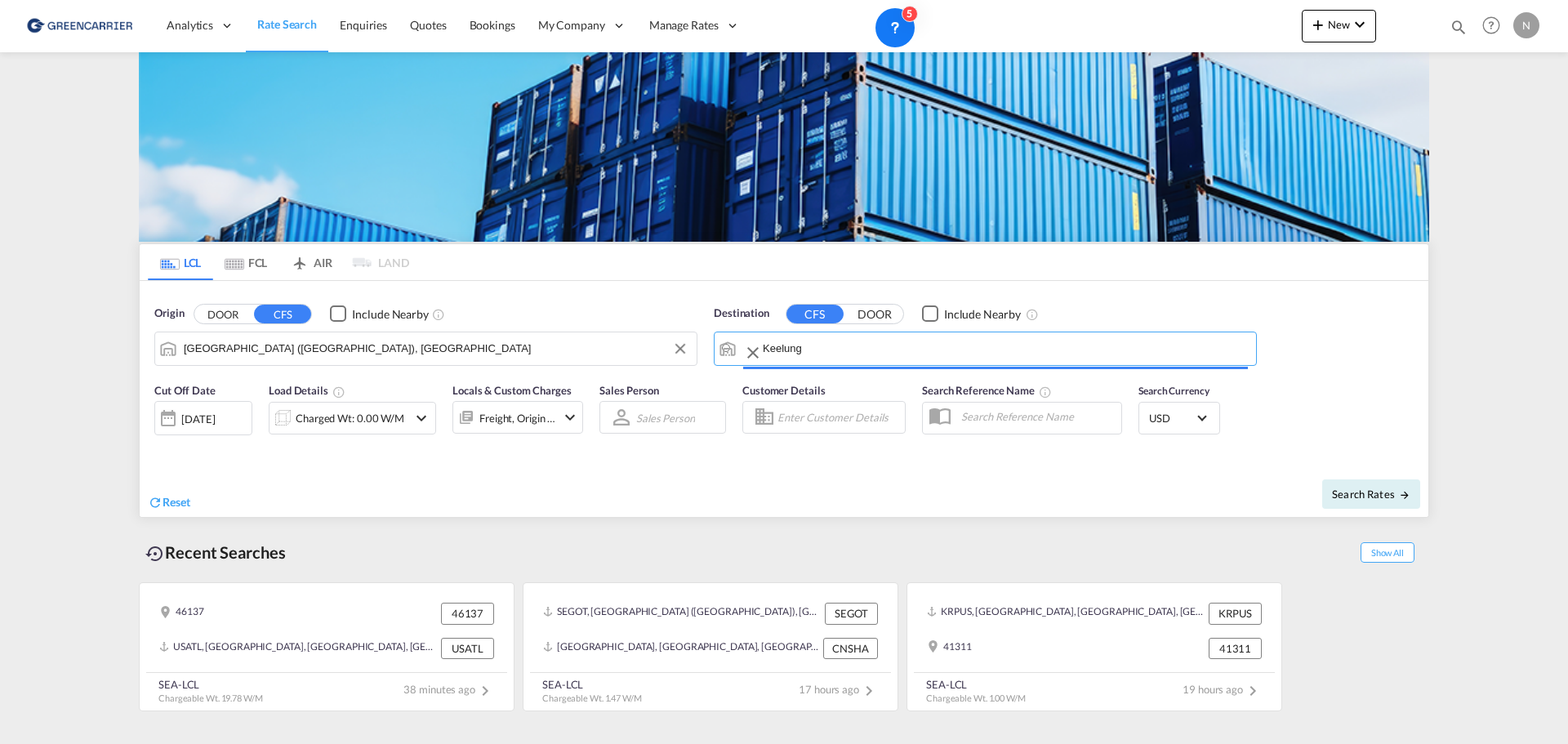
type input "Keelung (Chilung), TWKEL"
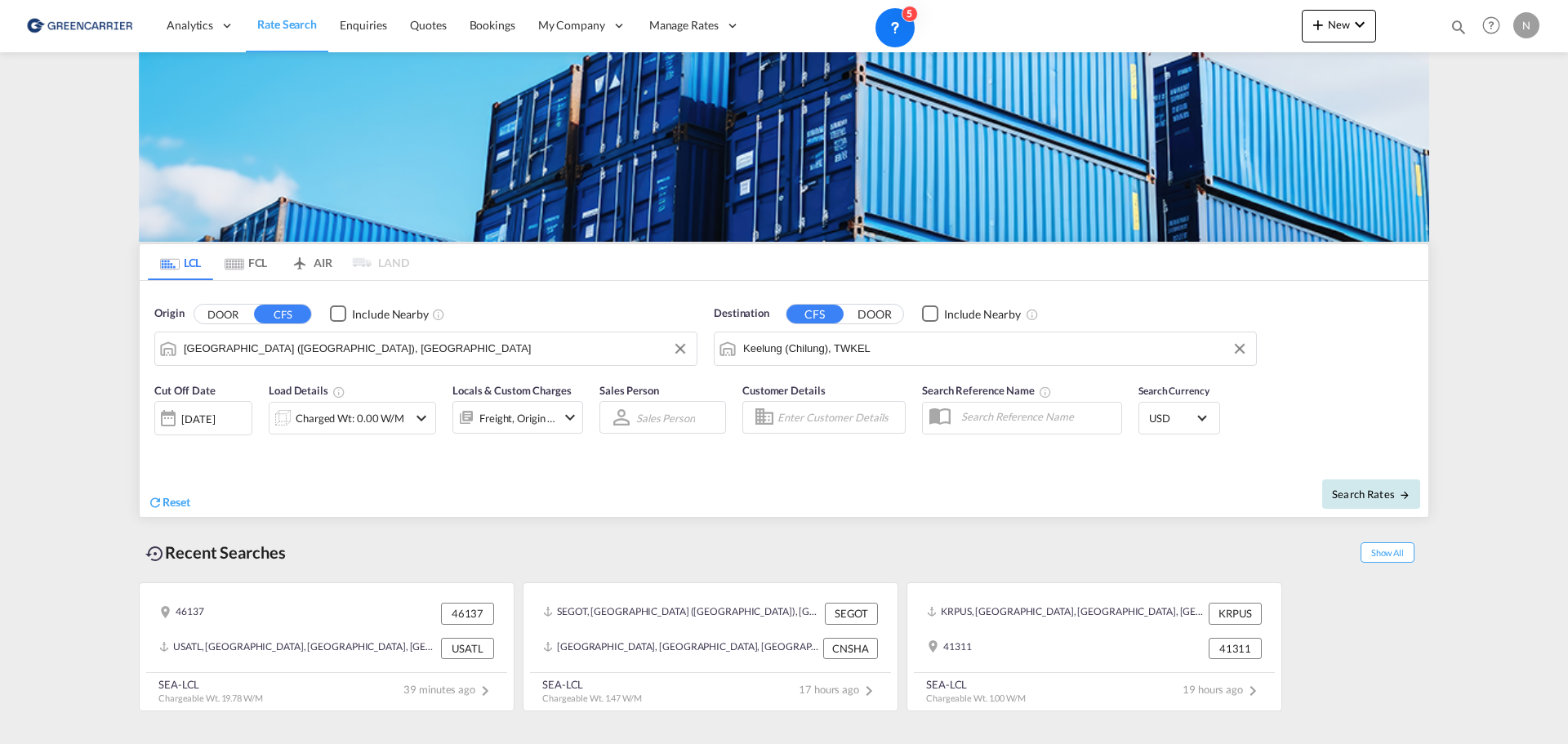
click at [1357, 488] on span "Search Rates" at bounding box center [1370, 494] width 78 height 13
click at [389, 402] on div "Charged Wt: 0.00 W/M" at bounding box center [353, 418] width 168 height 33
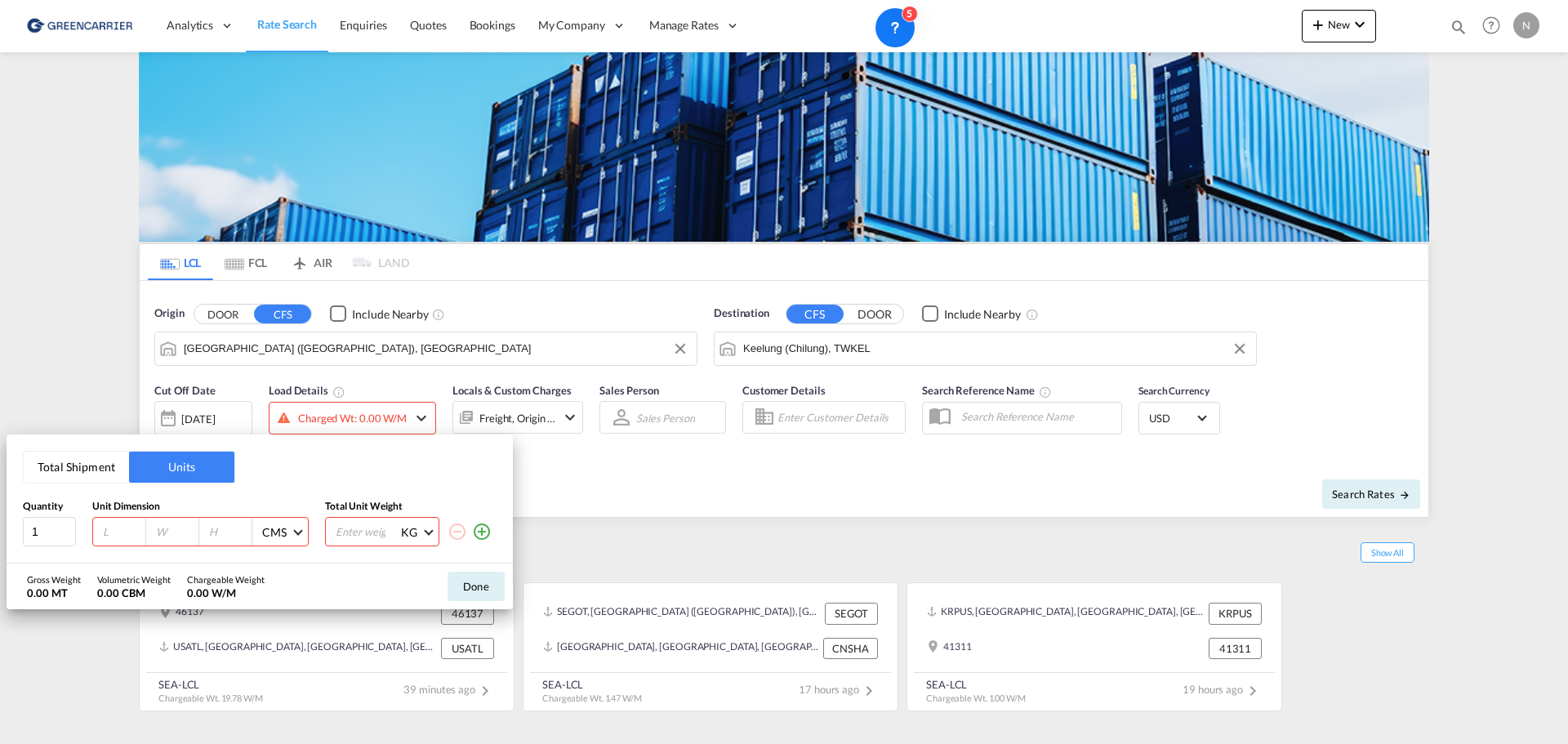
click at [63, 476] on button "Total Shipment" at bounding box center [76, 467] width 105 height 31
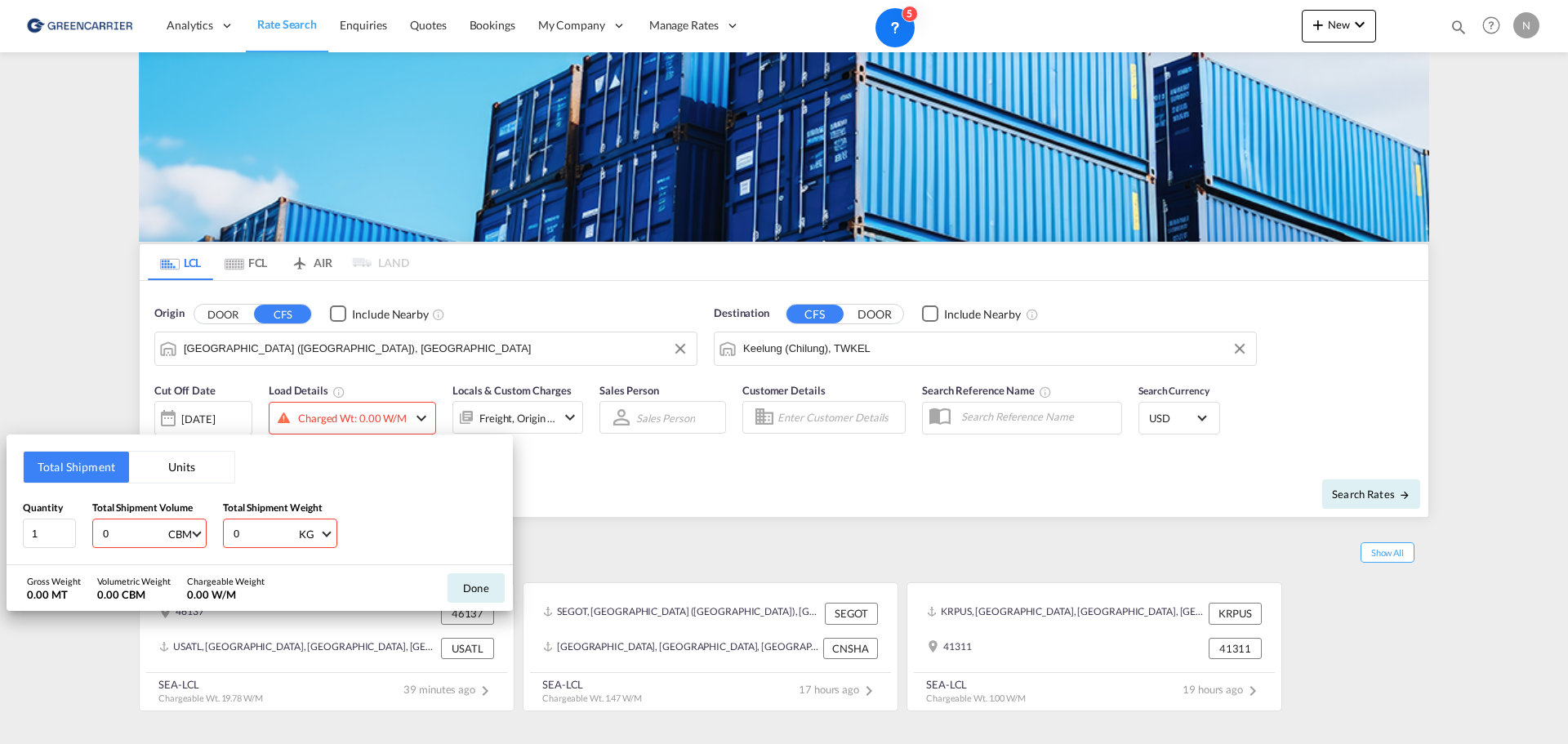
drag, startPoint x: 125, startPoint y: 535, endPoint x: 87, endPoint y: 536, distance: 38.0
click at [87, 536] on div "Quantity 1 Total Shipment Volume 0 CBM CBM CFT Total Shipment Weight 0 KG KG LB" at bounding box center [259, 523] width 473 height 49
type input "1"
drag, startPoint x: 269, startPoint y: 532, endPoint x: 223, endPoint y: 534, distance: 46.0
click at [223, 534] on div "0 KG KG LB" at bounding box center [279, 533] width 115 height 29
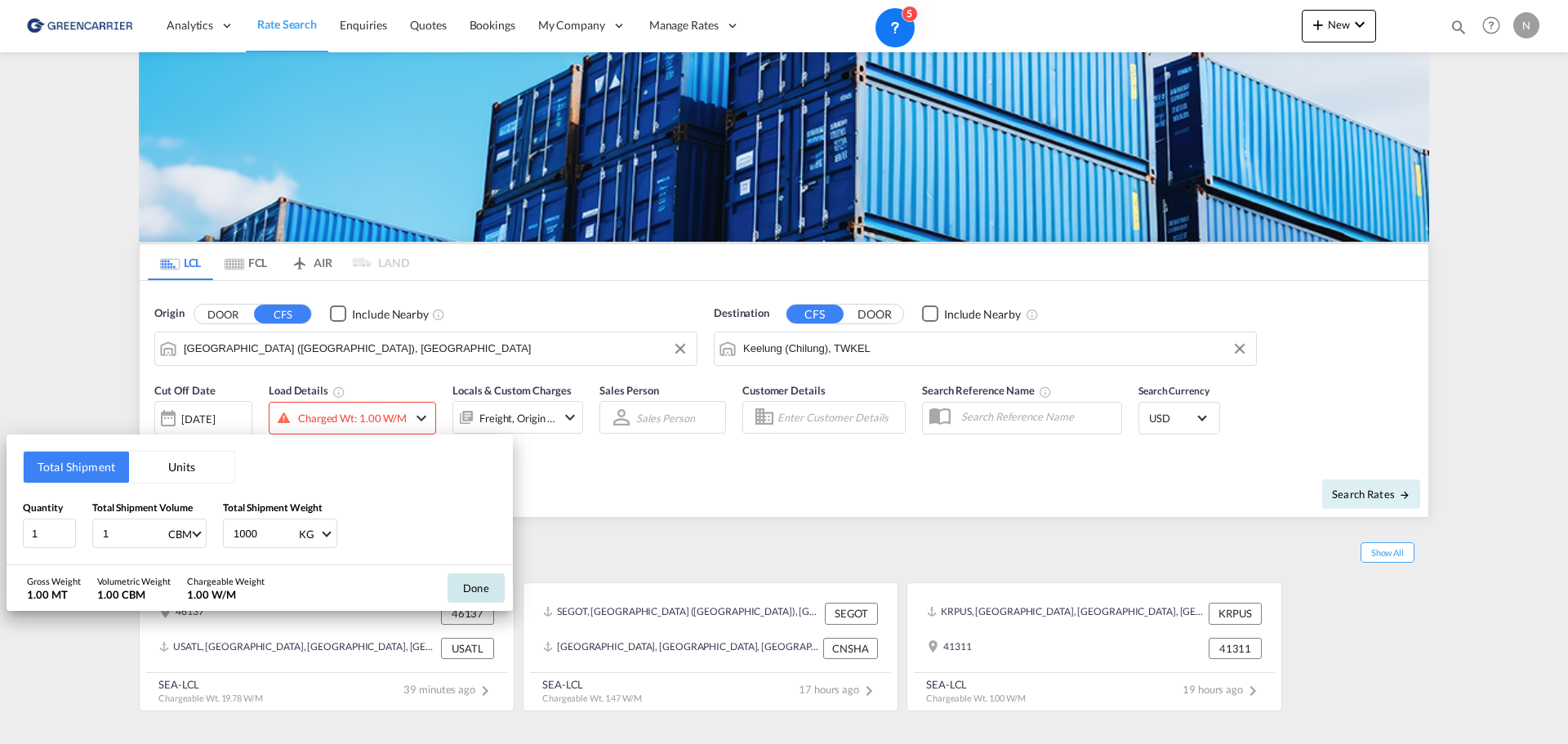
type input "1000"
click at [472, 596] on button "Done" at bounding box center [475, 588] width 57 height 29
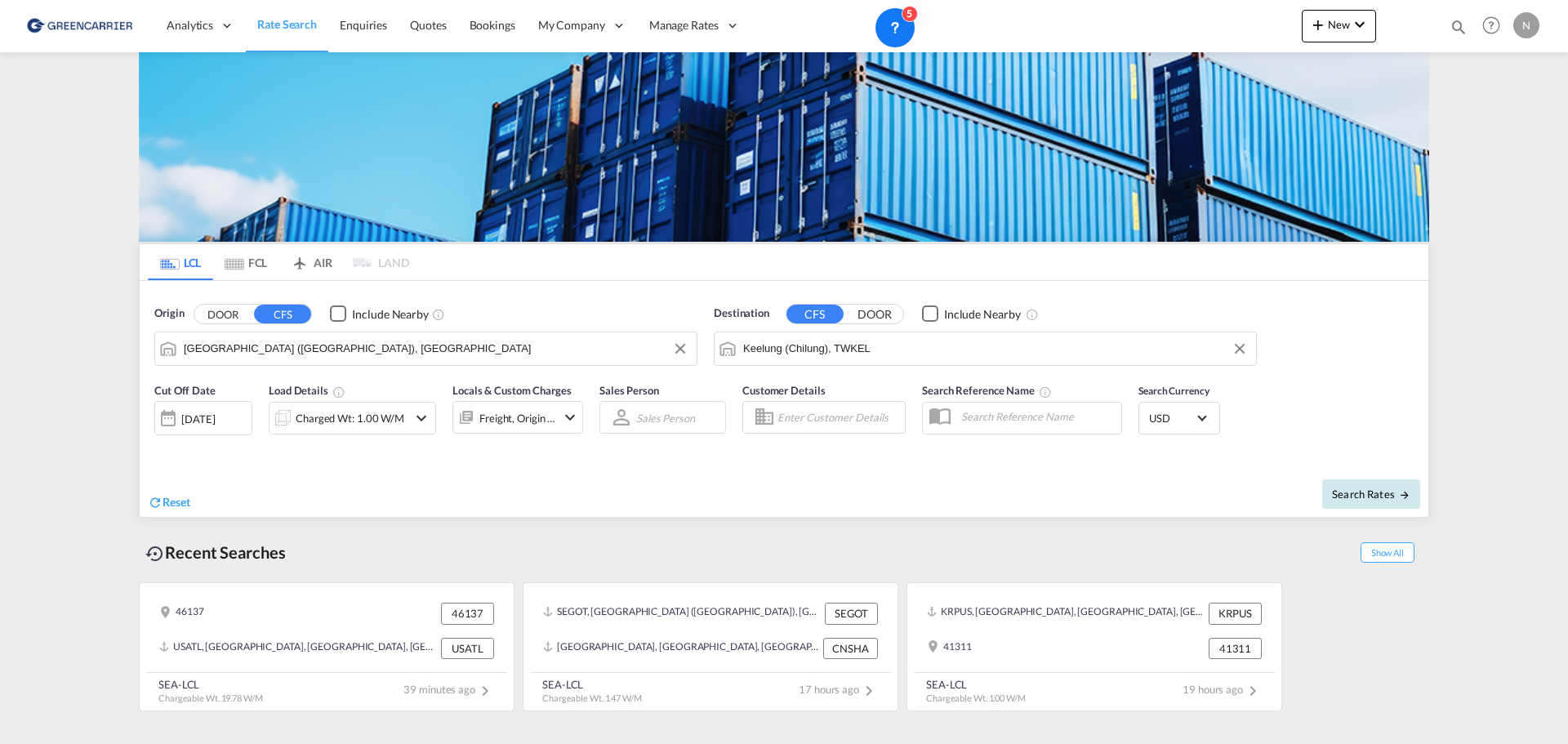
click at [1332, 489] on button "Search Rates" at bounding box center [1371, 493] width 98 height 29
type input "SEGOT to TWKEL / [DATE]"
